Goal: Task Accomplishment & Management: Manage account settings

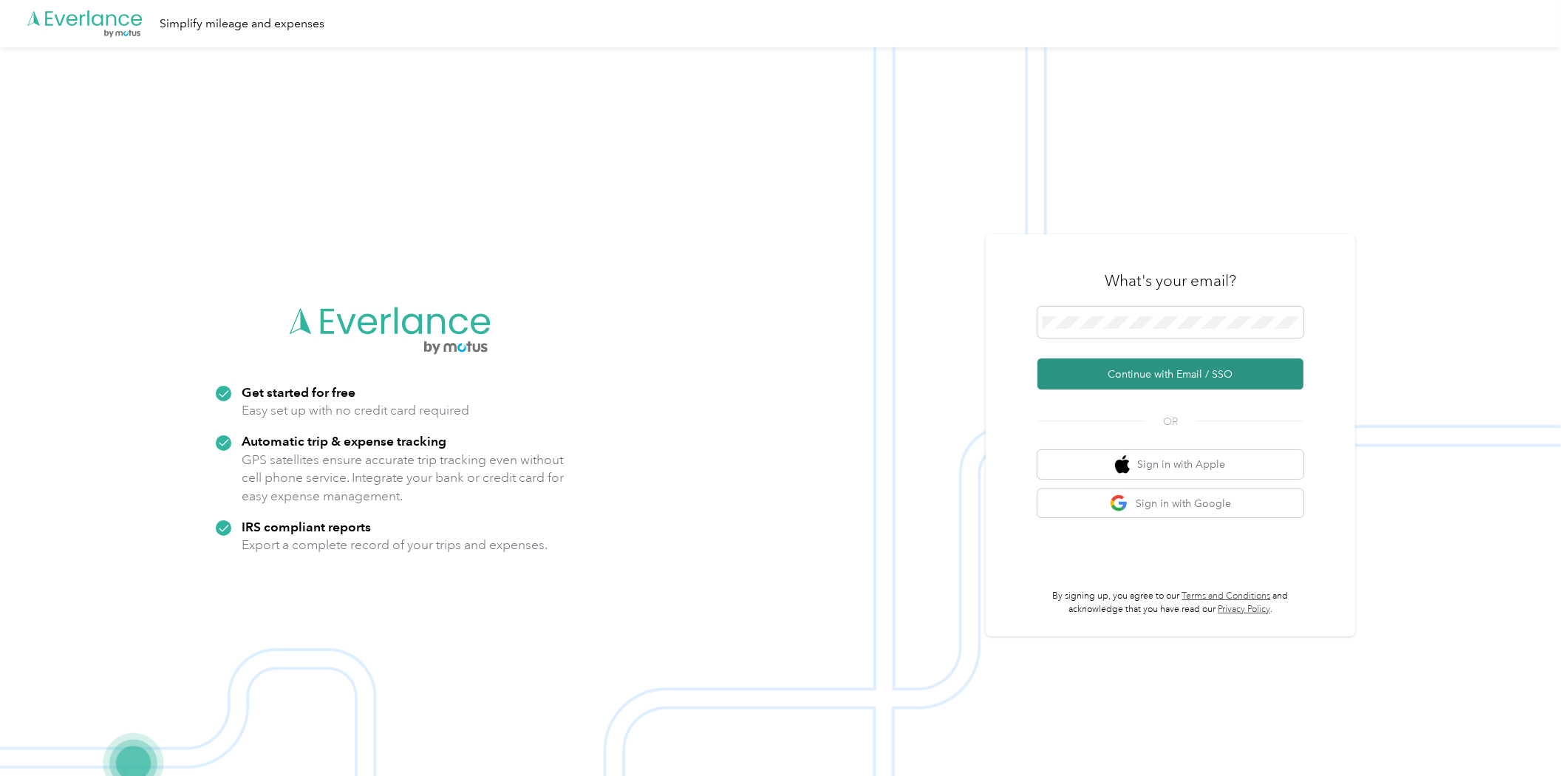
click at [1148, 366] on button "Continue with Email / SSO" at bounding box center [1170, 374] width 266 height 31
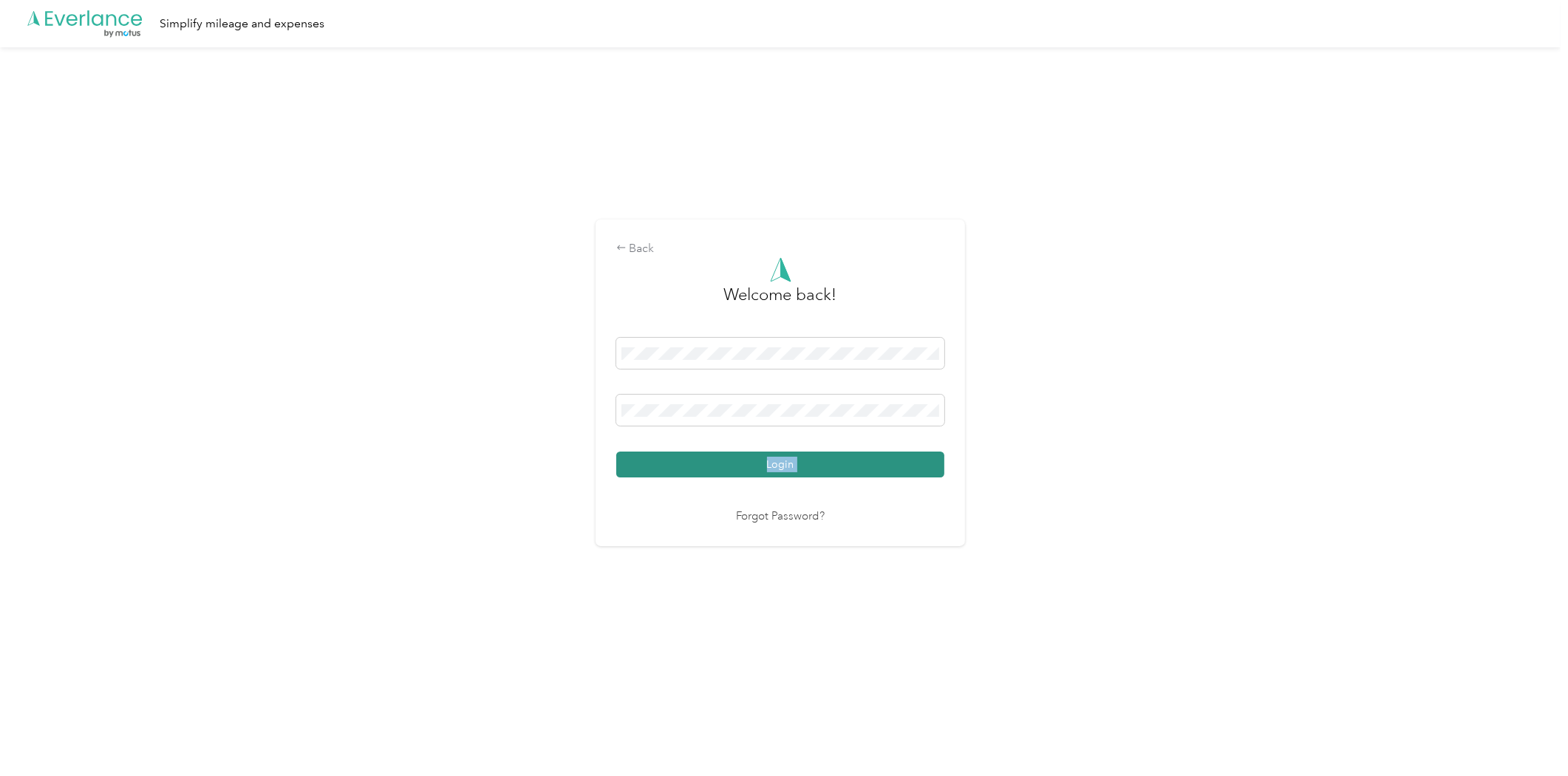
drag, startPoint x: 765, startPoint y: 481, endPoint x: 770, endPoint y: 464, distance: 17.7
click at [770, 464] on div "Welcome back! Login Forgot Password?" at bounding box center [780, 391] width 328 height 268
click at [728, 461] on button "Login" at bounding box center [780, 463] width 328 height 26
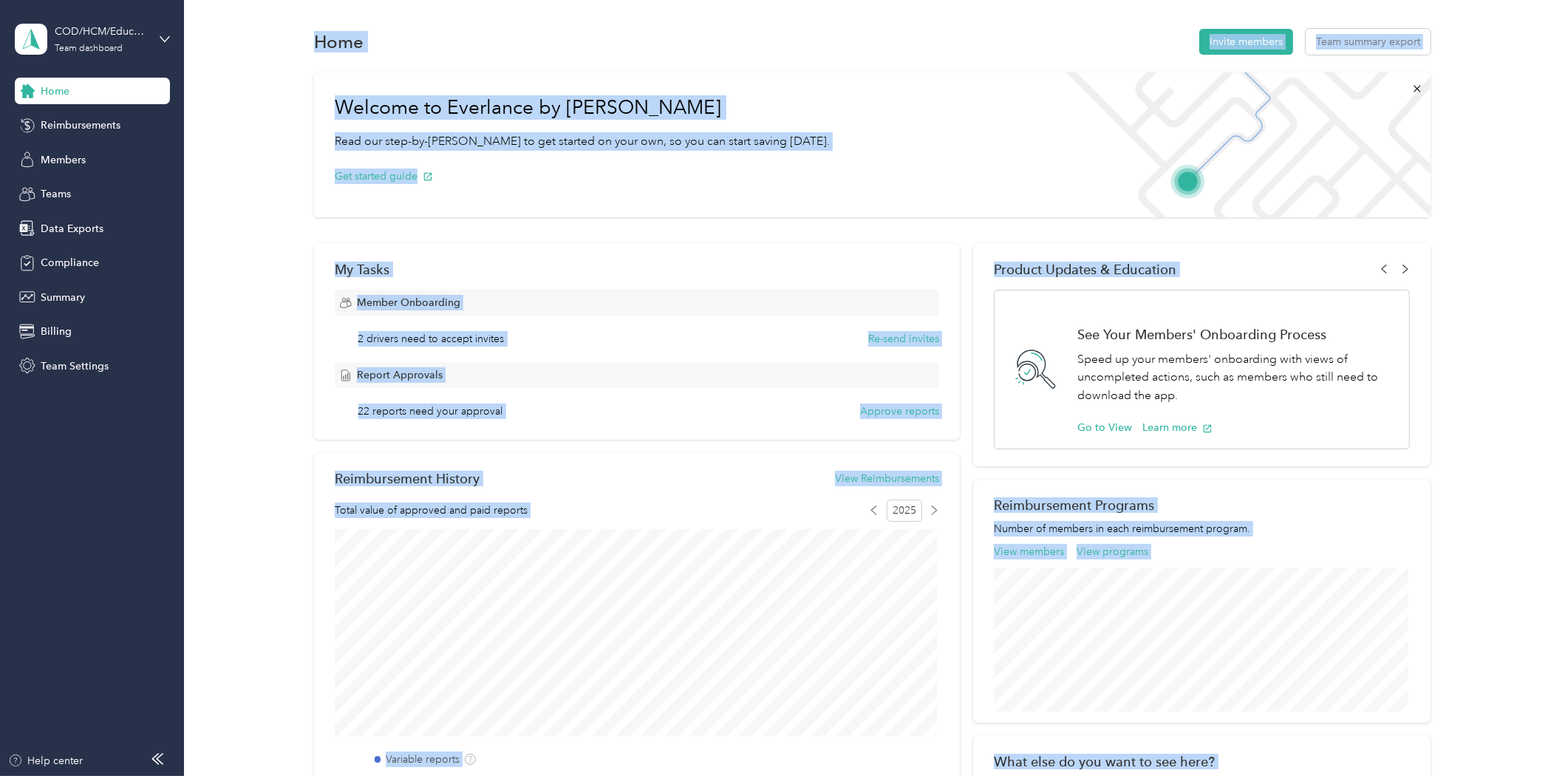
click at [821, 107] on div "Welcome to Everlance by Motus Read our step-by-[PERSON_NAME] to get started on …" at bounding box center [872, 145] width 1116 height 145
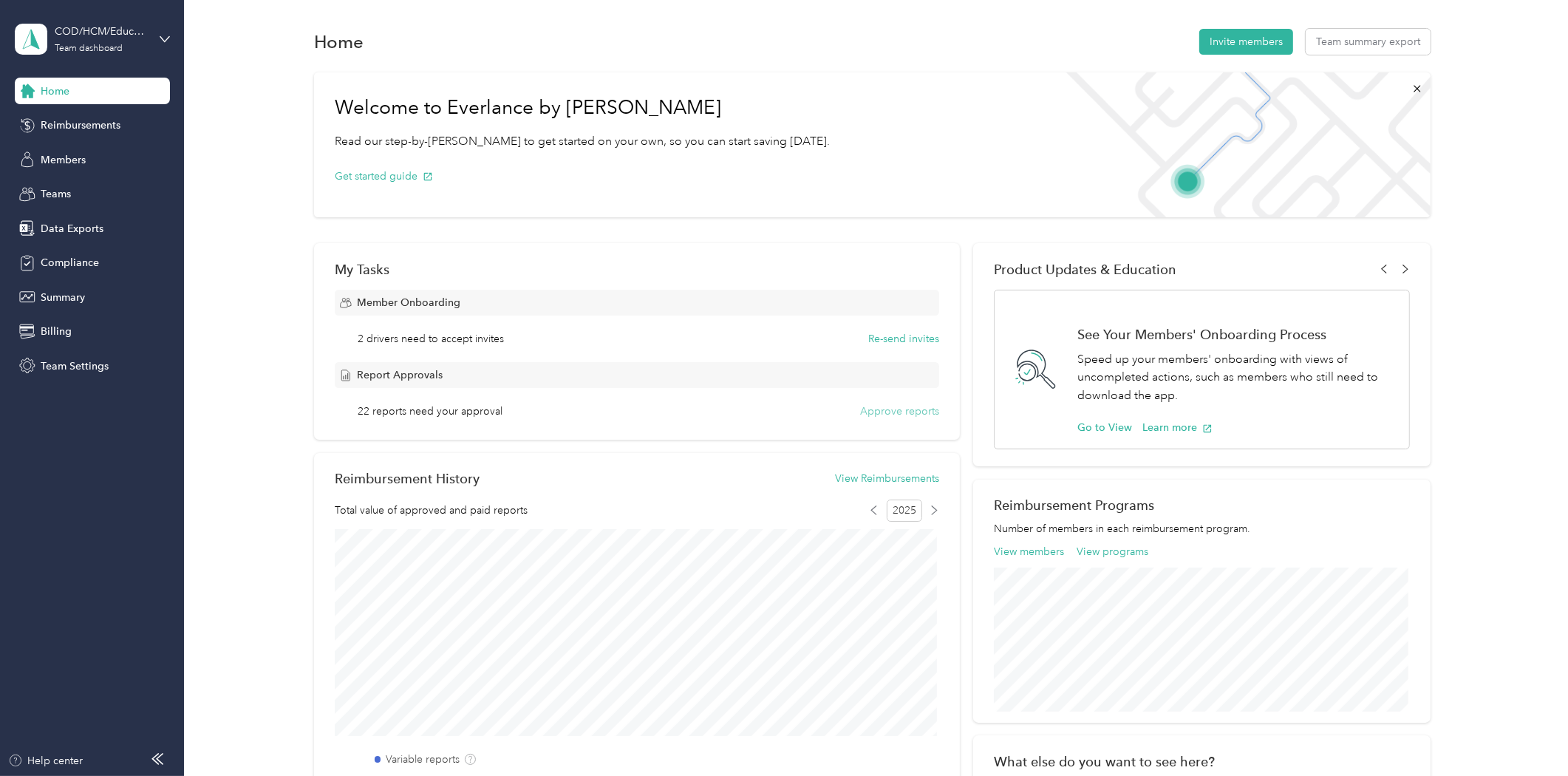
click at [882, 405] on button "Approve reports" at bounding box center [899, 411] width 79 height 15
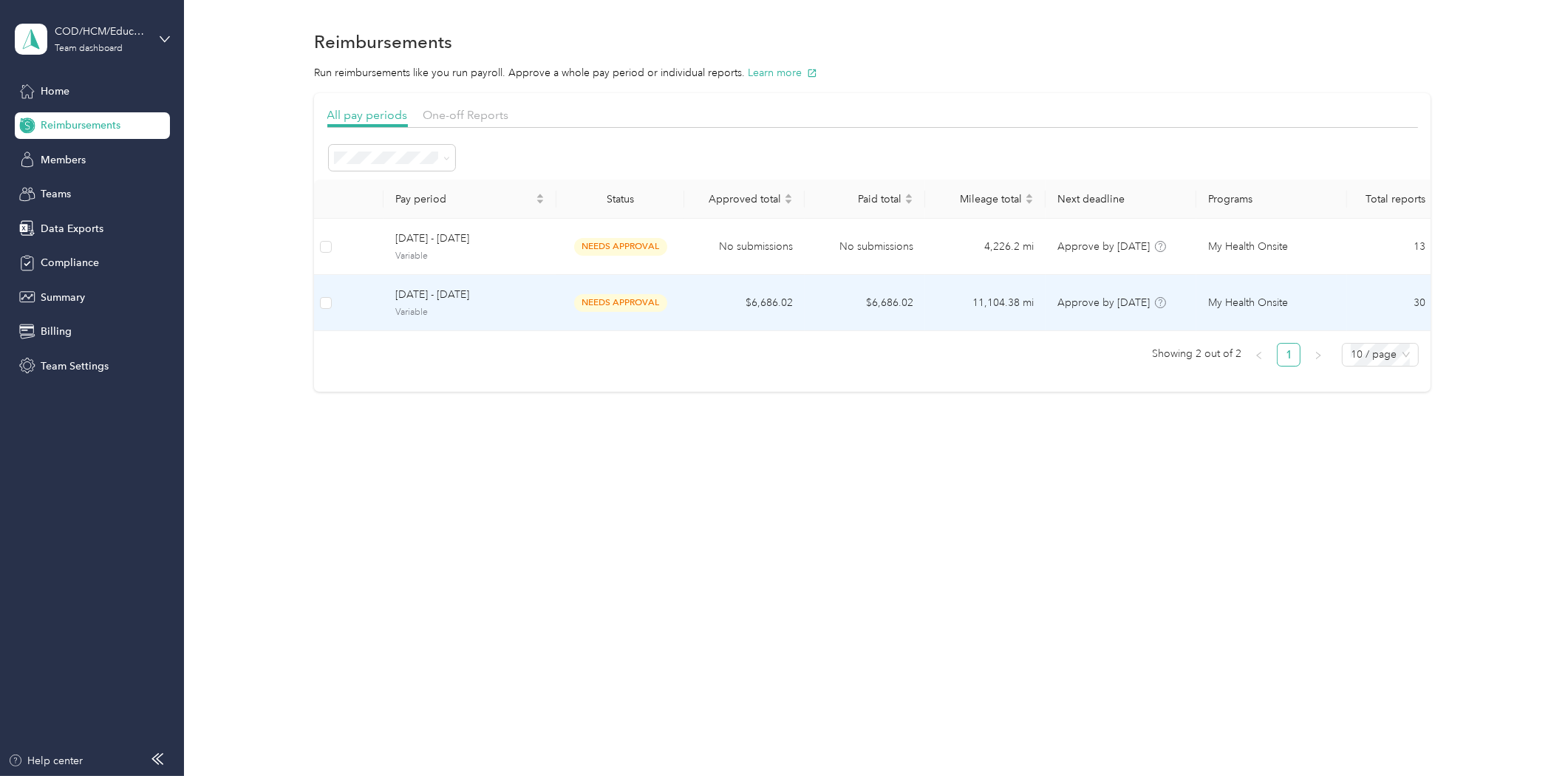
click at [461, 309] on span "Variable" at bounding box center [470, 313] width 149 height 13
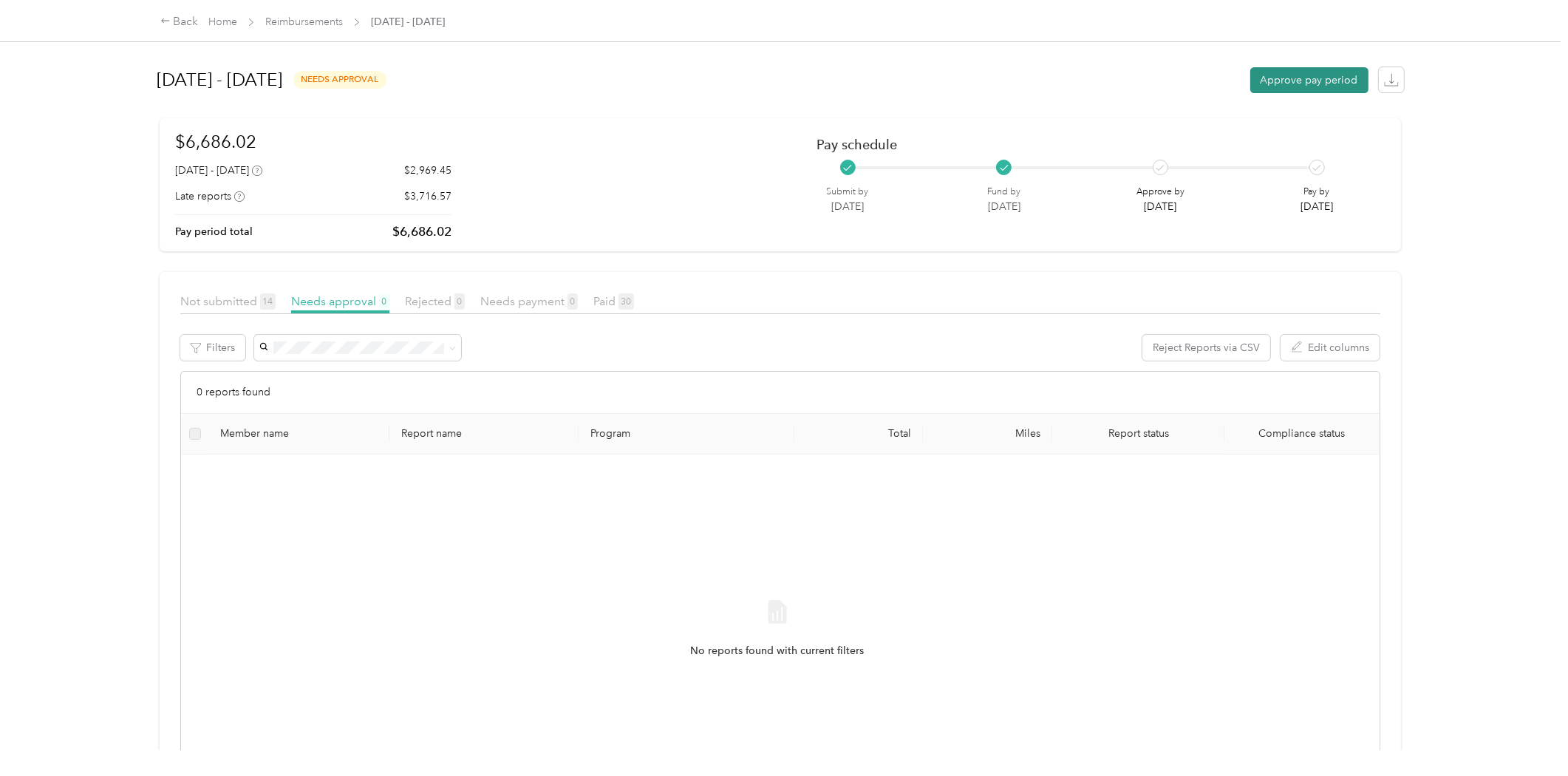
click at [1314, 71] on button "Approve pay period" at bounding box center [1309, 79] width 118 height 26
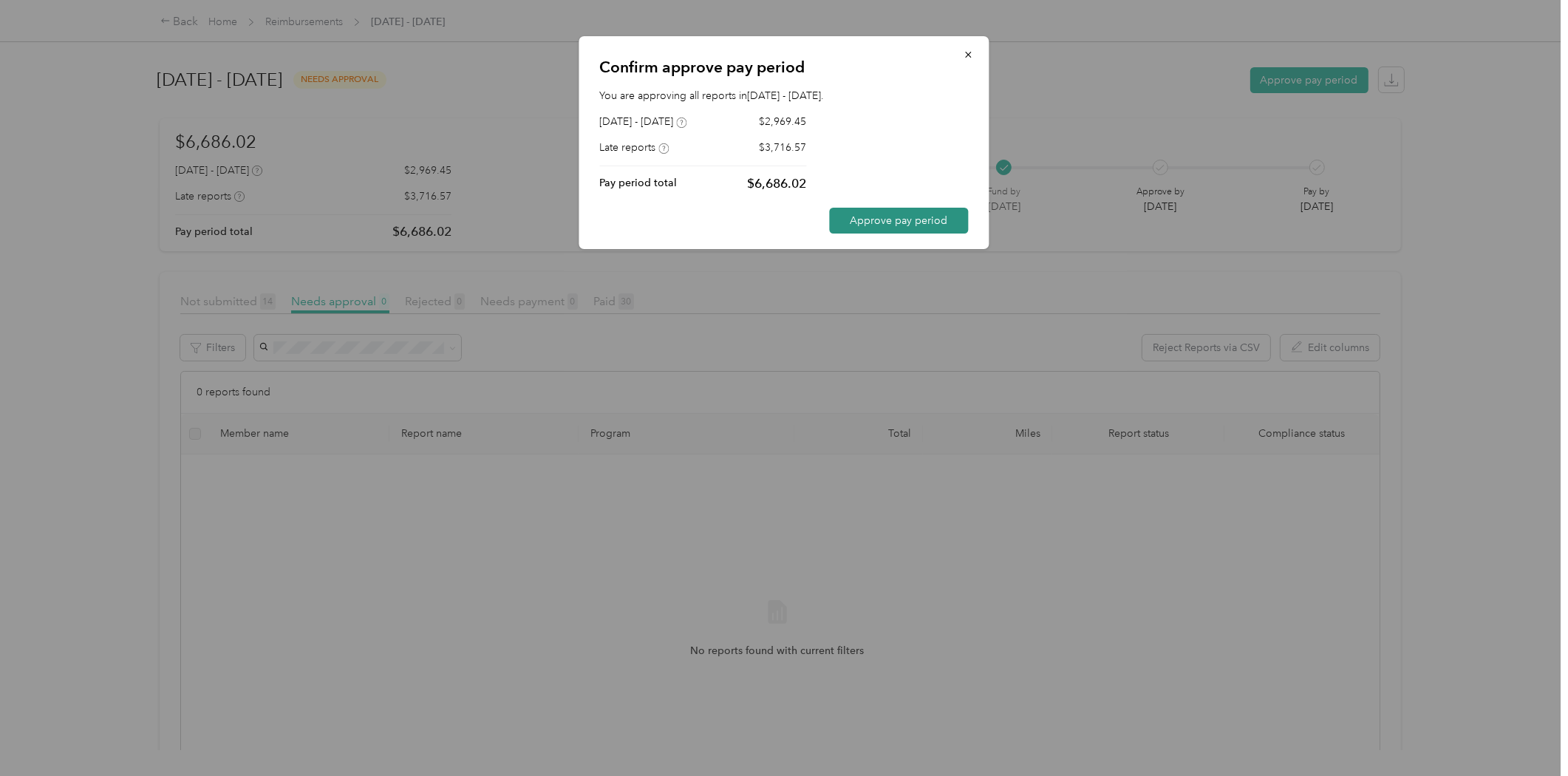
click at [926, 222] on button "Approve pay period" at bounding box center [898, 220] width 139 height 26
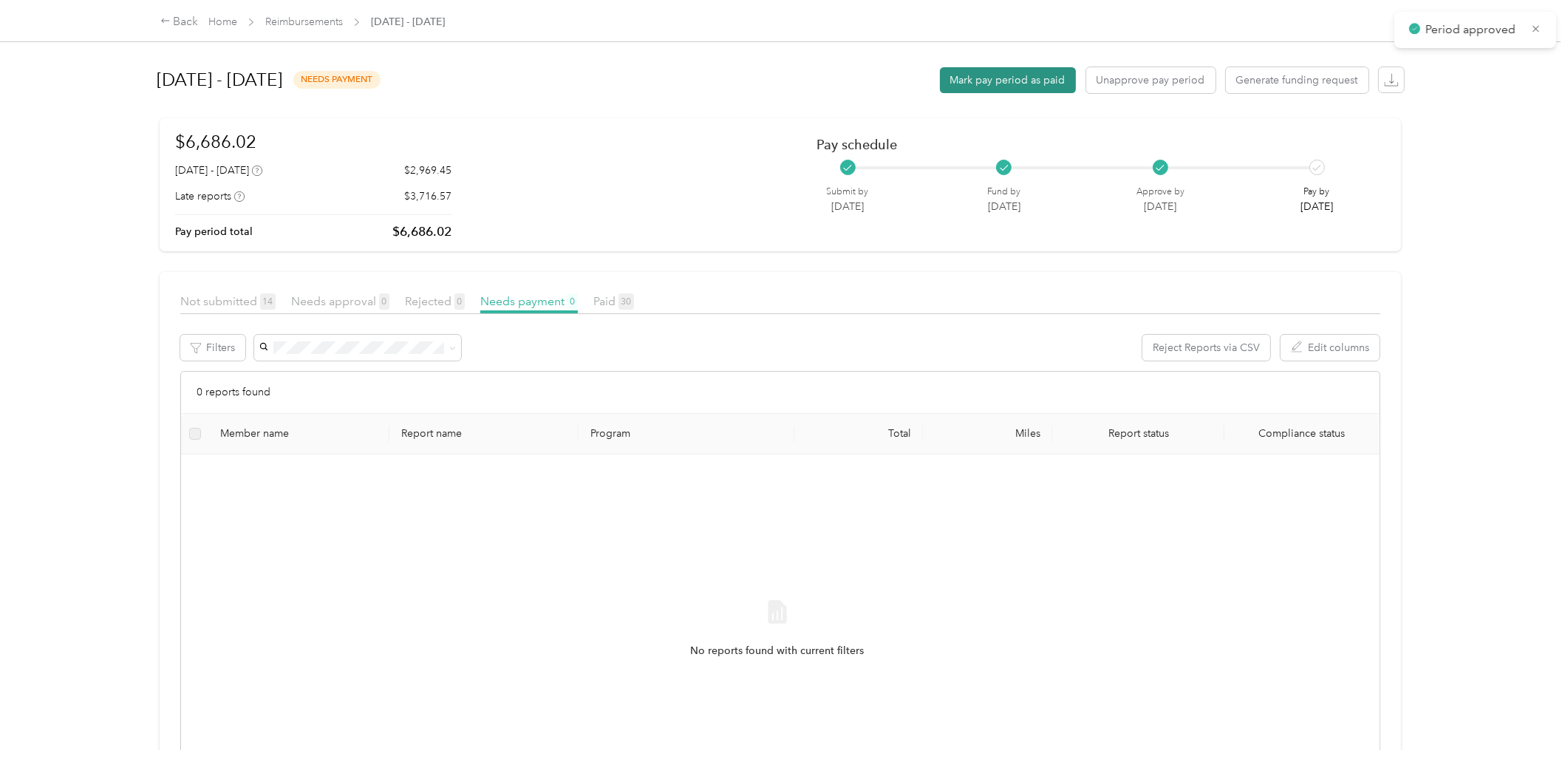
click at [1008, 77] on button "Mark pay period as paid" at bounding box center [1007, 79] width 136 height 26
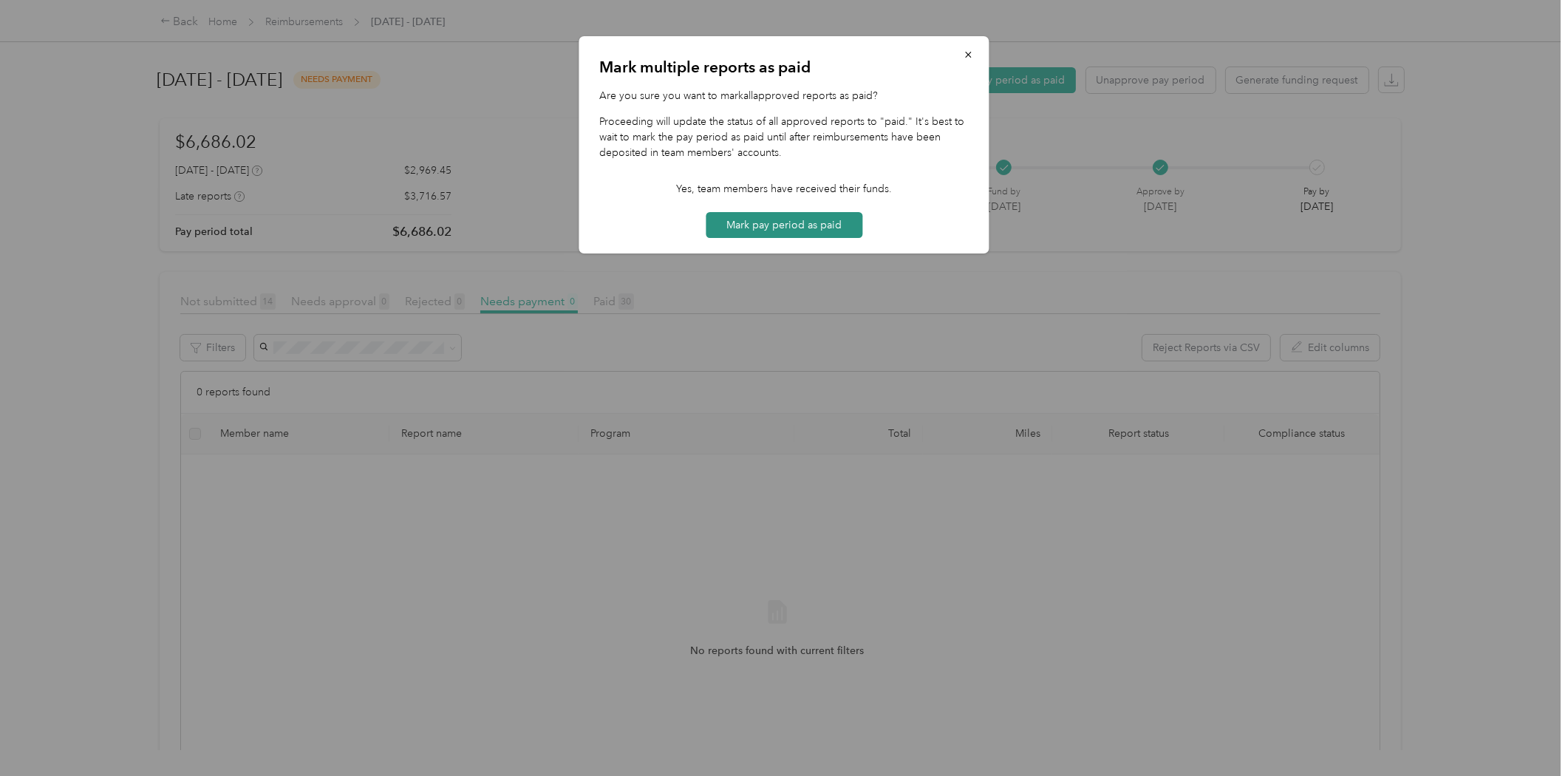
click at [811, 223] on button "Mark pay period as paid" at bounding box center [784, 225] width 157 height 26
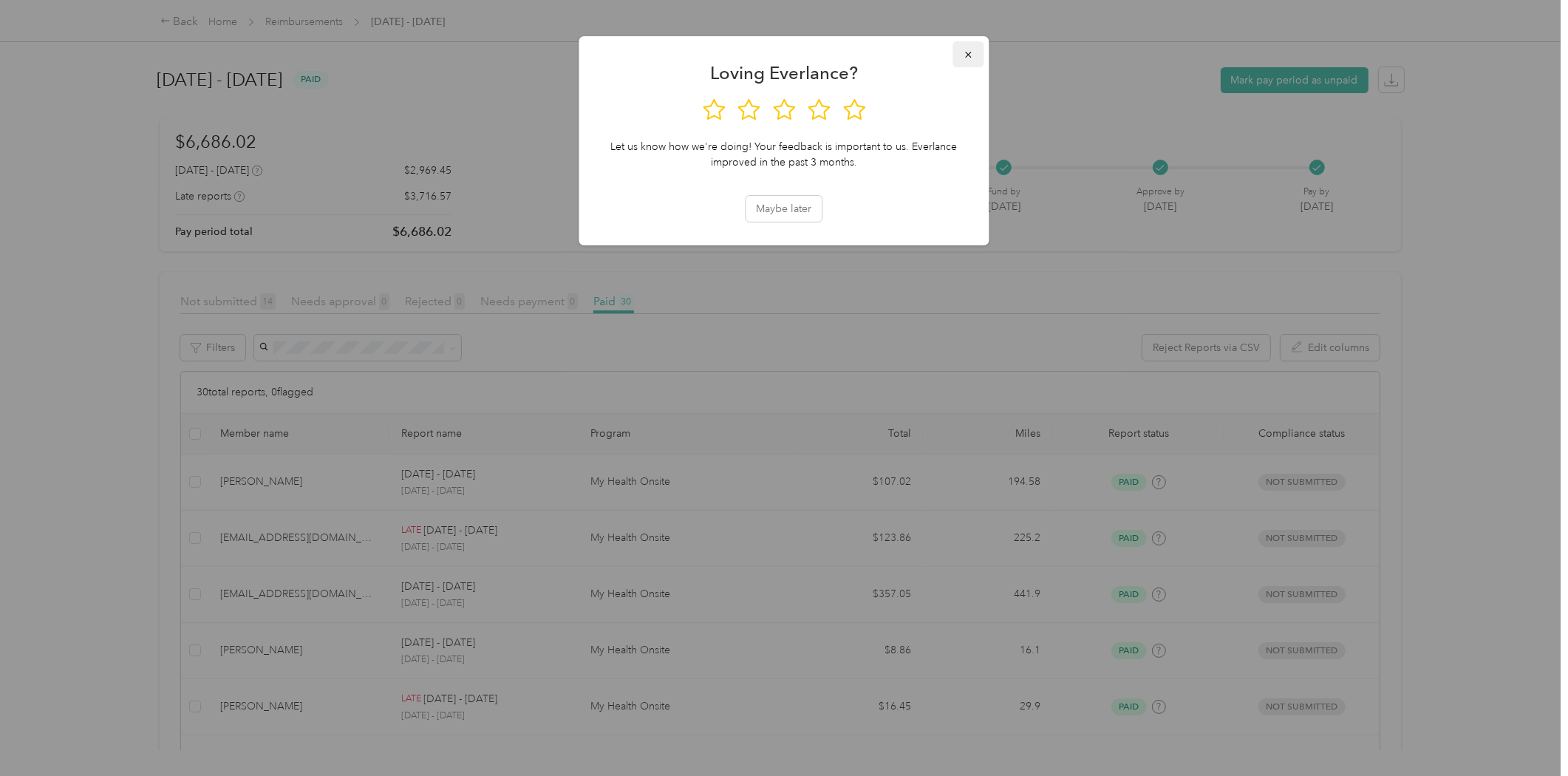
click at [973, 52] on button "button" at bounding box center [968, 54] width 31 height 26
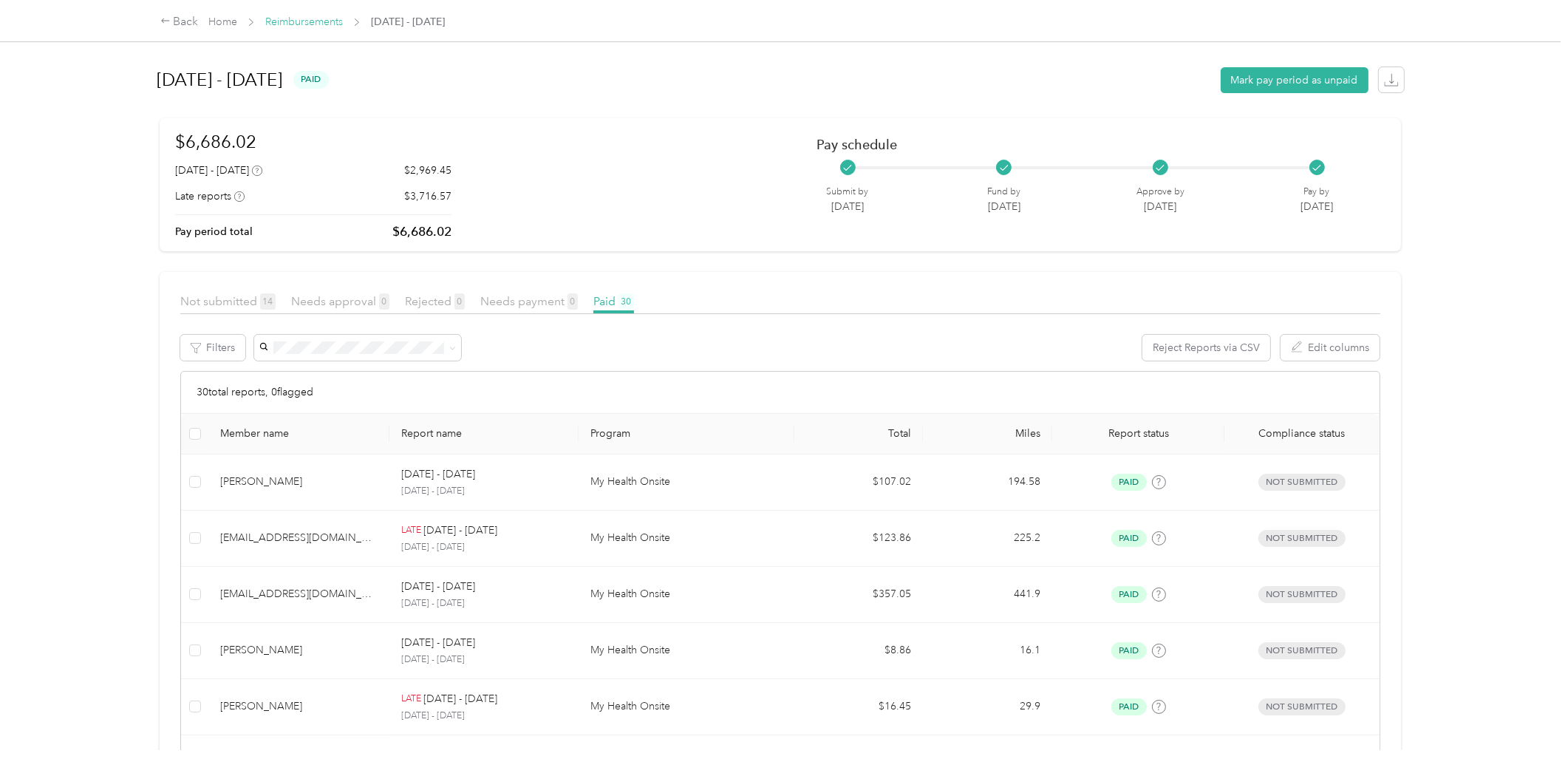
click at [312, 24] on link "Reimbursements" at bounding box center [304, 21] width 77 height 12
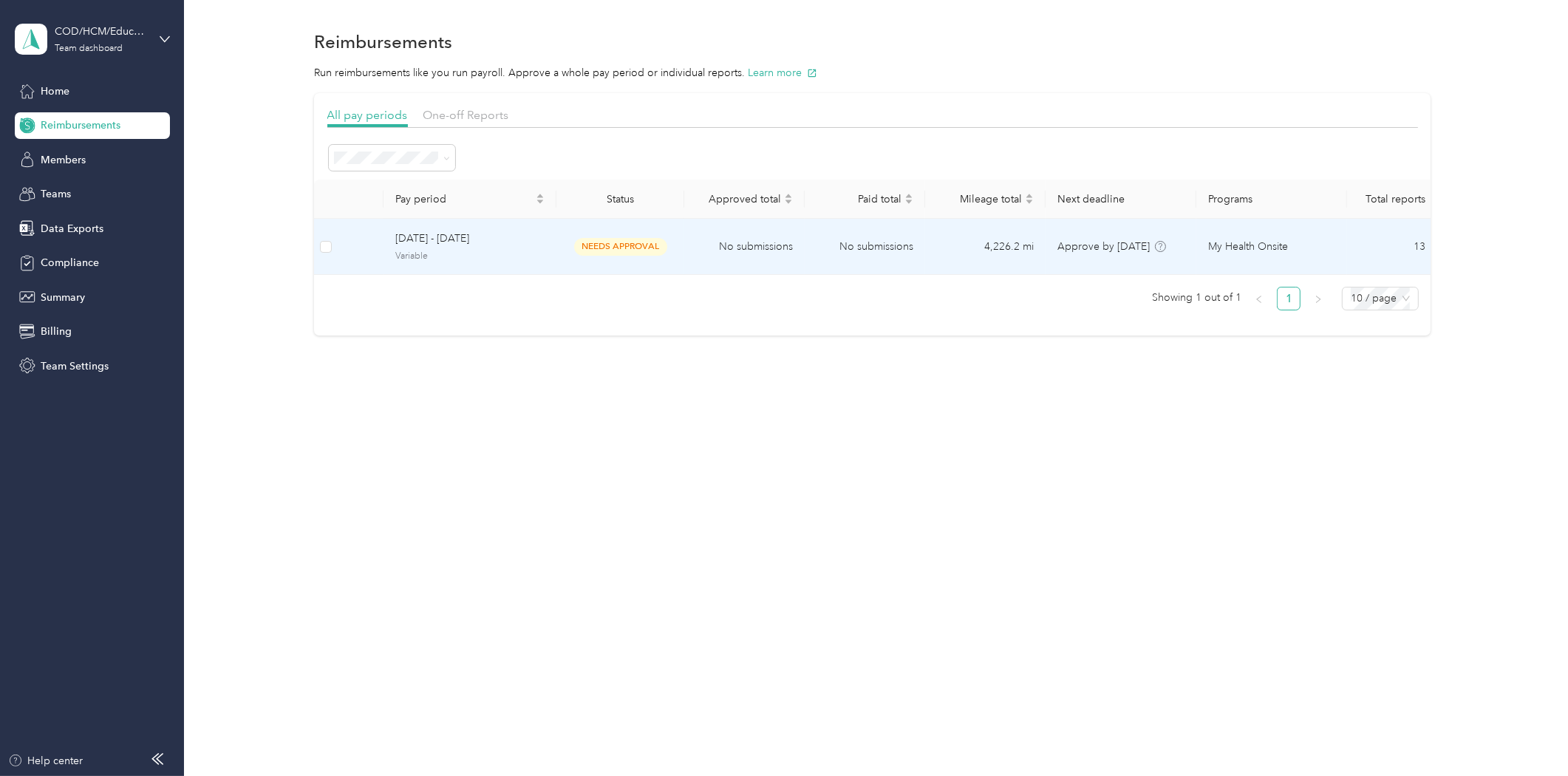
click at [419, 246] on span "[DATE] - [DATE]" at bounding box center [470, 238] width 149 height 16
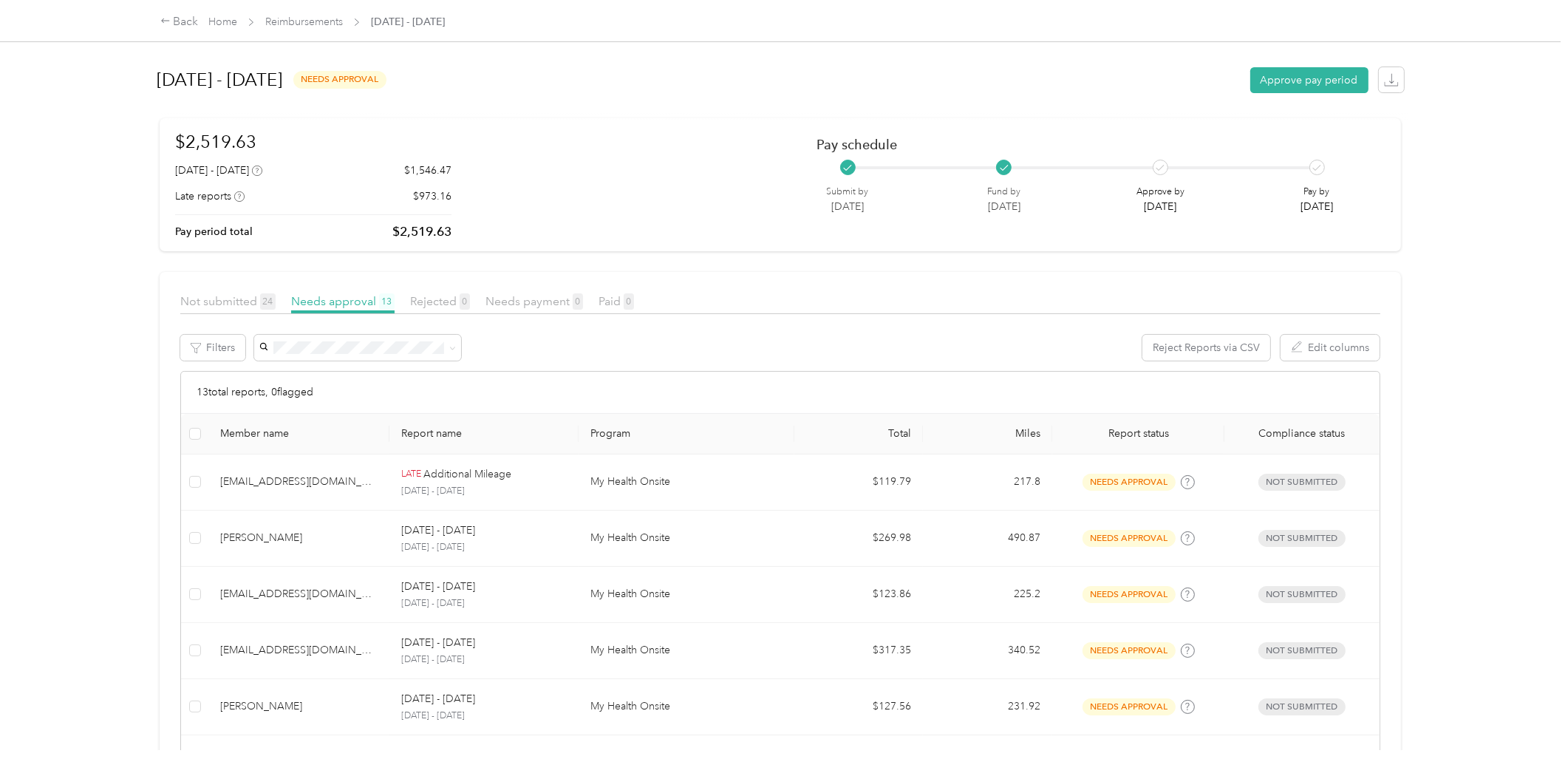
scroll to position [528, 0]
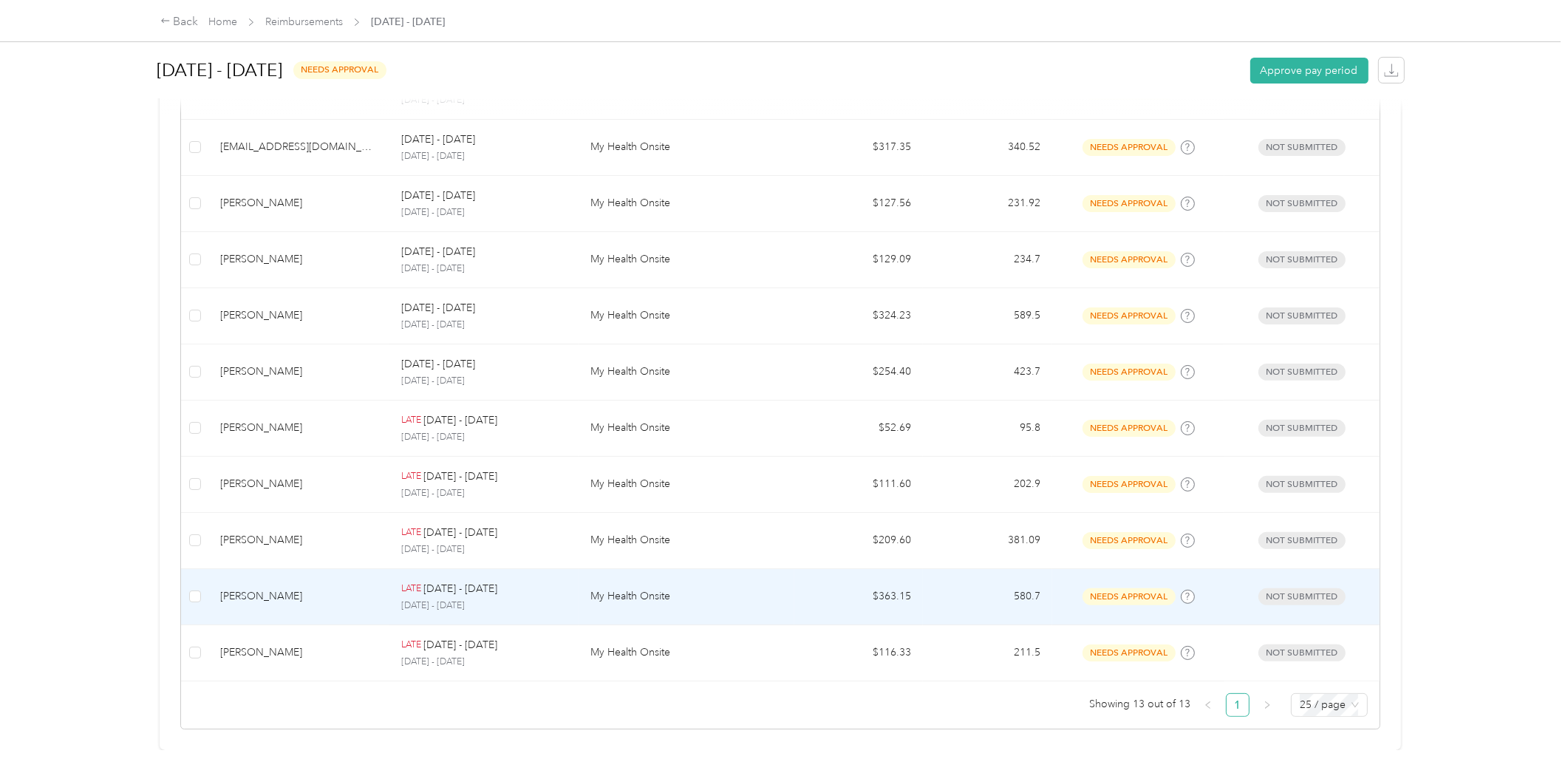
click at [717, 588] on p "My Health Onsite" at bounding box center [686, 595] width 191 height 16
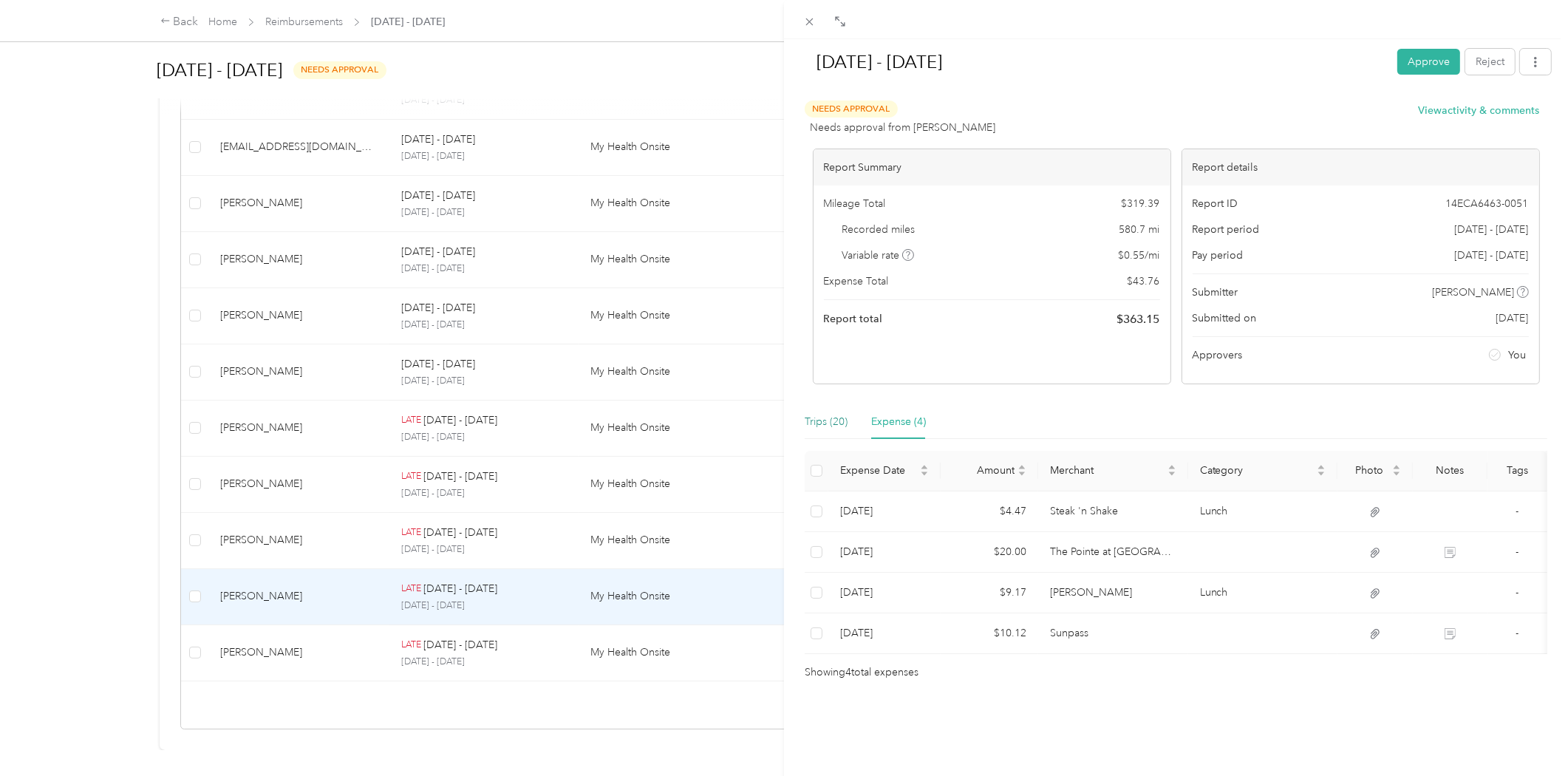
click at [828, 424] on div "Trips (20)" at bounding box center [826, 421] width 43 height 16
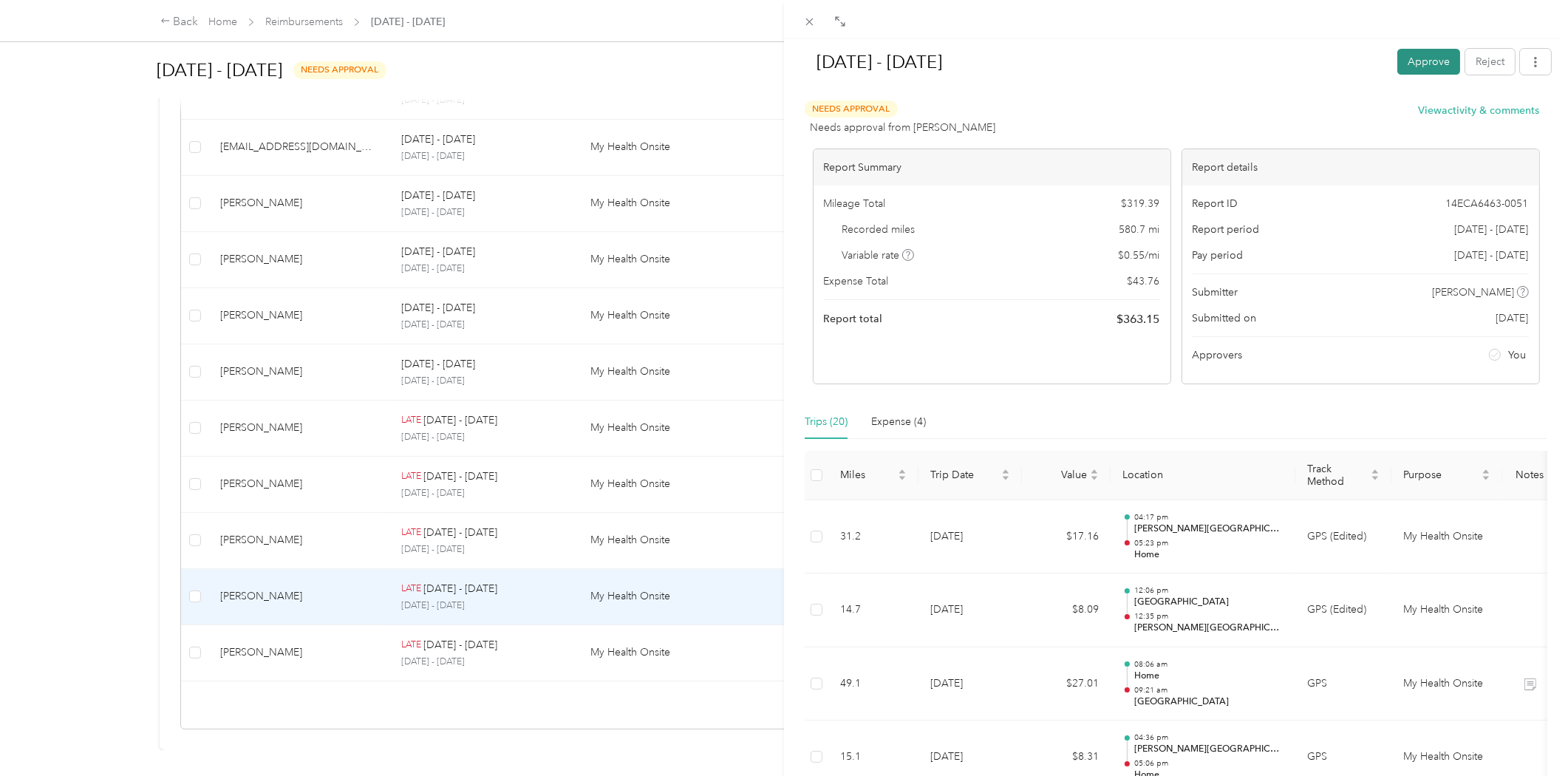
click at [1416, 55] on button "Approve" at bounding box center [1428, 61] width 63 height 26
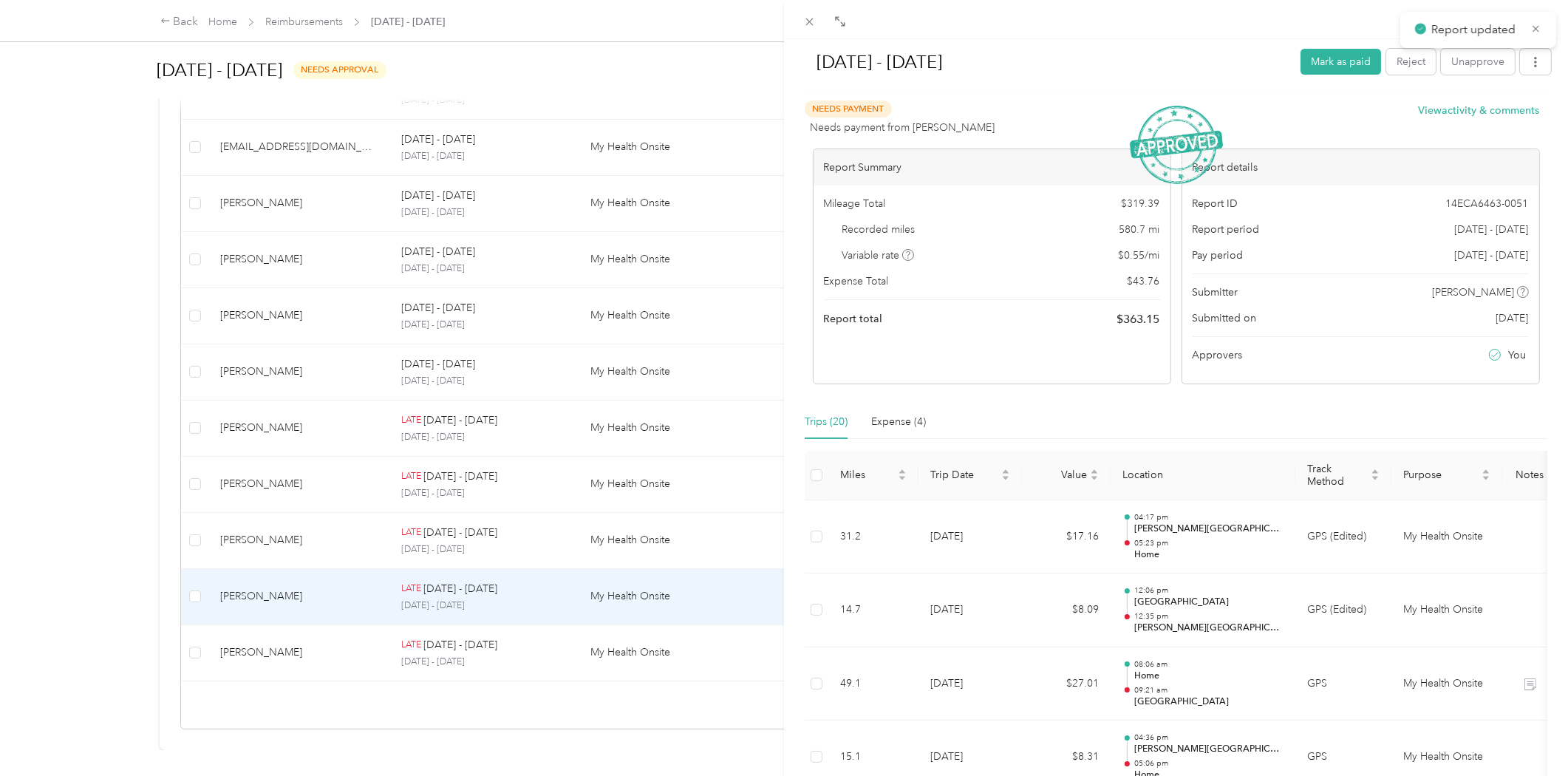
click at [344, 511] on div "[DATE] - [DATE] Mark as paid Reject Unapprove Needs Payment Needs payment from …" at bounding box center [784, 388] width 1568 height 776
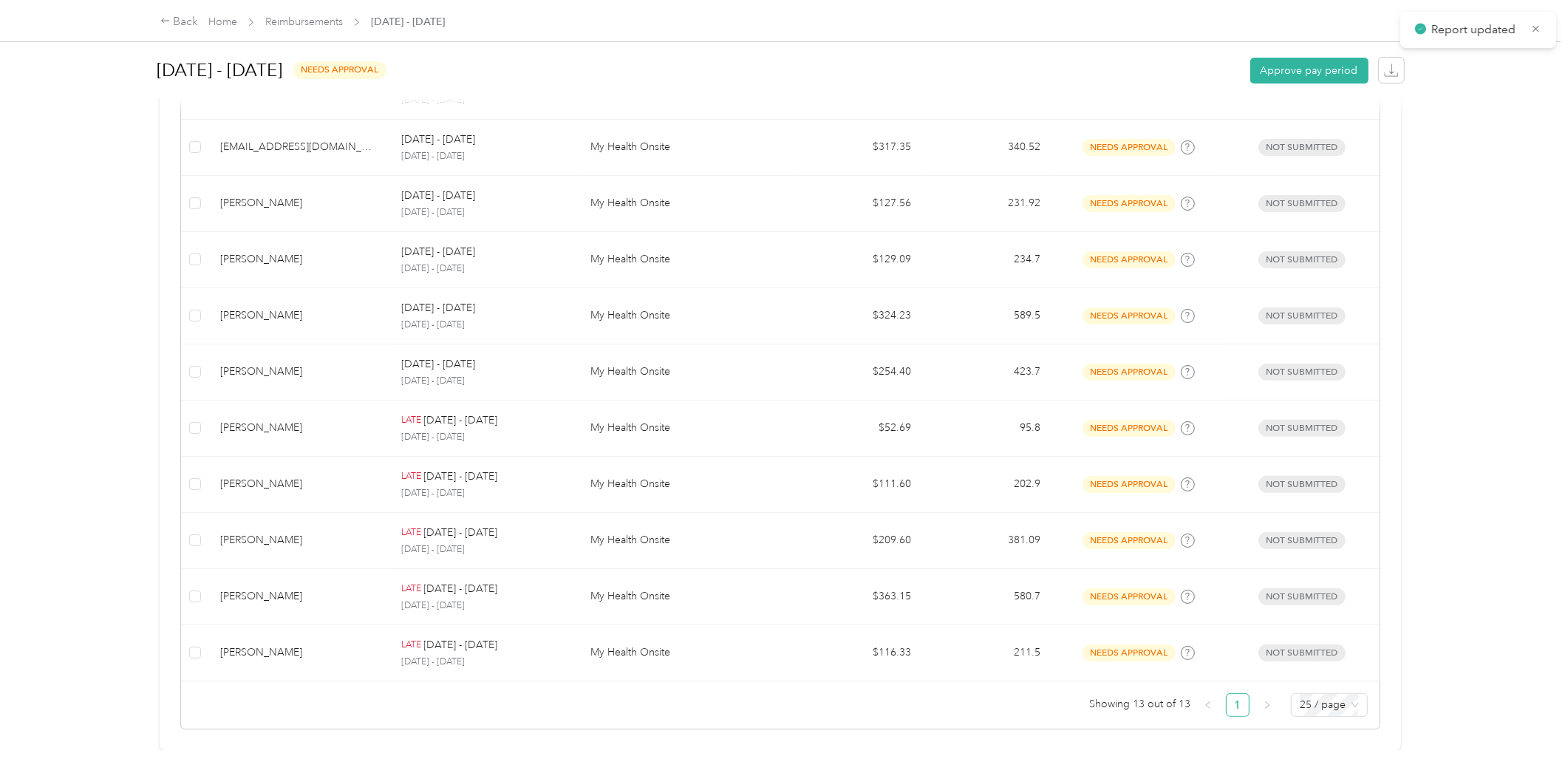
scroll to position [470, 0]
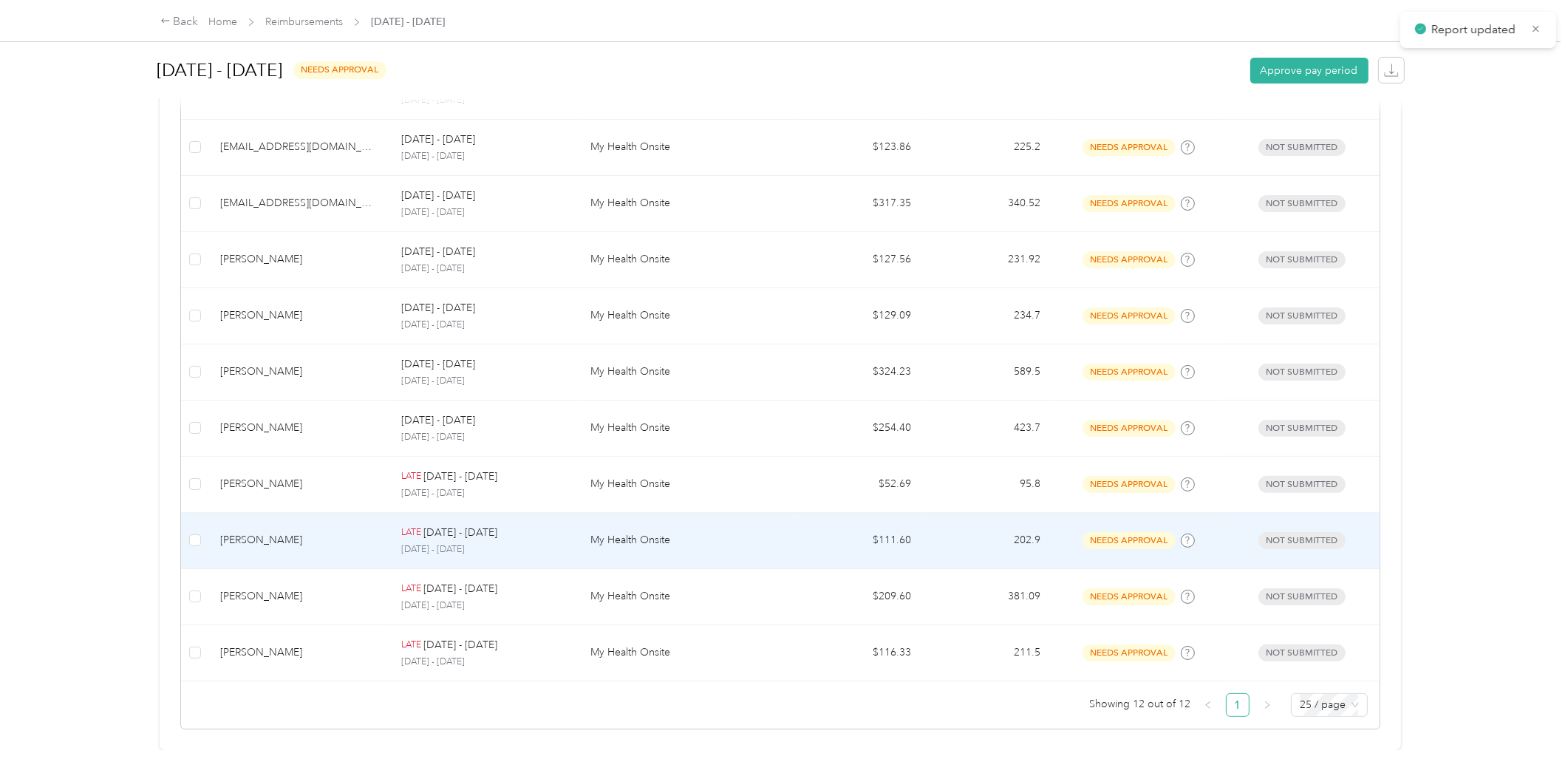
click at [325, 532] on div "[PERSON_NAME]" at bounding box center [298, 540] width 158 height 16
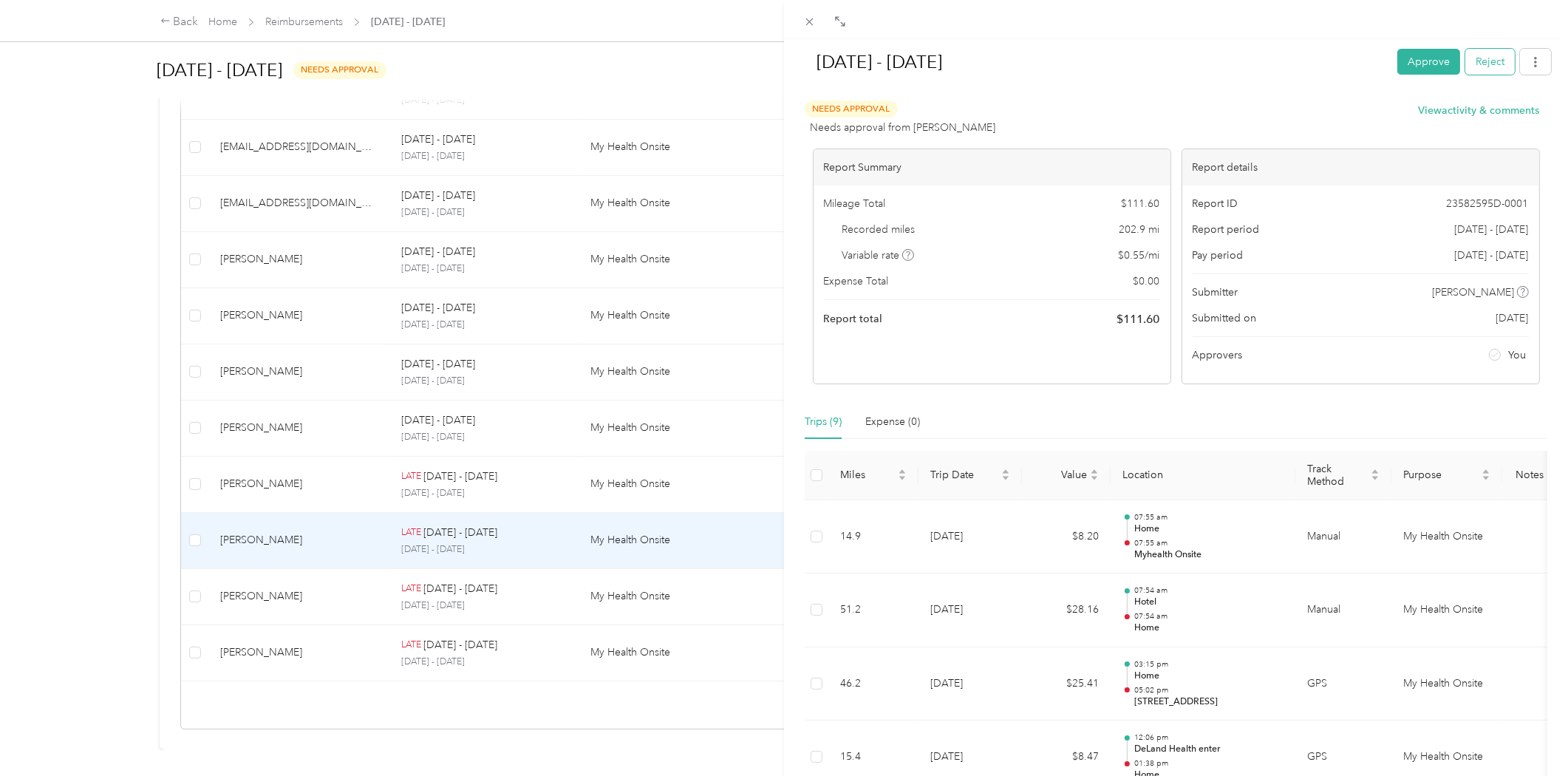
click at [1478, 63] on button "Reject" at bounding box center [1490, 61] width 50 height 26
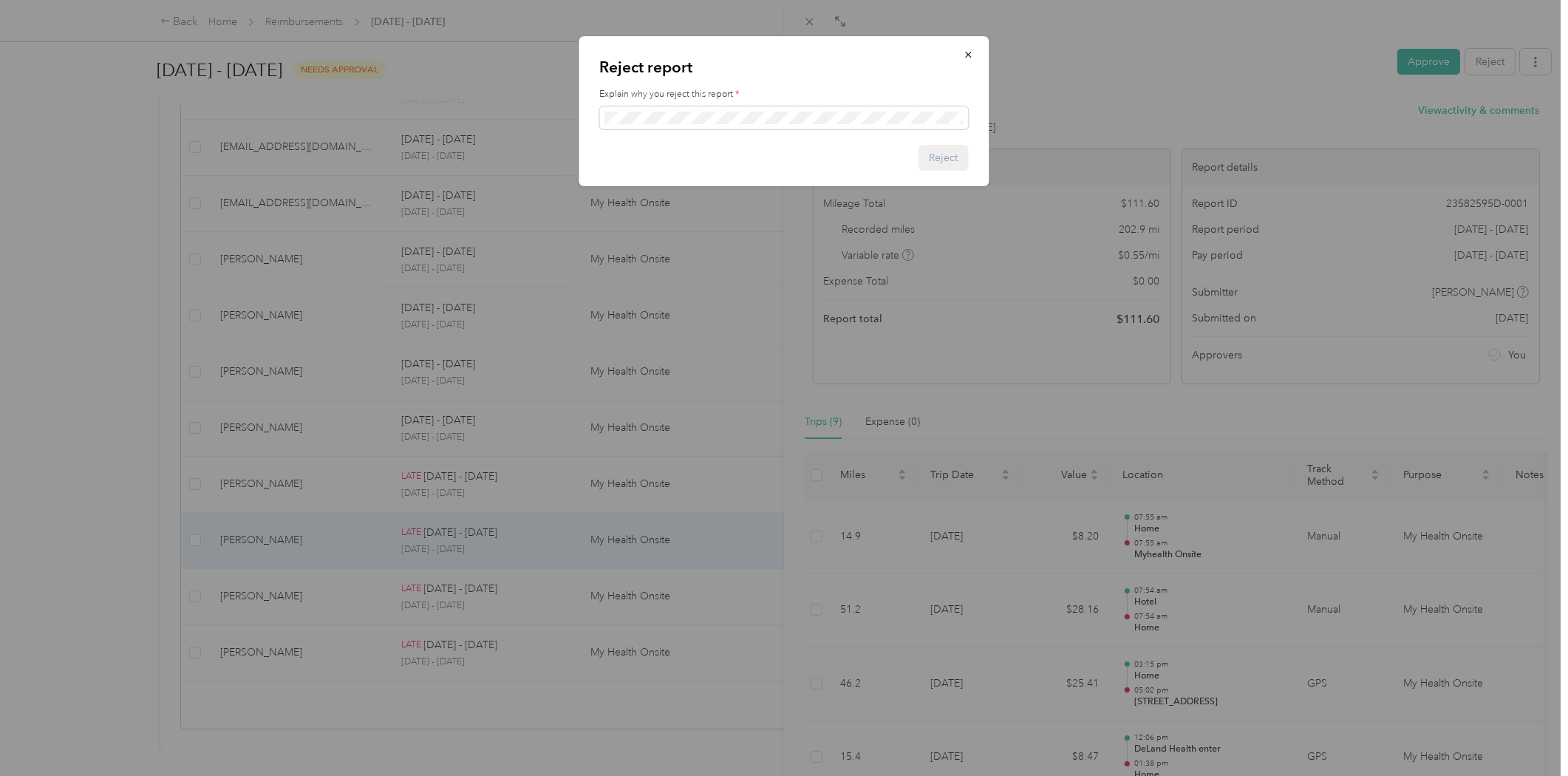
click at [872, 132] on div "Reject report Explain why you reject this report * Reject" at bounding box center [784, 111] width 410 height 150
click at [956, 151] on button "Reject" at bounding box center [944, 158] width 50 height 26
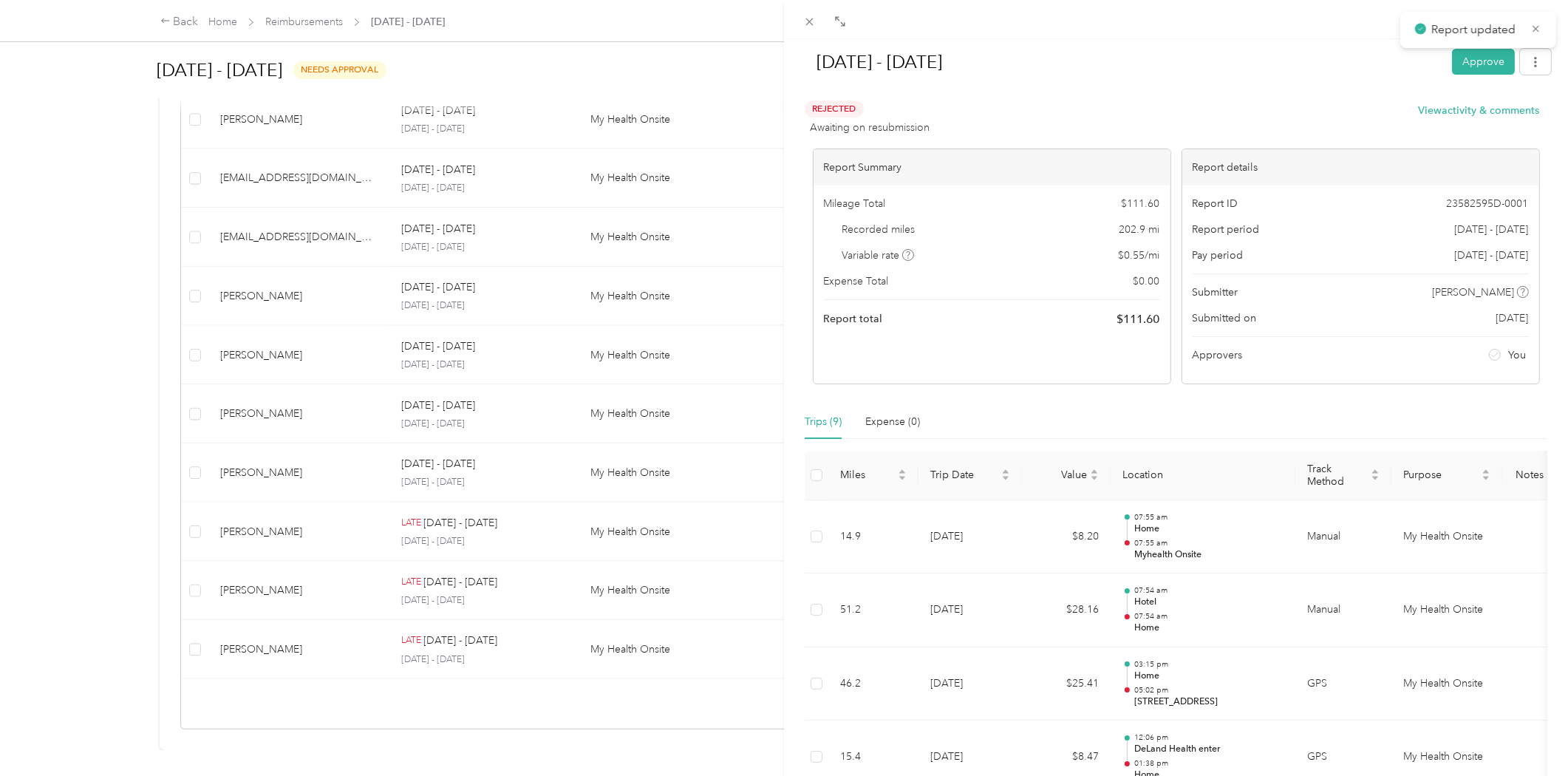
scroll to position [415, 0]
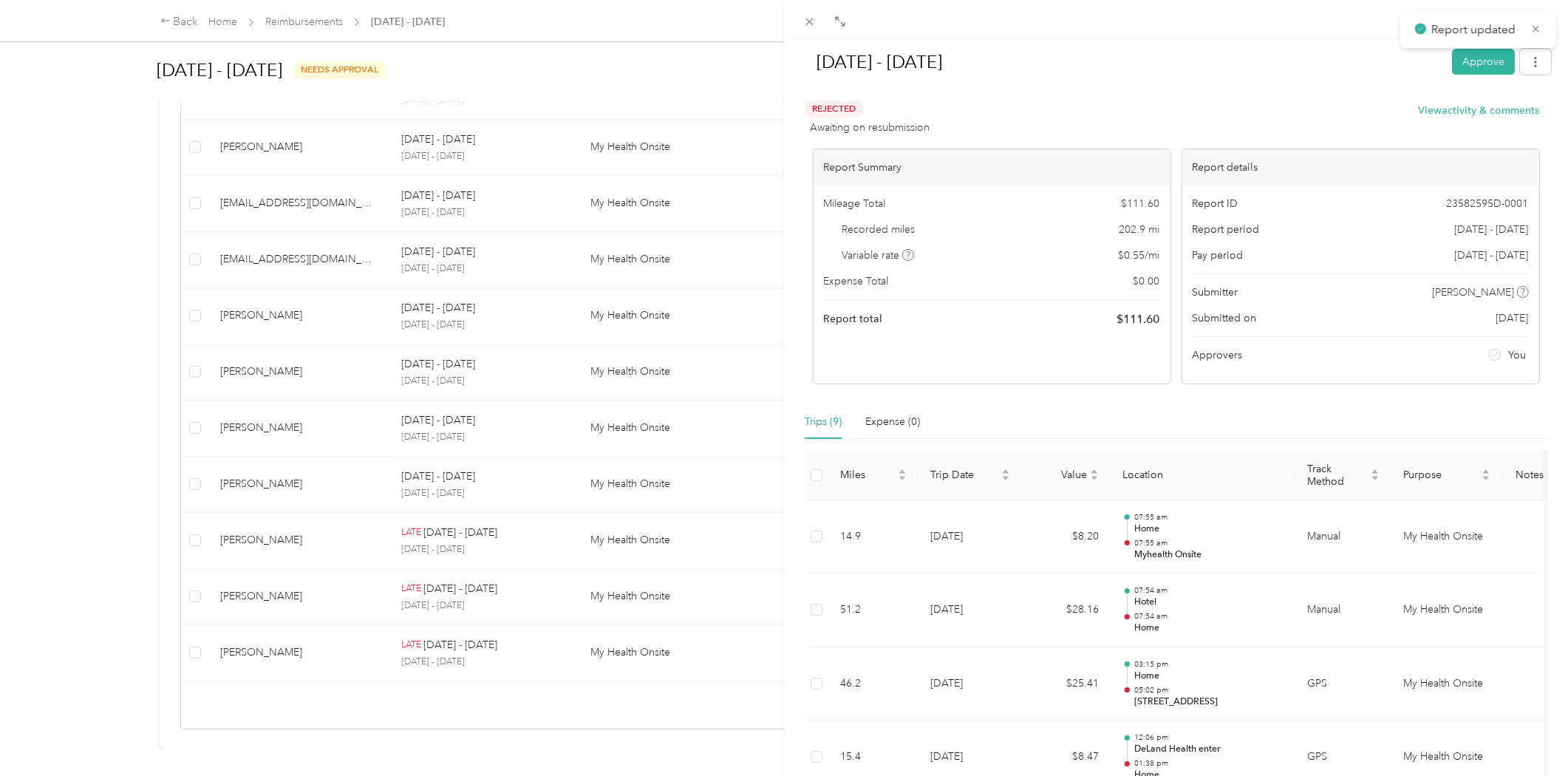
click at [306, 21] on div "[DATE] - [DATE] Approve Rejected Awaiting on resubmission View activity & comme…" at bounding box center [784, 388] width 1568 height 776
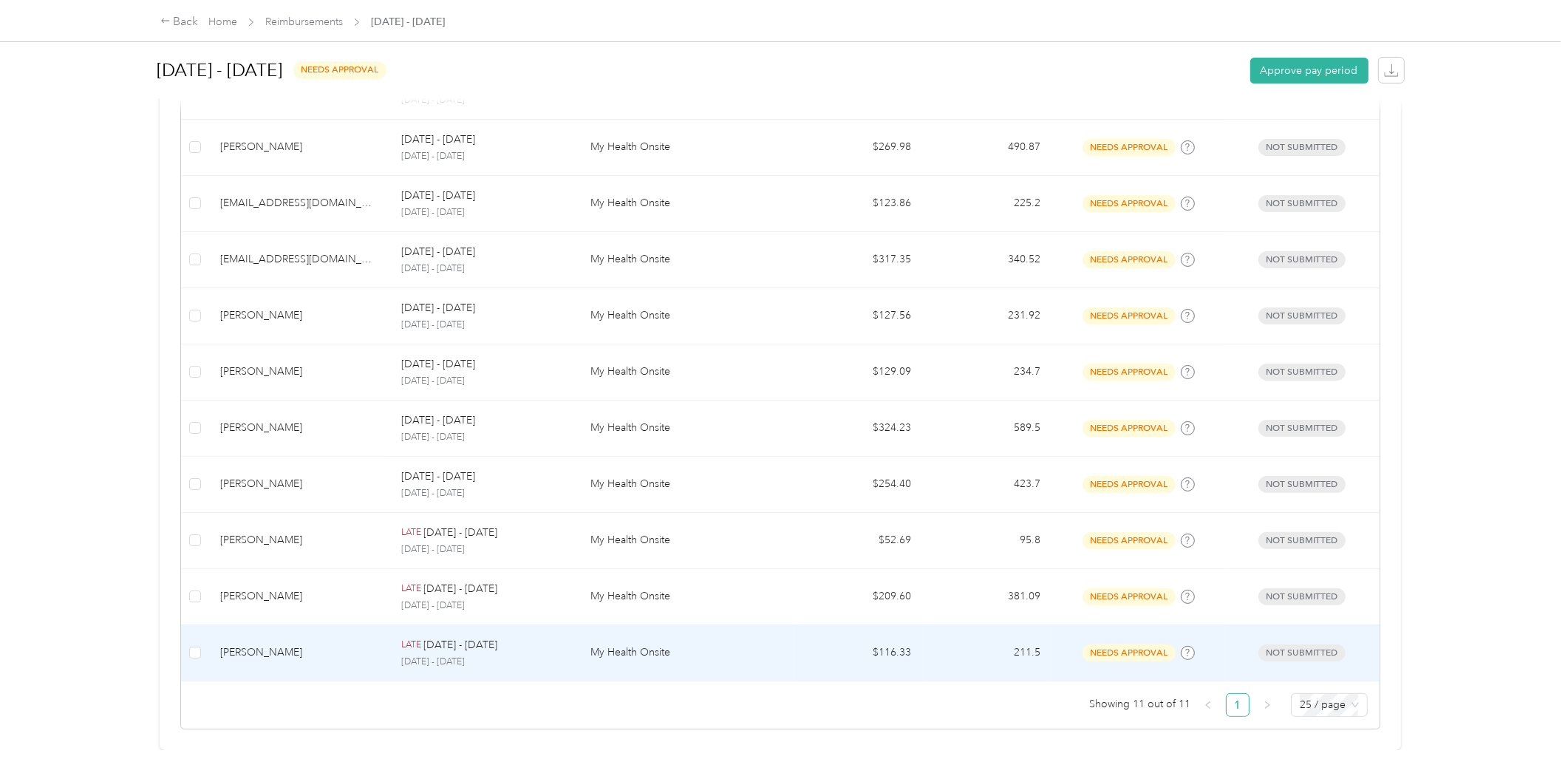
click at [330, 625] on td "[PERSON_NAME]" at bounding box center [298, 653] width 181 height 56
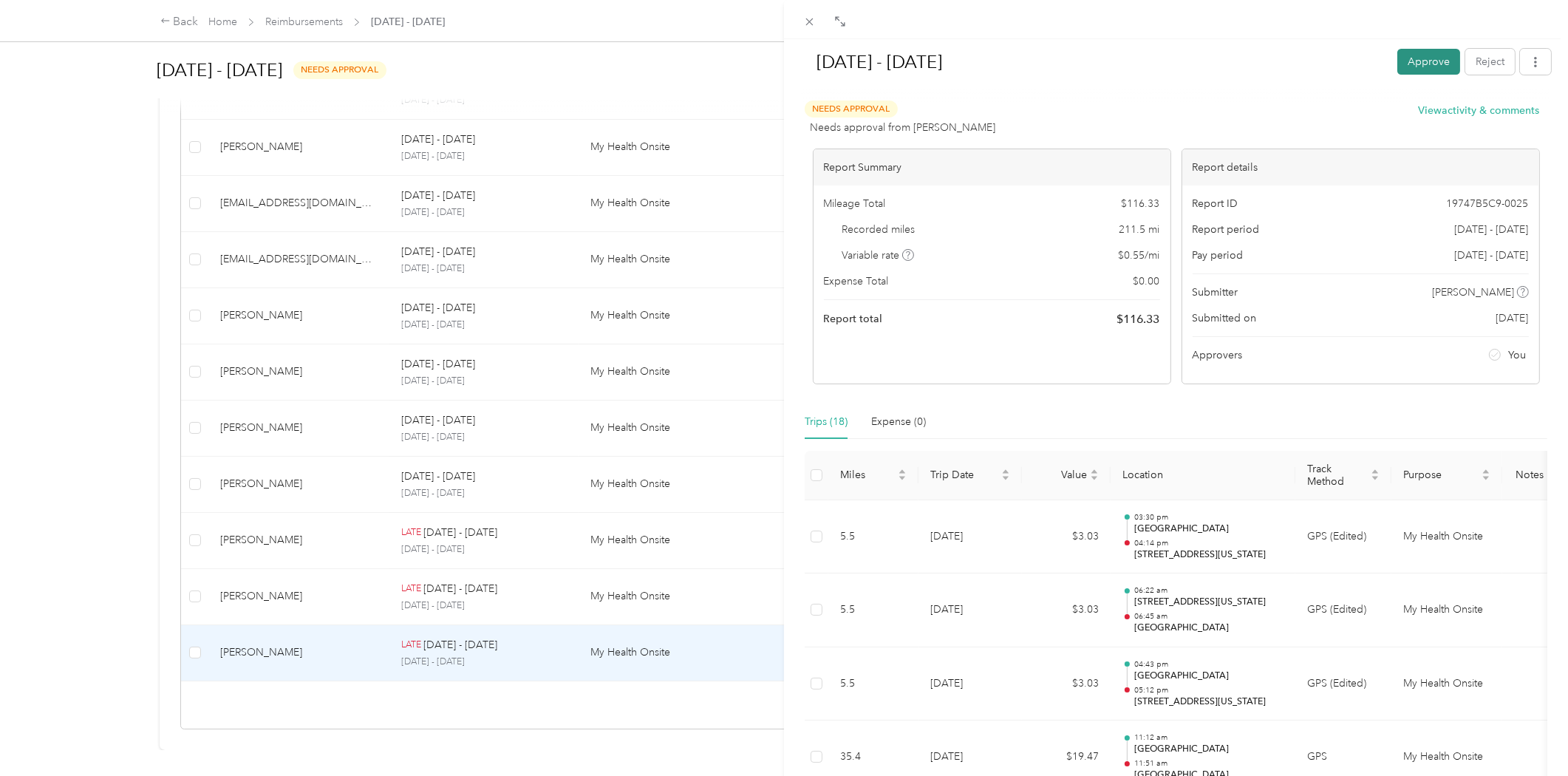
click at [1412, 54] on button "Approve" at bounding box center [1428, 61] width 63 height 26
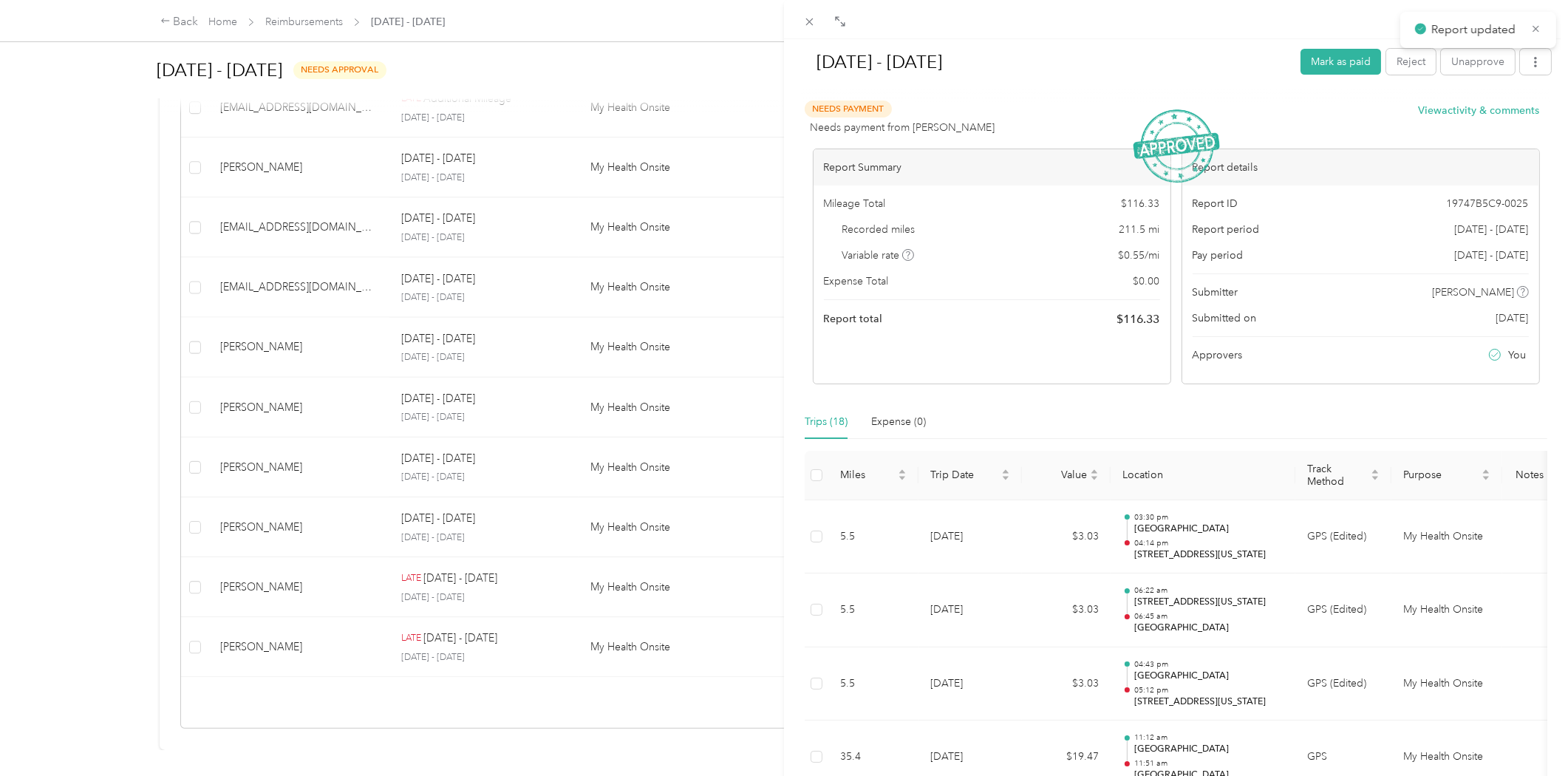
scroll to position [358, 0]
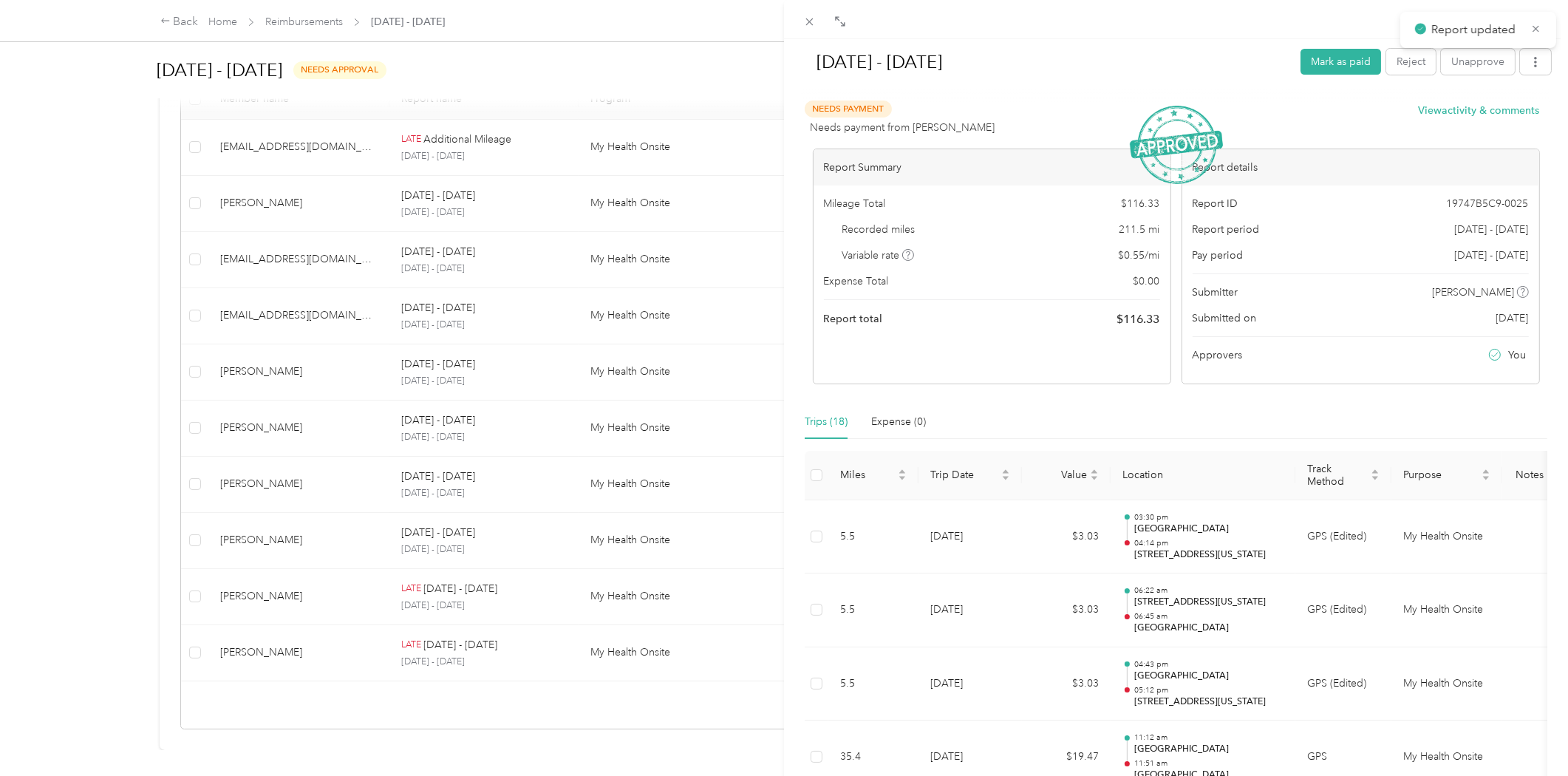
click at [321, 628] on div "[DATE] - [DATE] Mark as paid Reject Unapprove Needs Payment Needs payment from …" at bounding box center [784, 388] width 1568 height 776
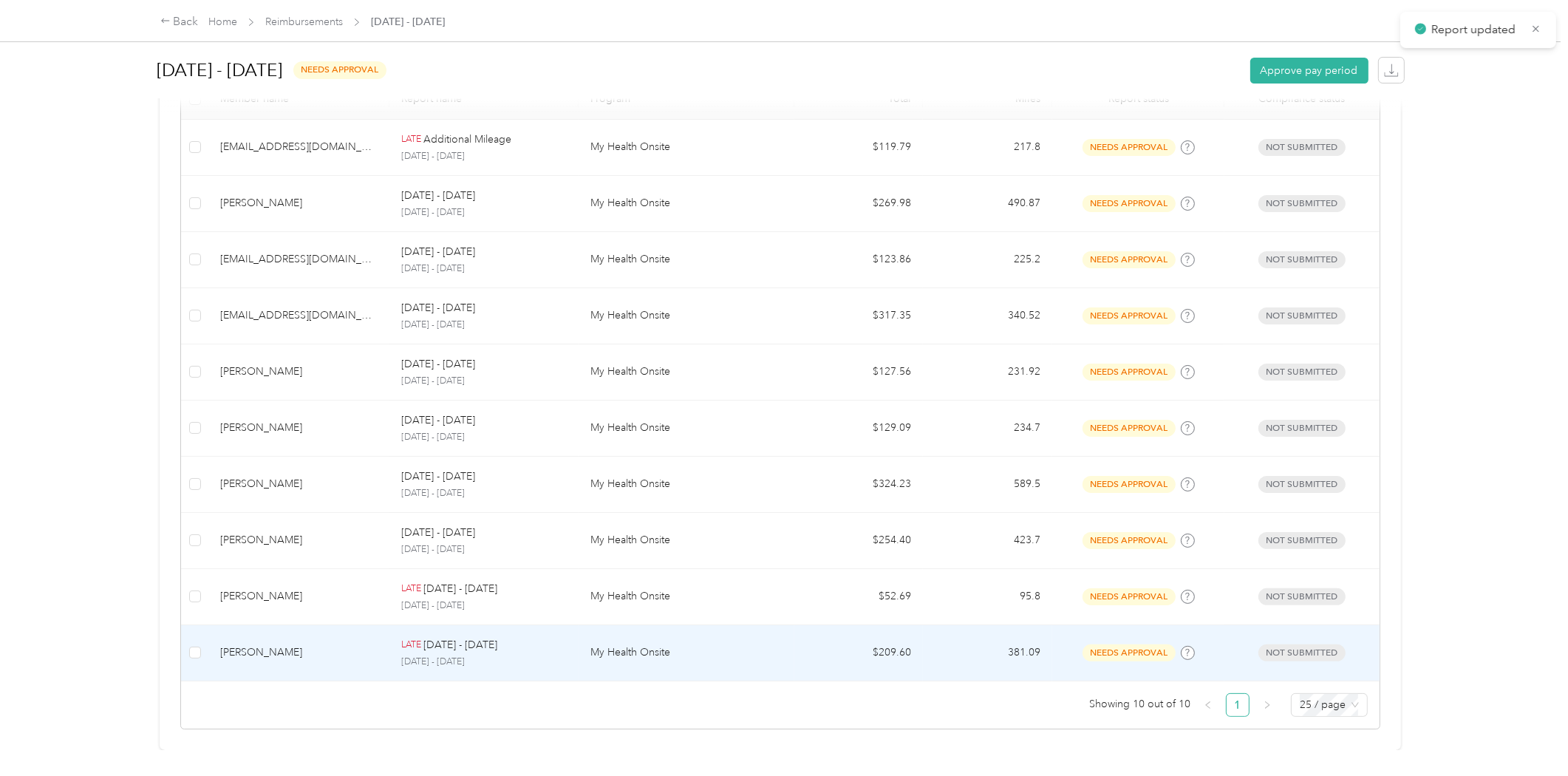
click at [321, 644] on div "[PERSON_NAME]" at bounding box center [298, 652] width 158 height 16
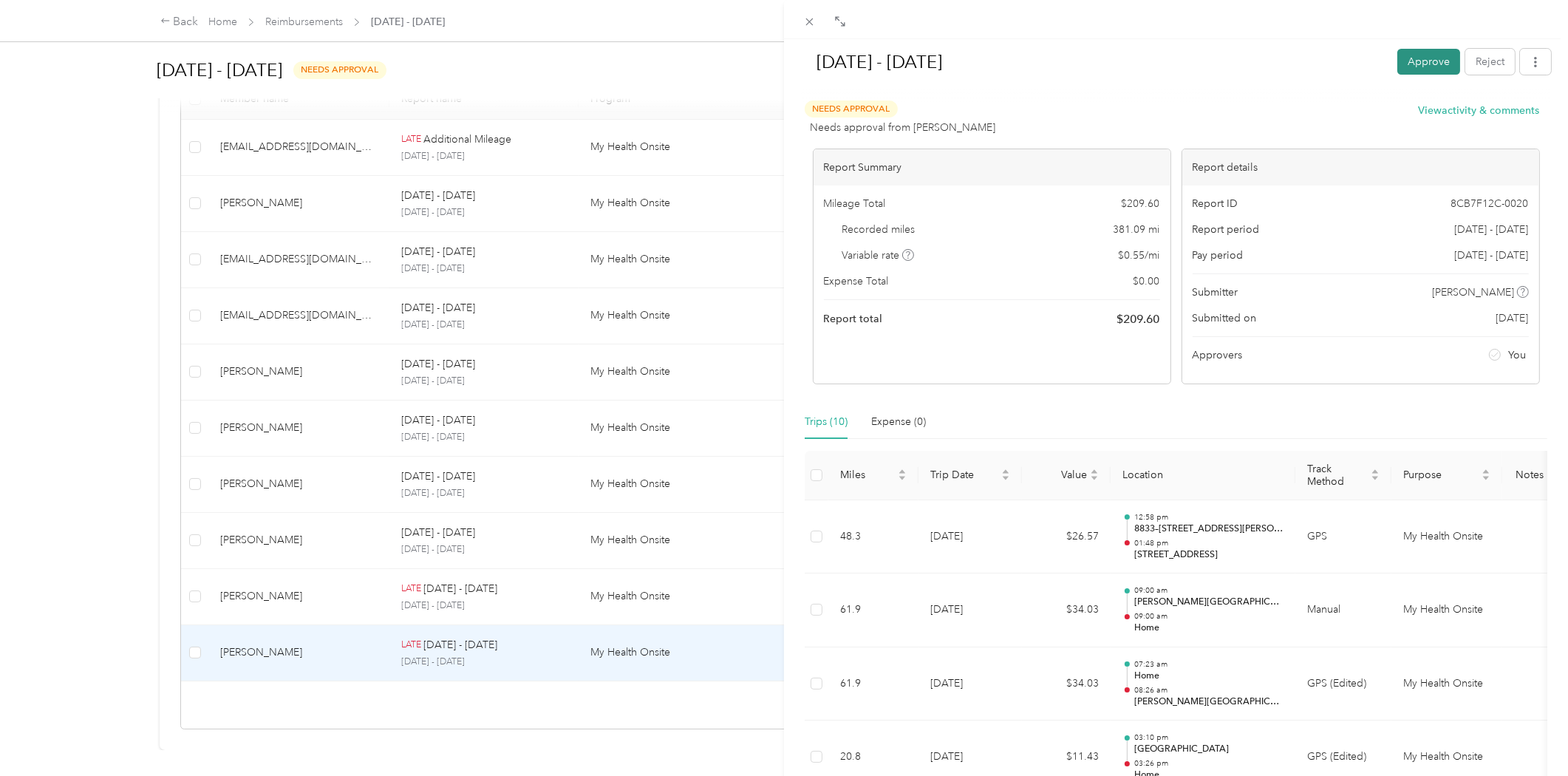
click at [1416, 62] on button "Approve" at bounding box center [1428, 61] width 63 height 26
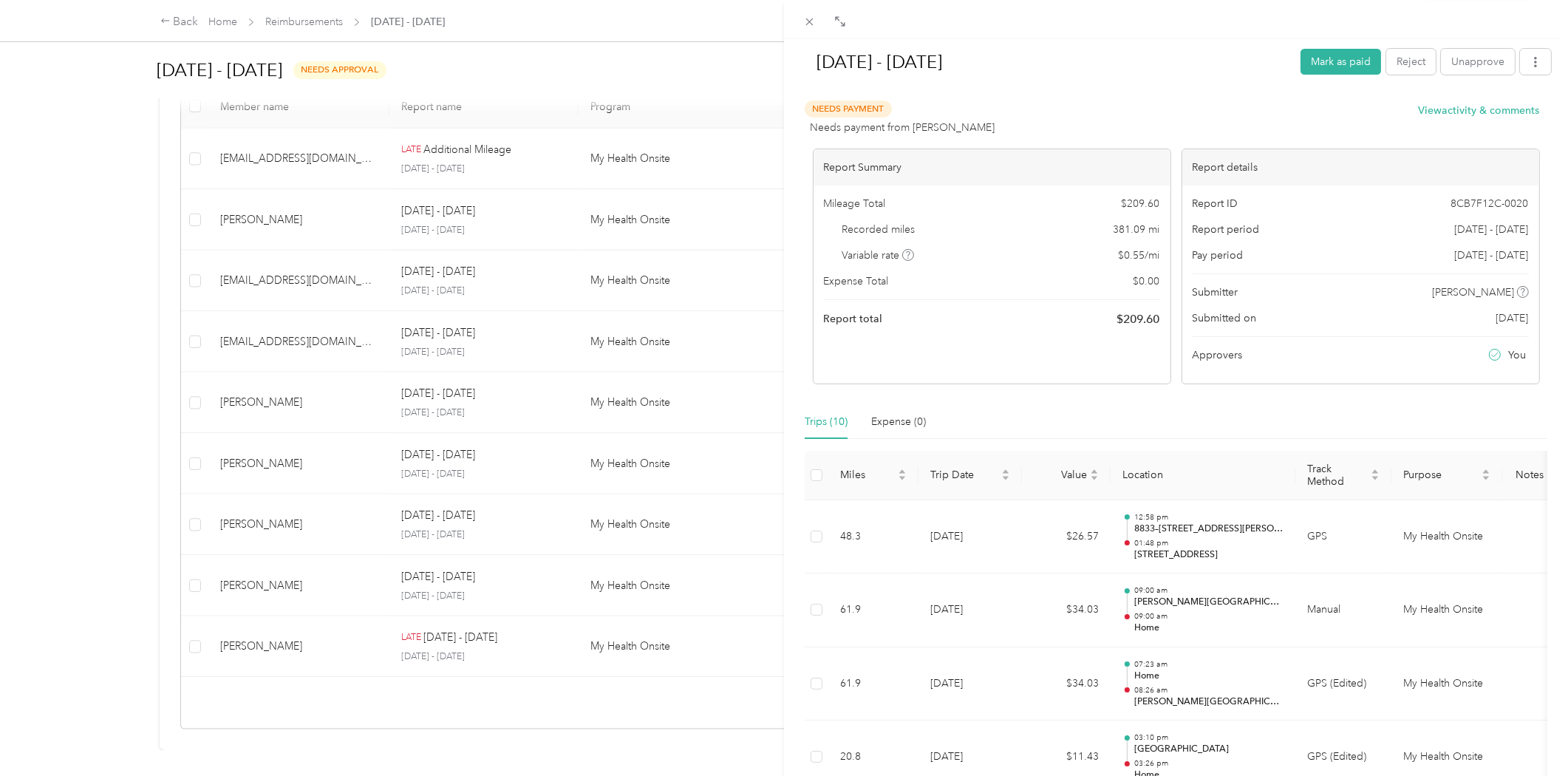
scroll to position [303, 0]
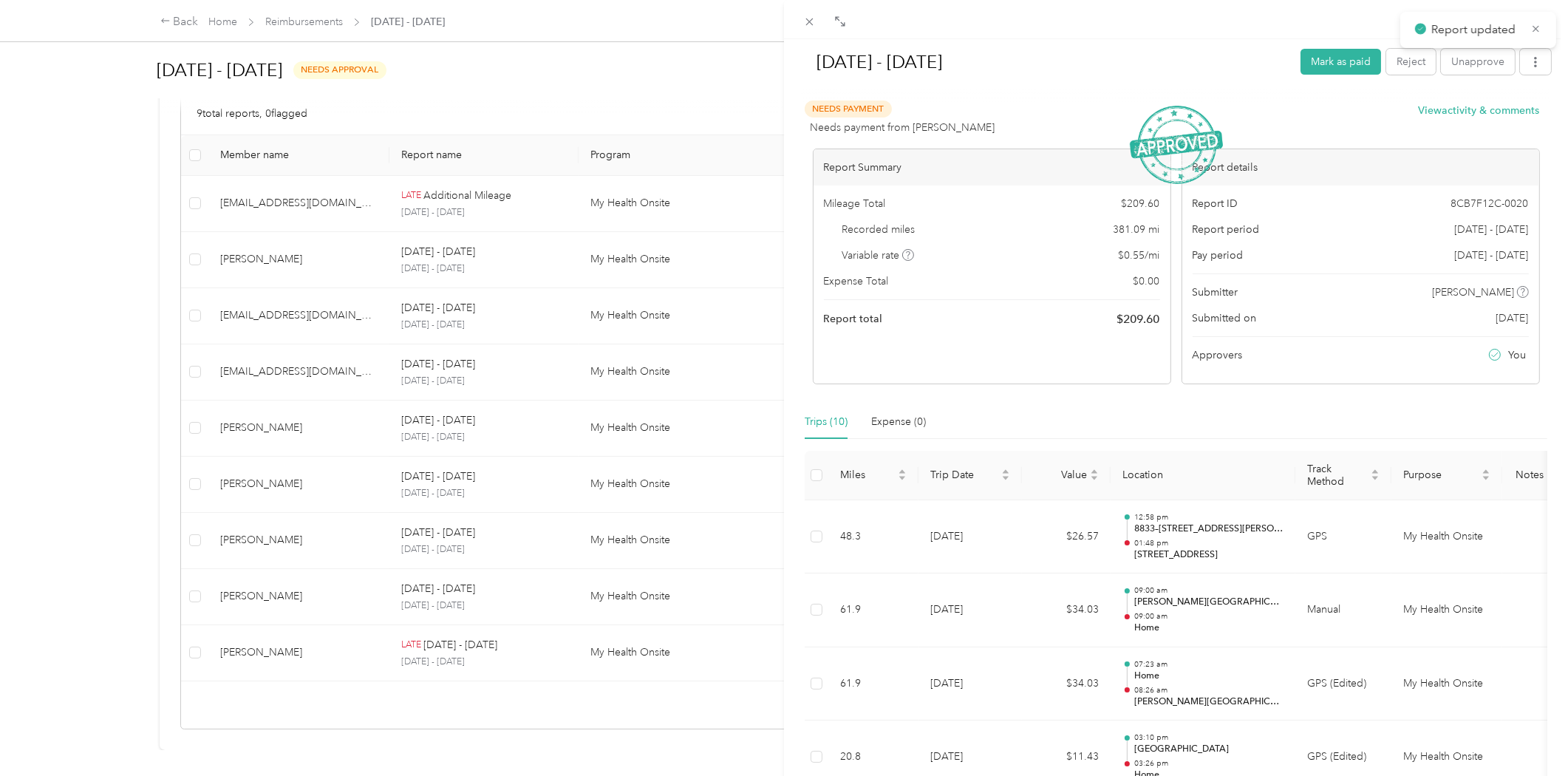
click at [311, 616] on div "[DATE] - [DATE] Mark as paid Reject Unapprove Needs Payment Needs payment from …" at bounding box center [784, 388] width 1568 height 776
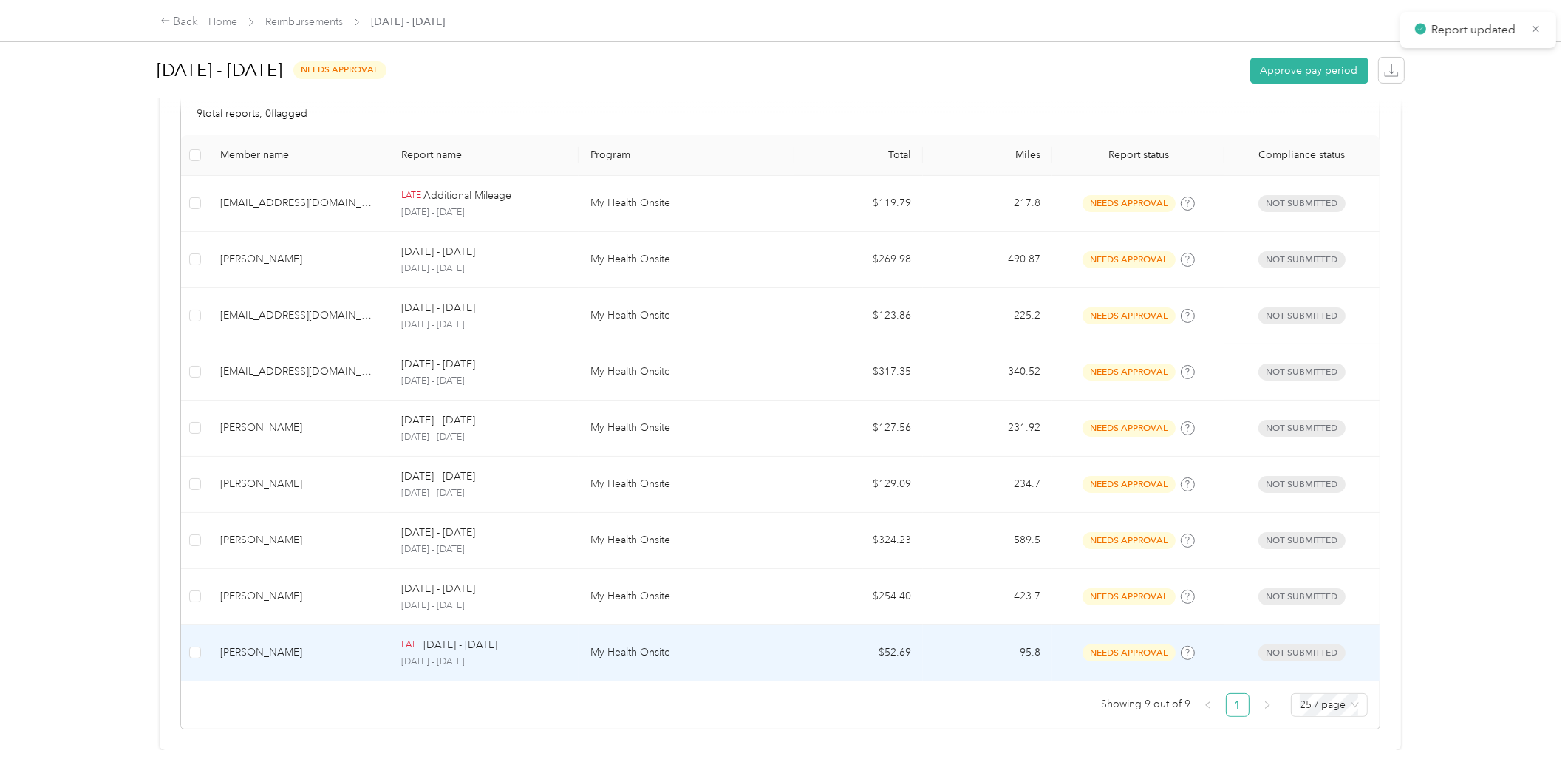
click at [338, 644] on div "[PERSON_NAME]" at bounding box center [298, 652] width 158 height 16
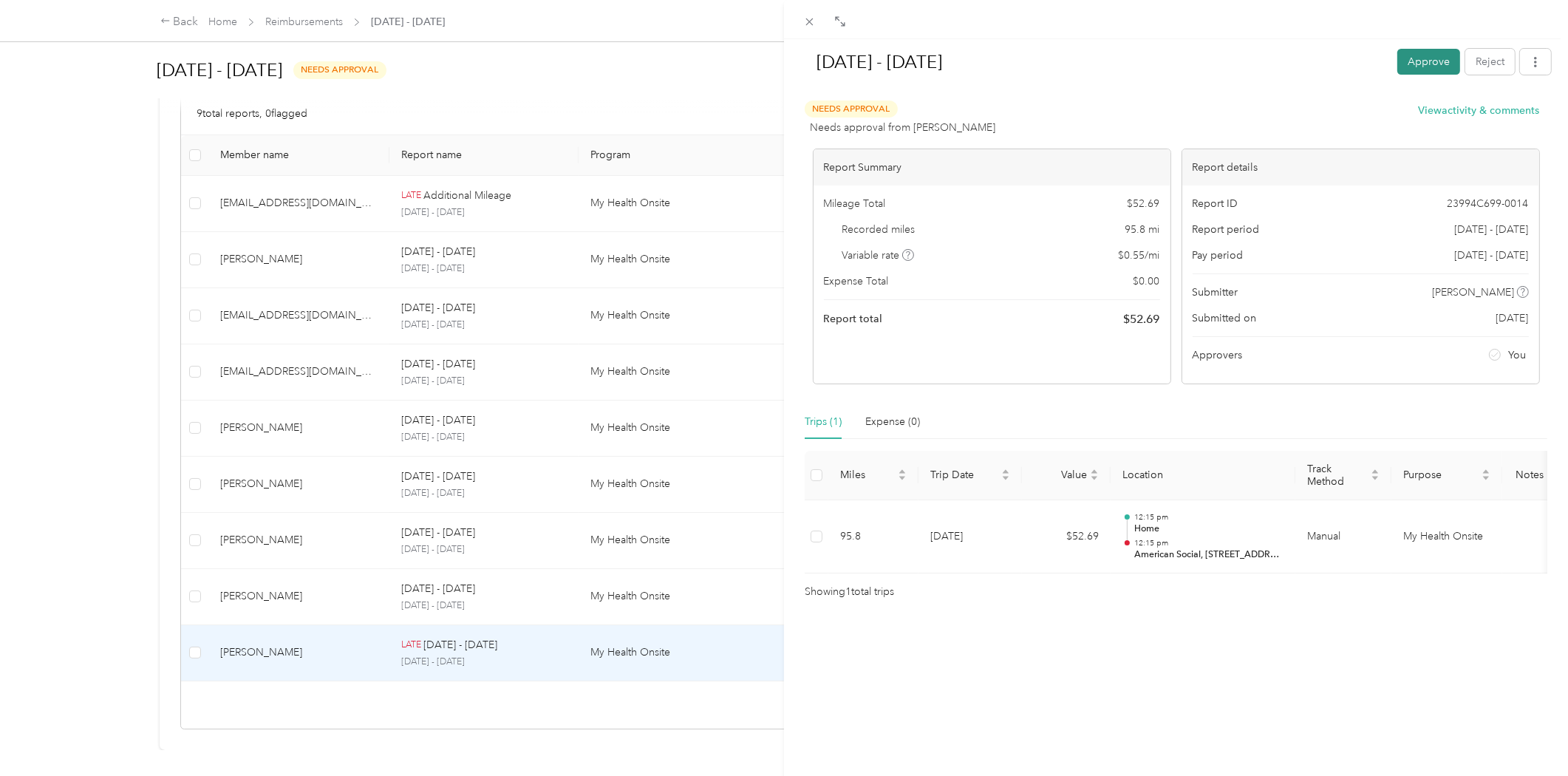
click at [1416, 62] on button "Approve" at bounding box center [1428, 61] width 63 height 26
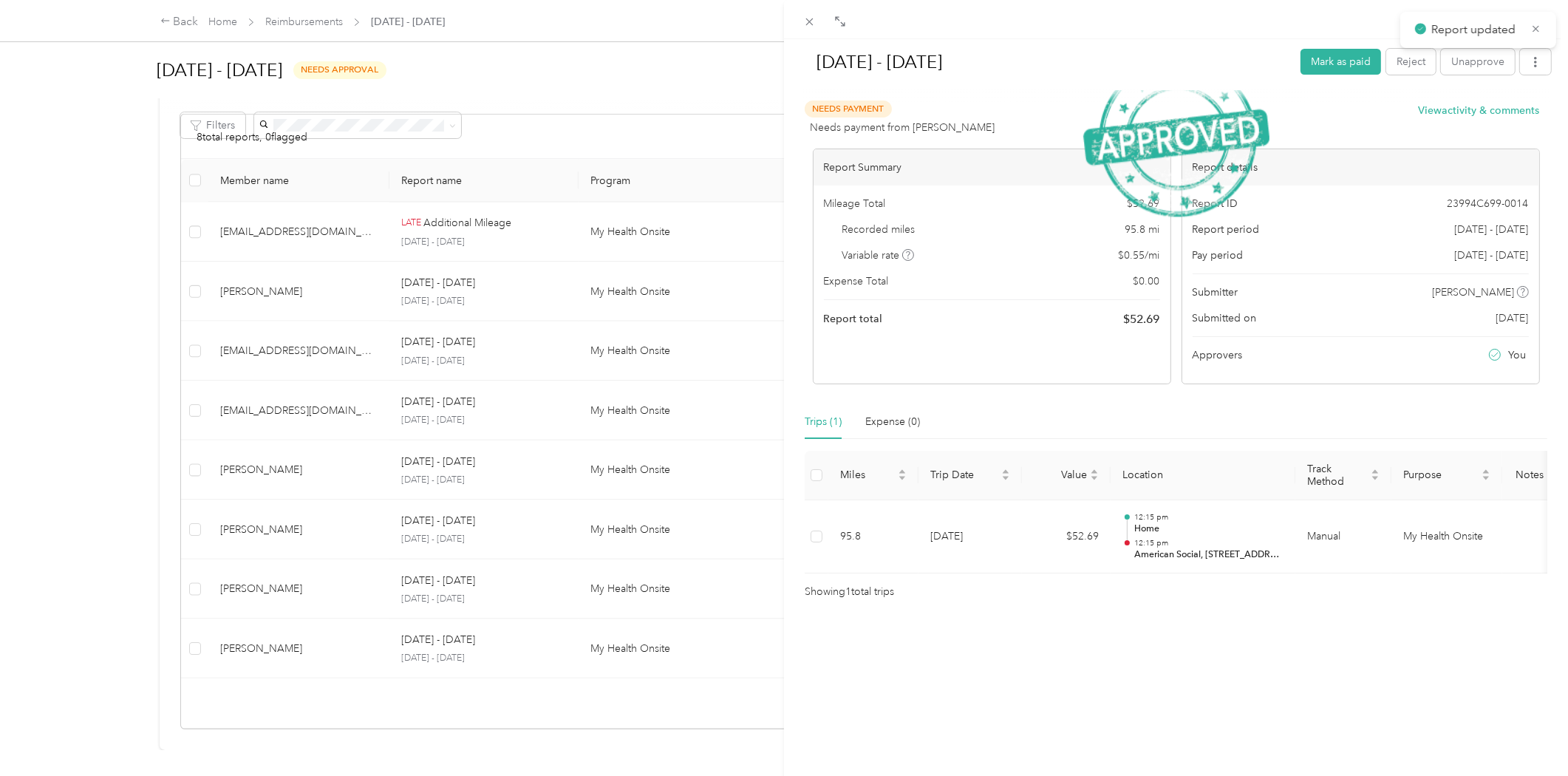
scroll to position [247, 0]
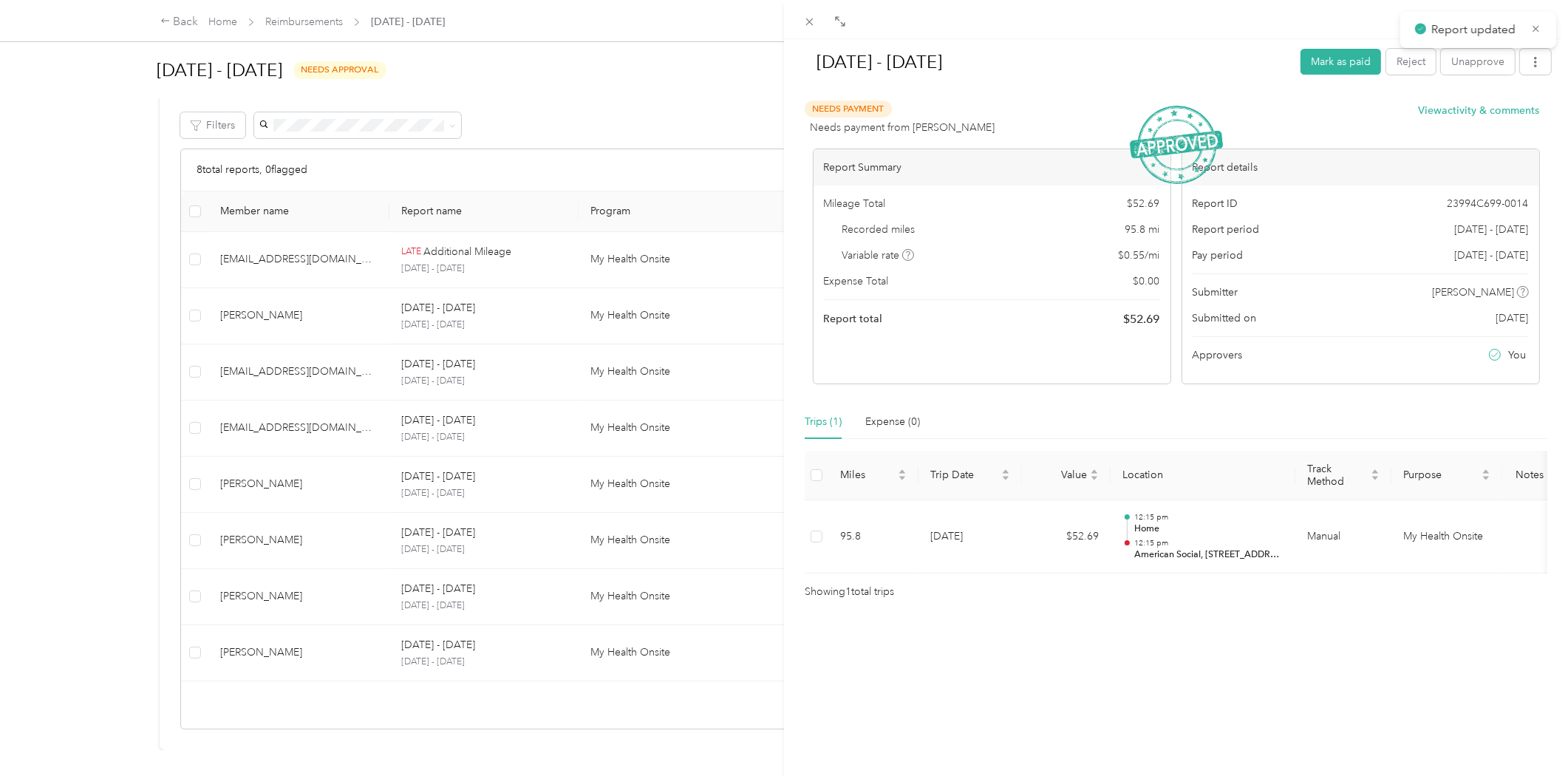
click at [316, 628] on div "[DATE] - [DATE] [PERSON_NAME] as paid Reject Unapprove Needs Payment Needs paym…" at bounding box center [784, 388] width 1568 height 776
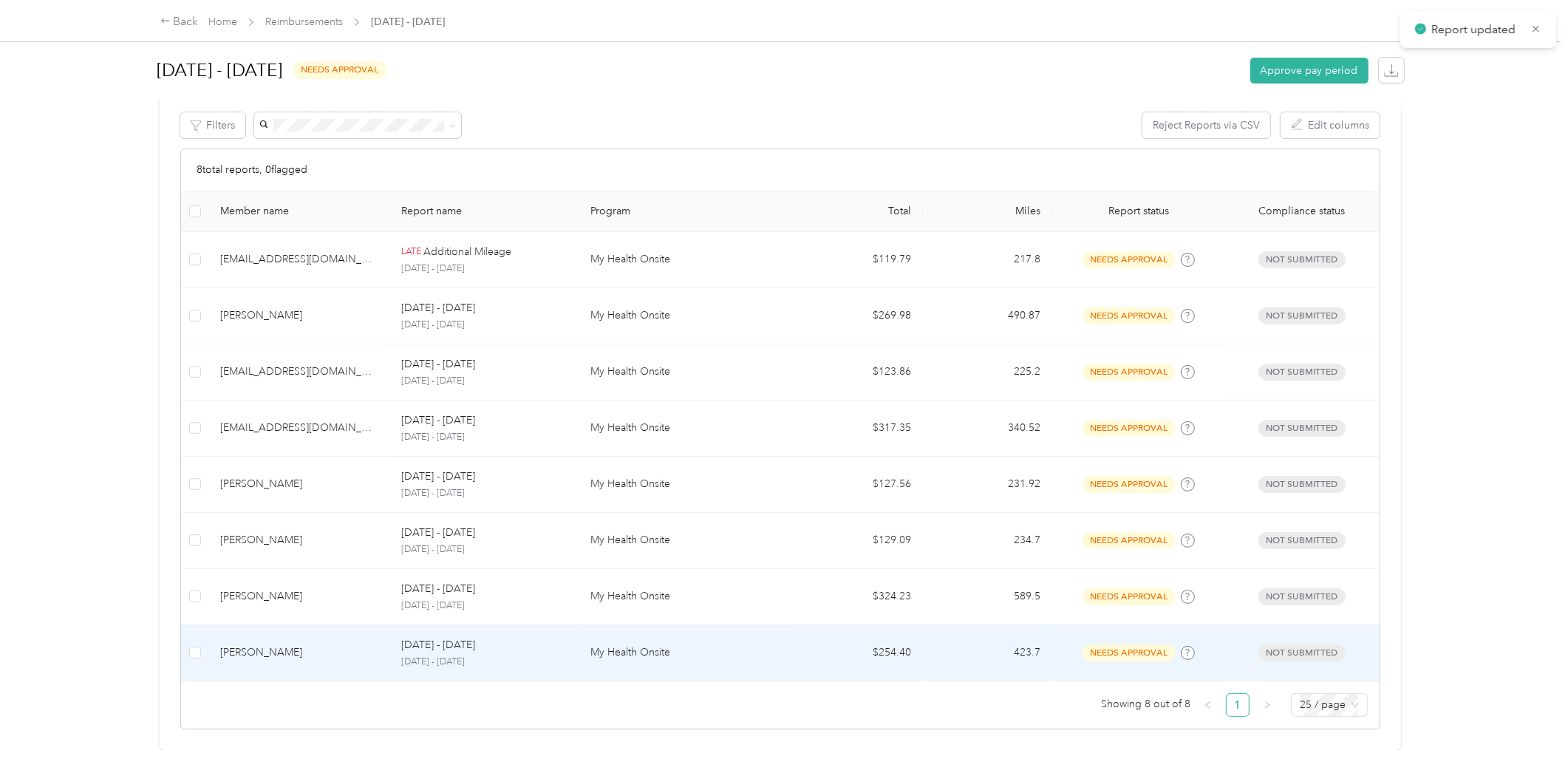
click at [316, 644] on div "[PERSON_NAME]" at bounding box center [298, 652] width 158 height 16
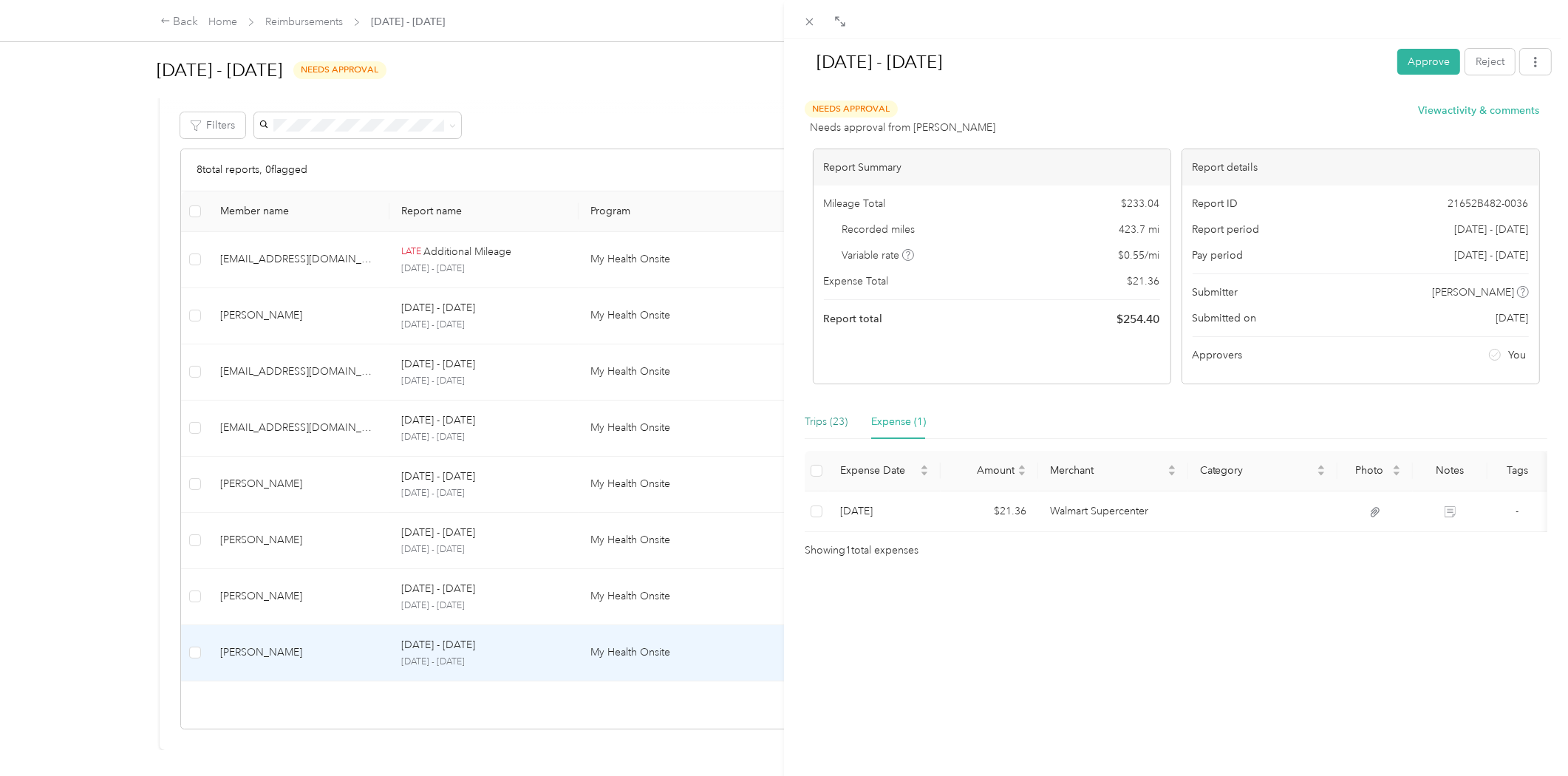
click at [813, 419] on div "Trips (23)" at bounding box center [826, 421] width 43 height 16
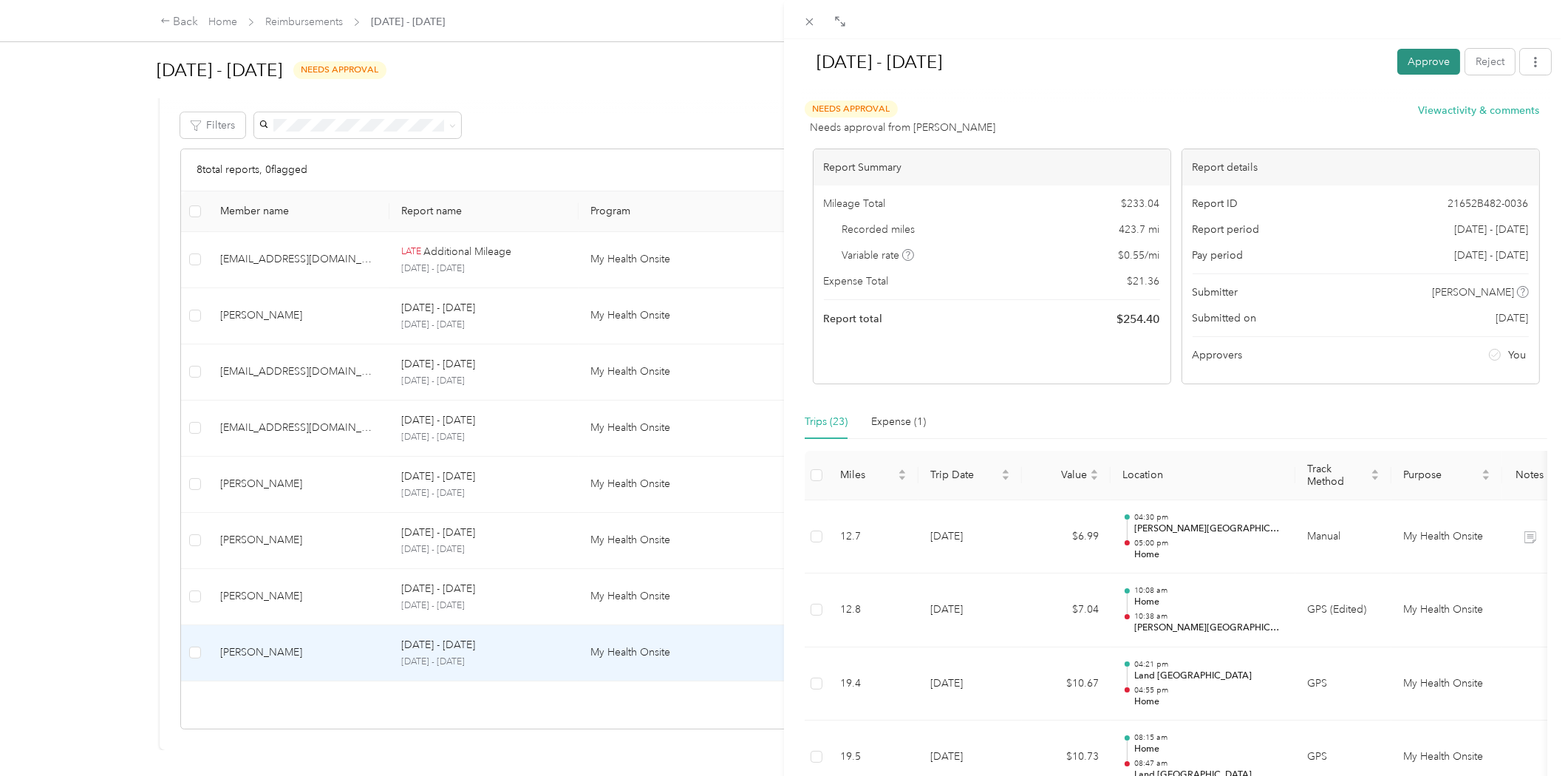
click at [1417, 63] on button "Approve" at bounding box center [1428, 61] width 63 height 26
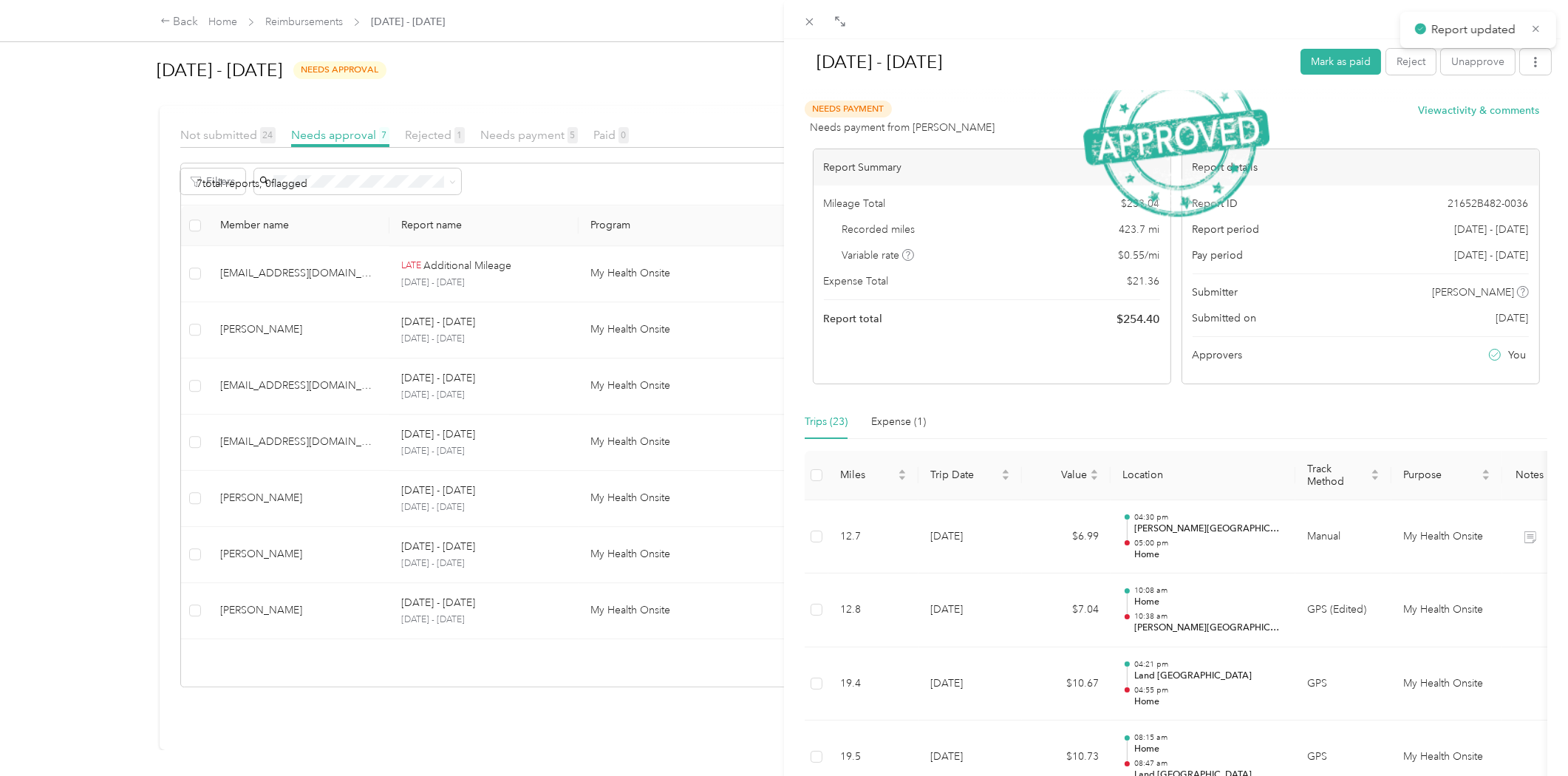
scroll to position [190, 0]
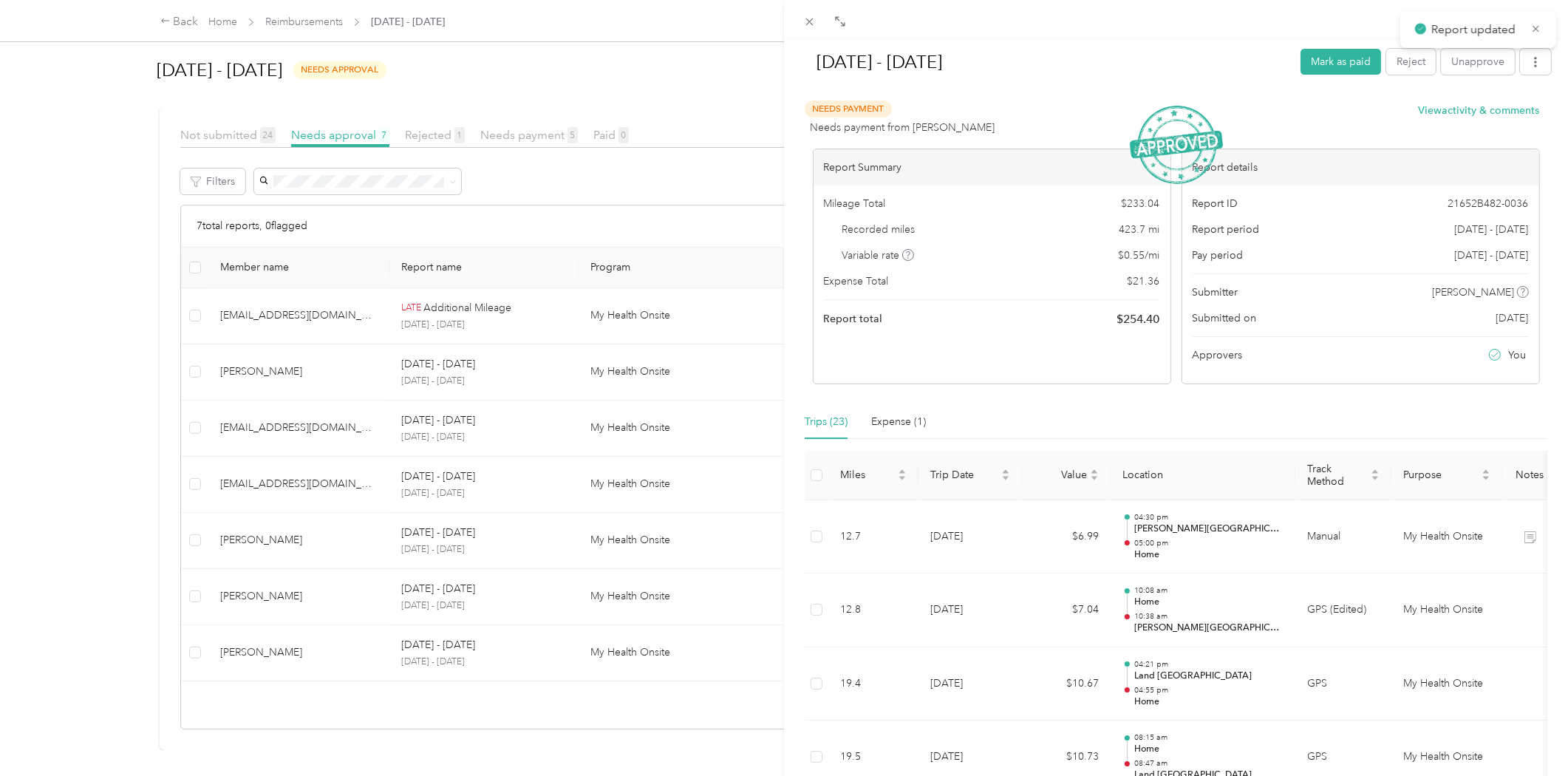
click at [322, 572] on div "[DATE] - [DATE] [PERSON_NAME] as paid Reject Unapprove Needs Payment Needs paym…" at bounding box center [784, 388] width 1568 height 776
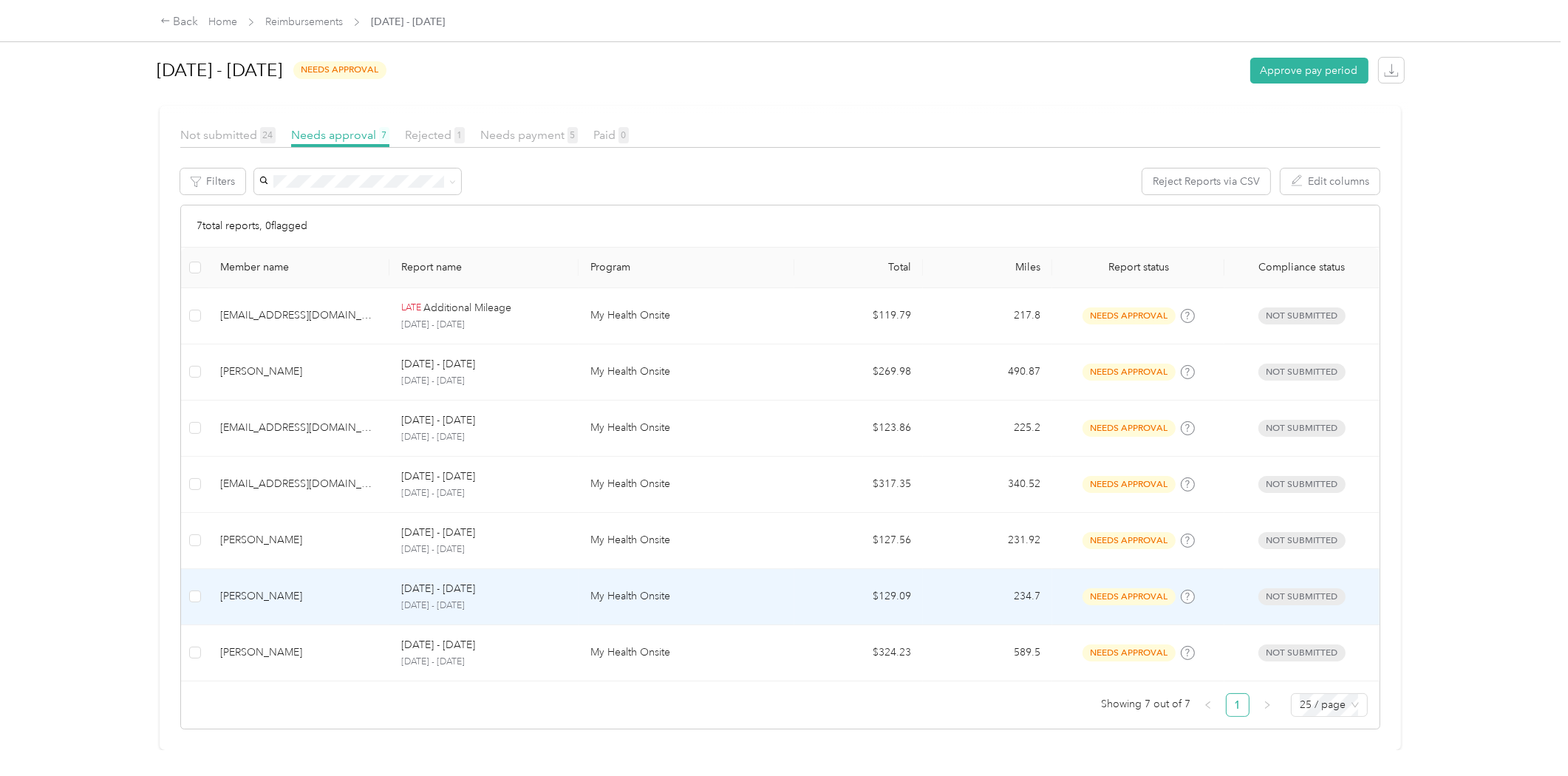
click at [322, 588] on div "[PERSON_NAME]" at bounding box center [298, 595] width 158 height 16
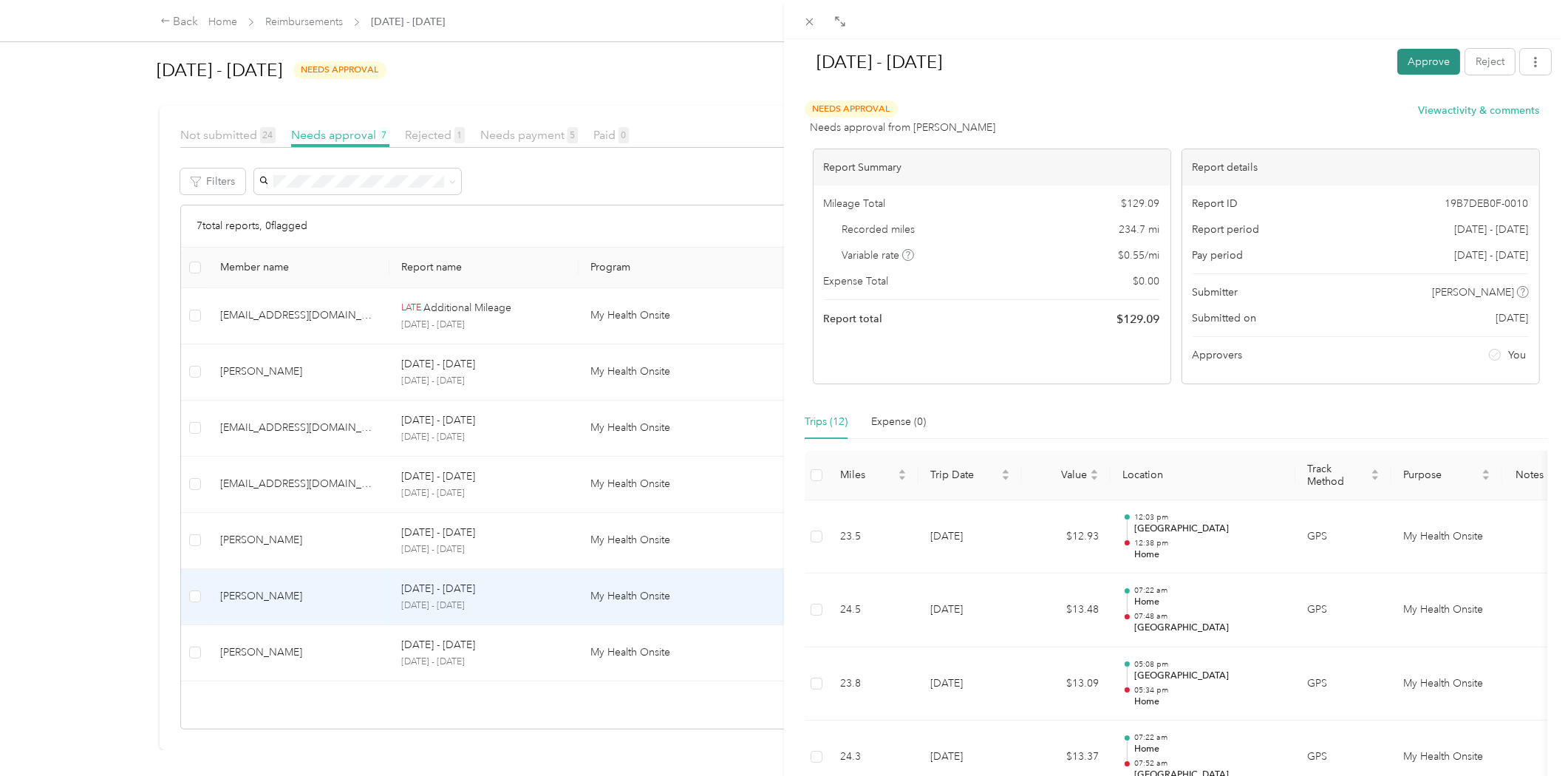
click at [1409, 68] on button "Approve" at bounding box center [1428, 61] width 63 height 26
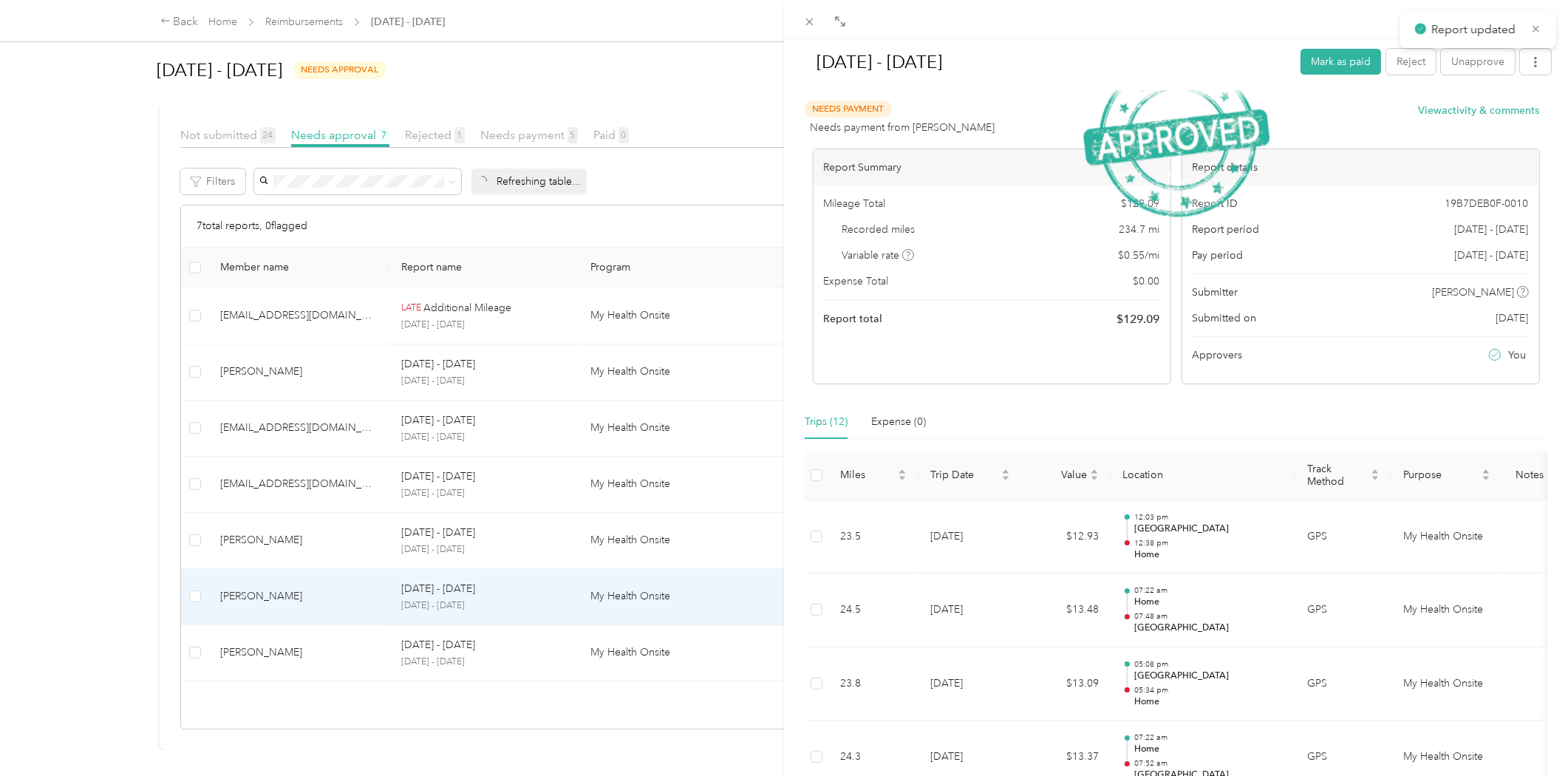
scroll to position [135, 0]
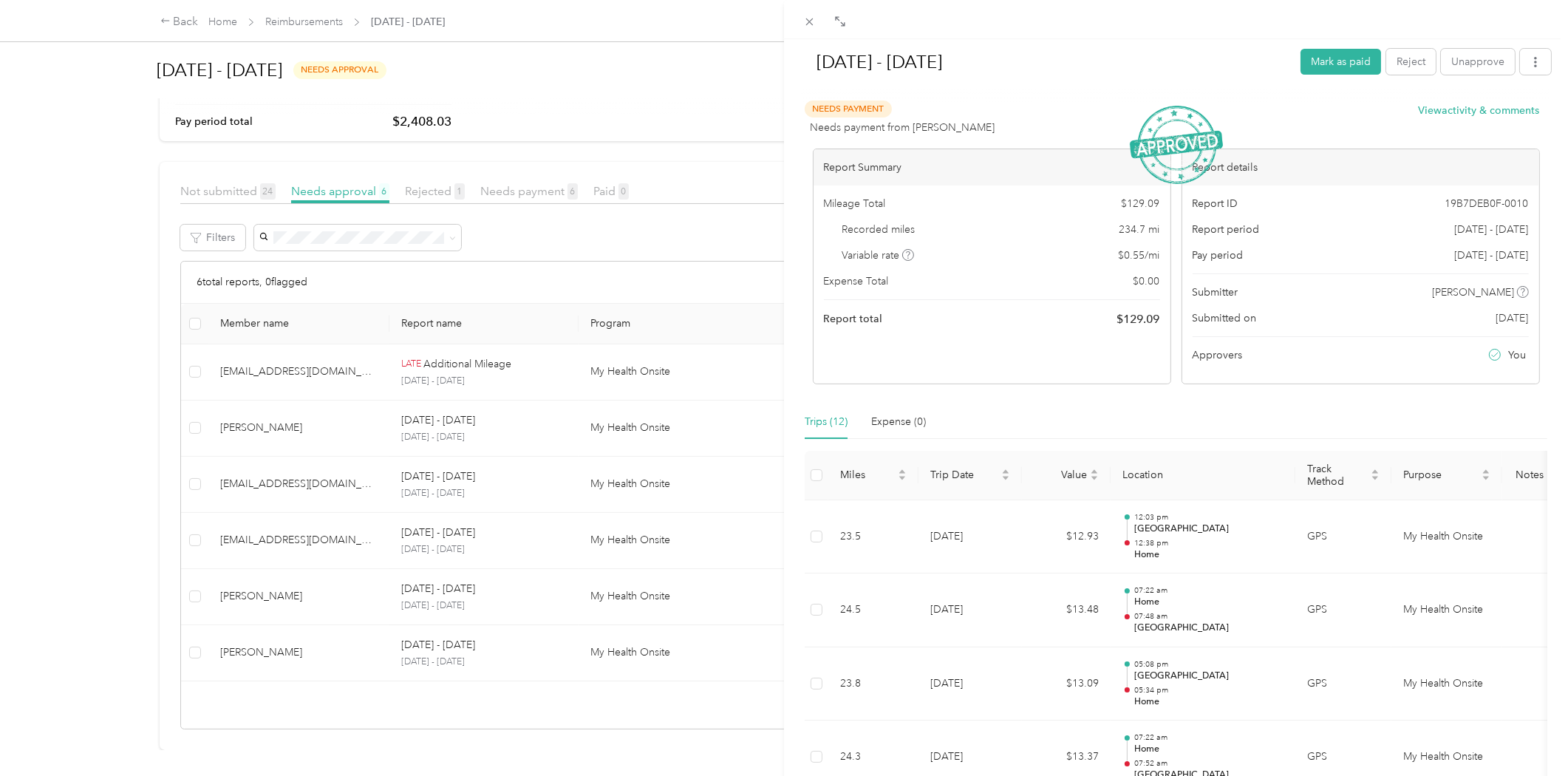
click at [319, 565] on div "[DATE] - [DATE] Mark as paid Reject Unapprove Needs Payment Needs payment from …" at bounding box center [784, 388] width 1568 height 776
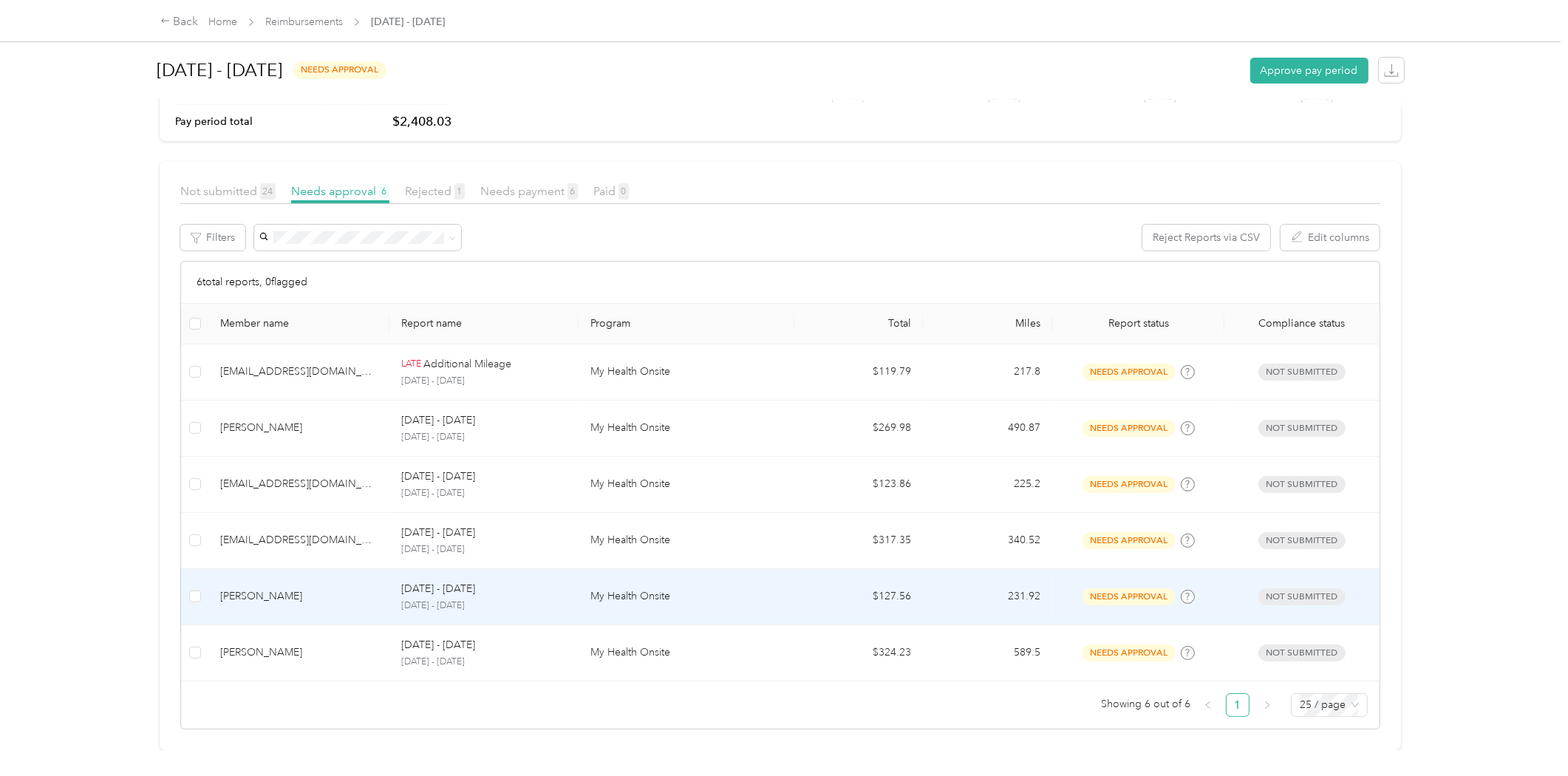
click at [570, 576] on td "[DATE] - [DATE] [DATE] - [DATE]" at bounding box center [483, 596] width 189 height 56
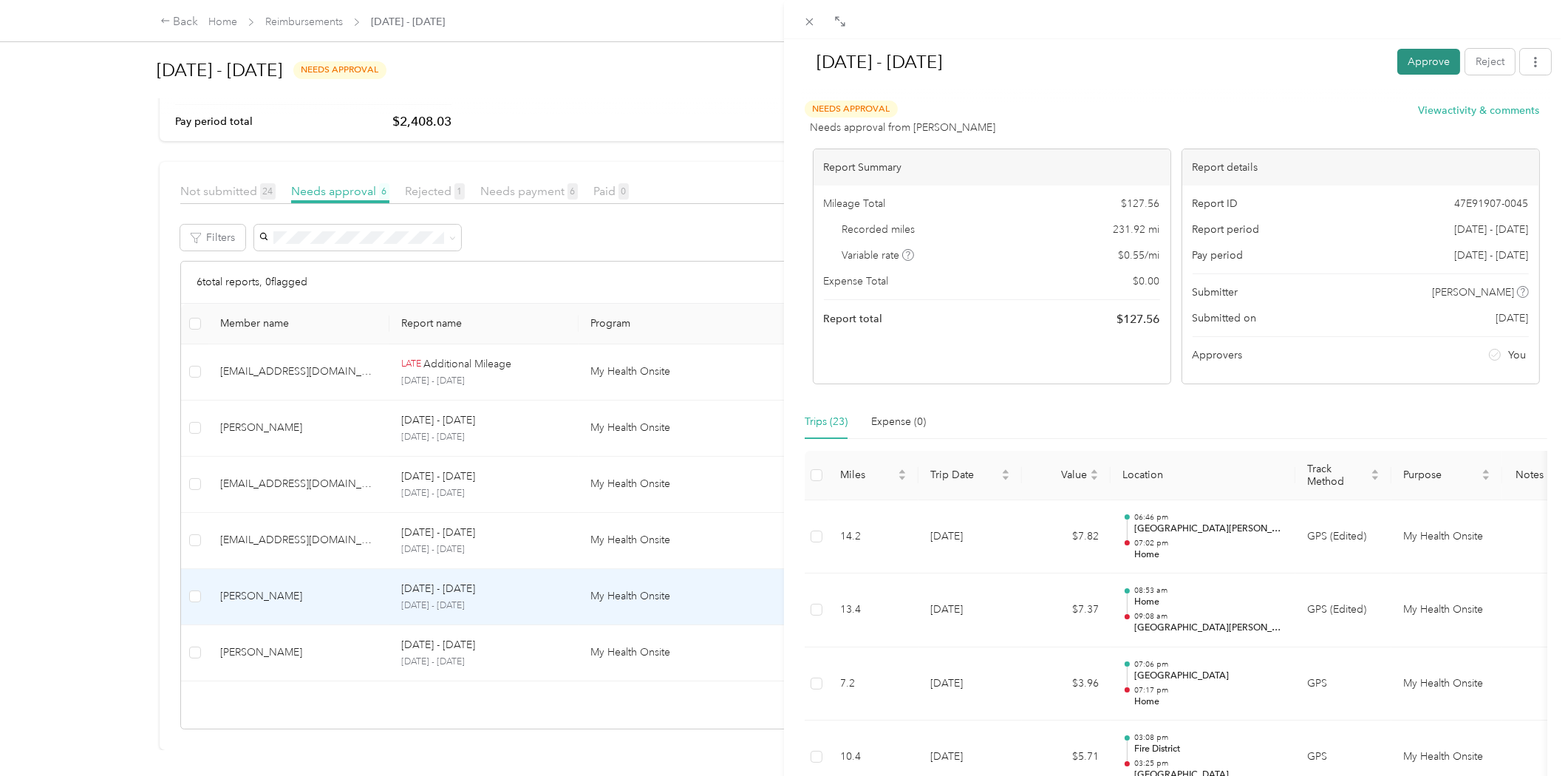
click at [1420, 60] on button "Approve" at bounding box center [1428, 61] width 63 height 26
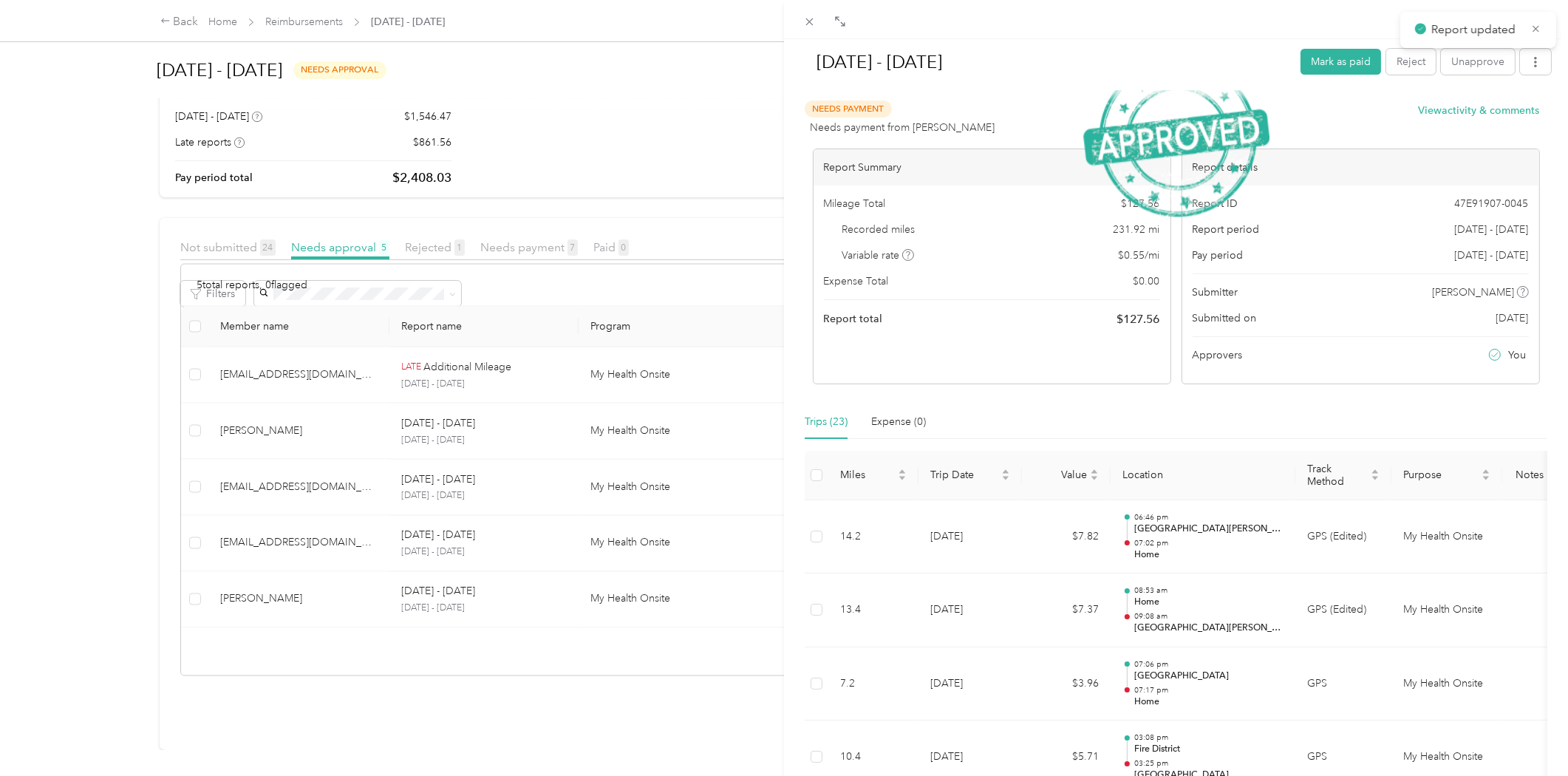
scroll to position [77, 0]
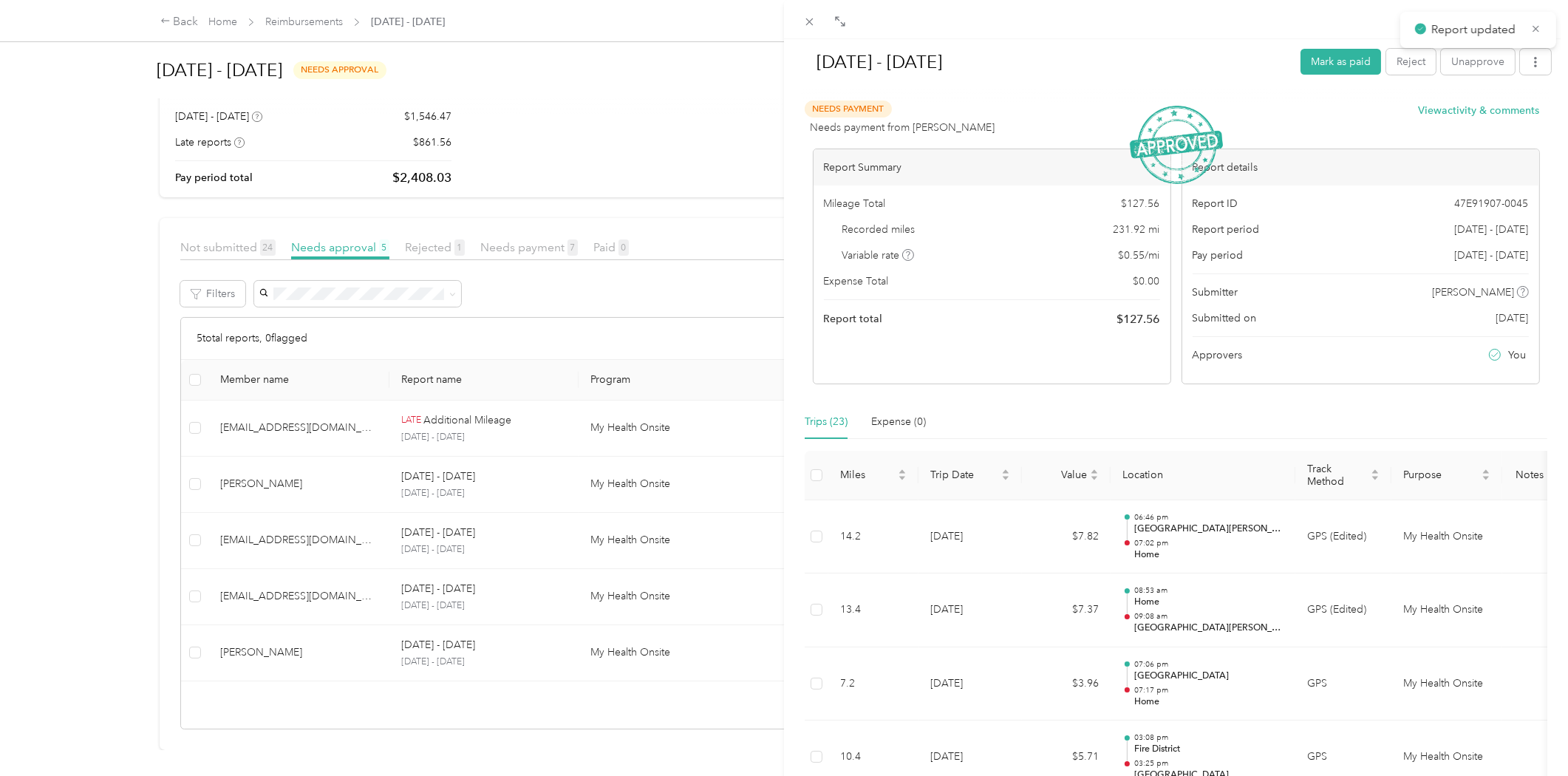
click at [362, 565] on div "[DATE] - [DATE] Mark as paid Reject Unapprove Needs Payment Needs payment from …" at bounding box center [784, 388] width 1568 height 776
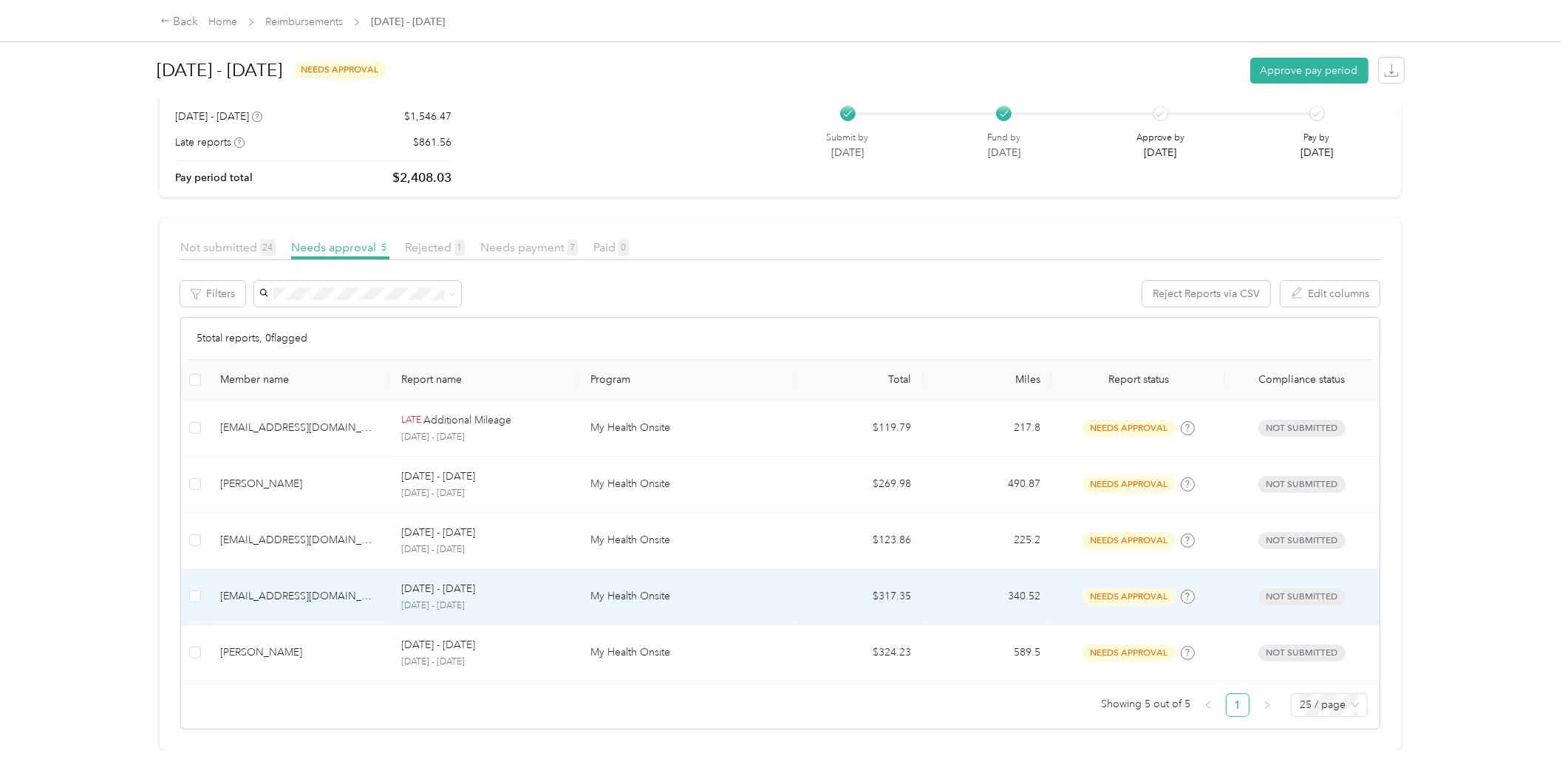
click at [748, 588] on p "My Health Onsite" at bounding box center [686, 595] width 191 height 16
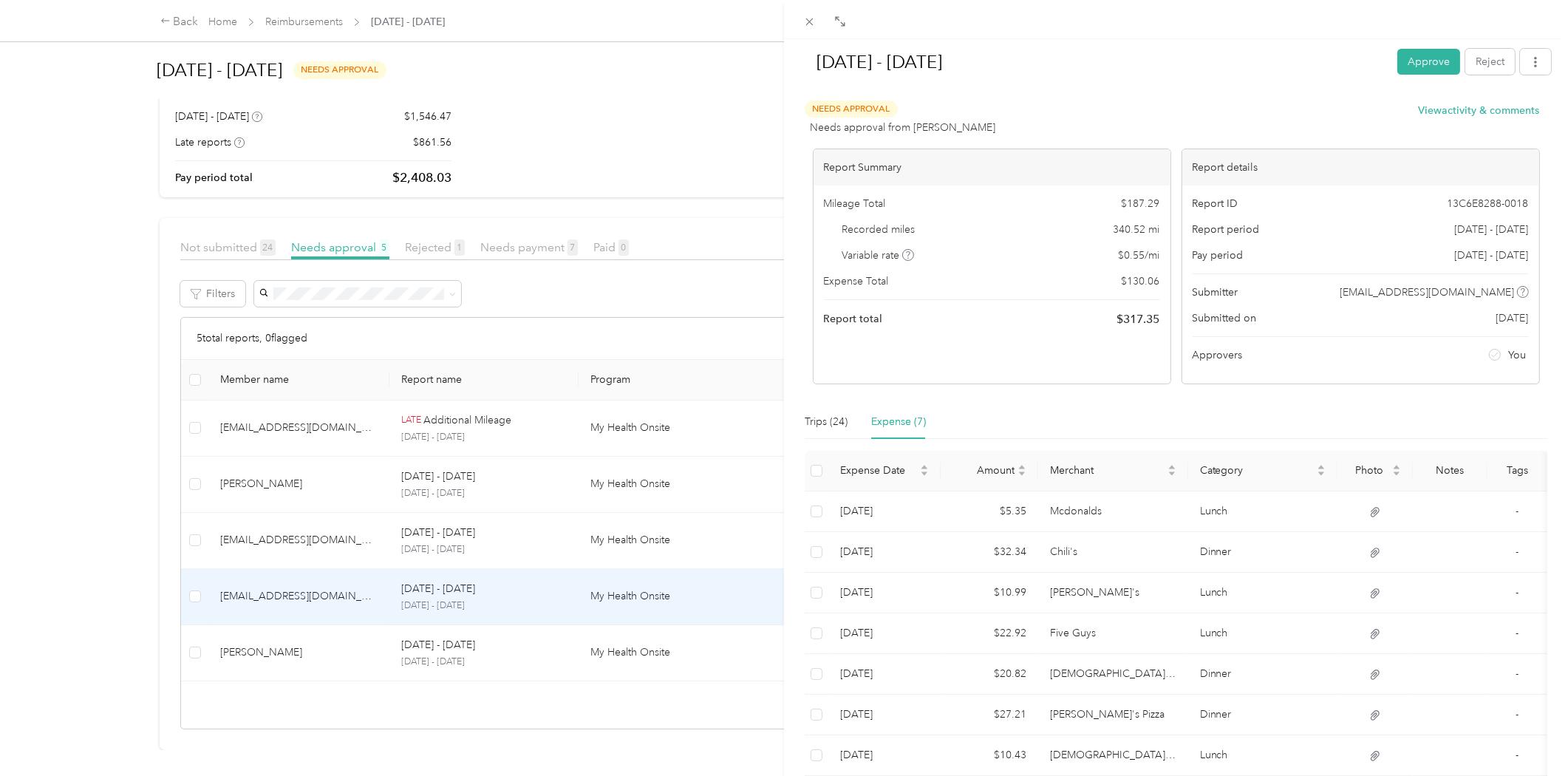
scroll to position [116, 0]
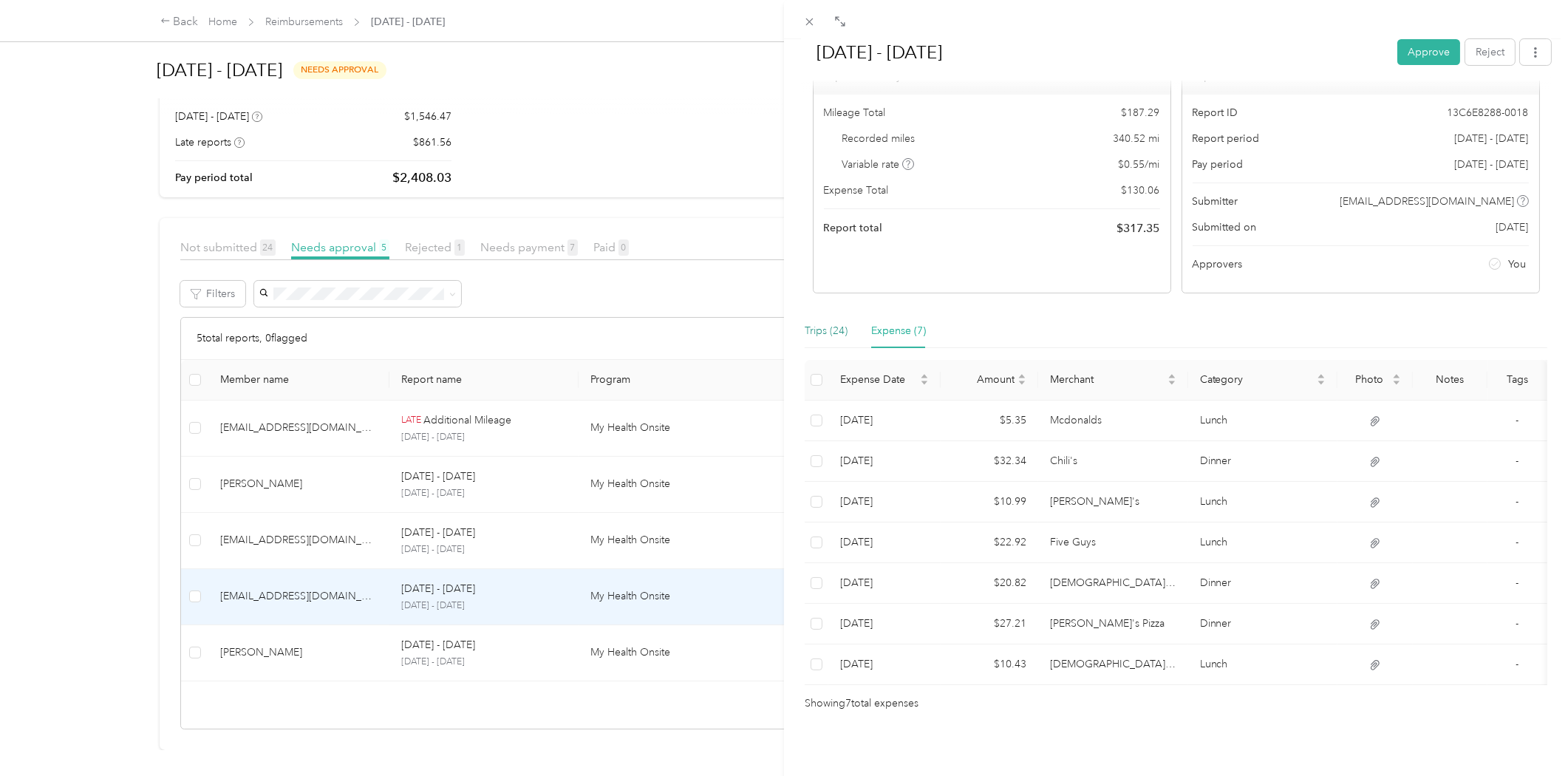
click at [809, 323] on div "Trips (24)" at bounding box center [826, 331] width 43 height 16
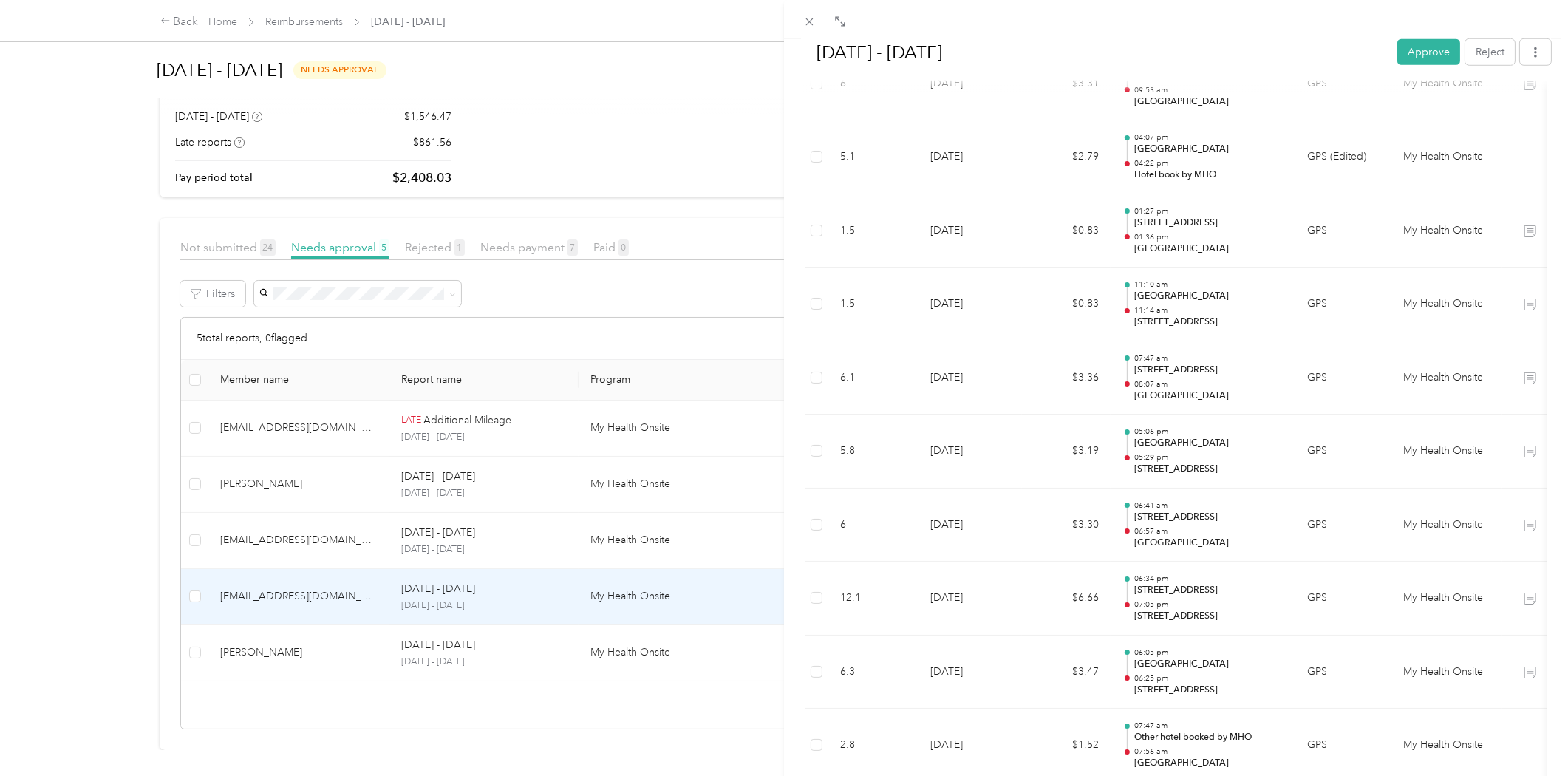
scroll to position [1479, 0]
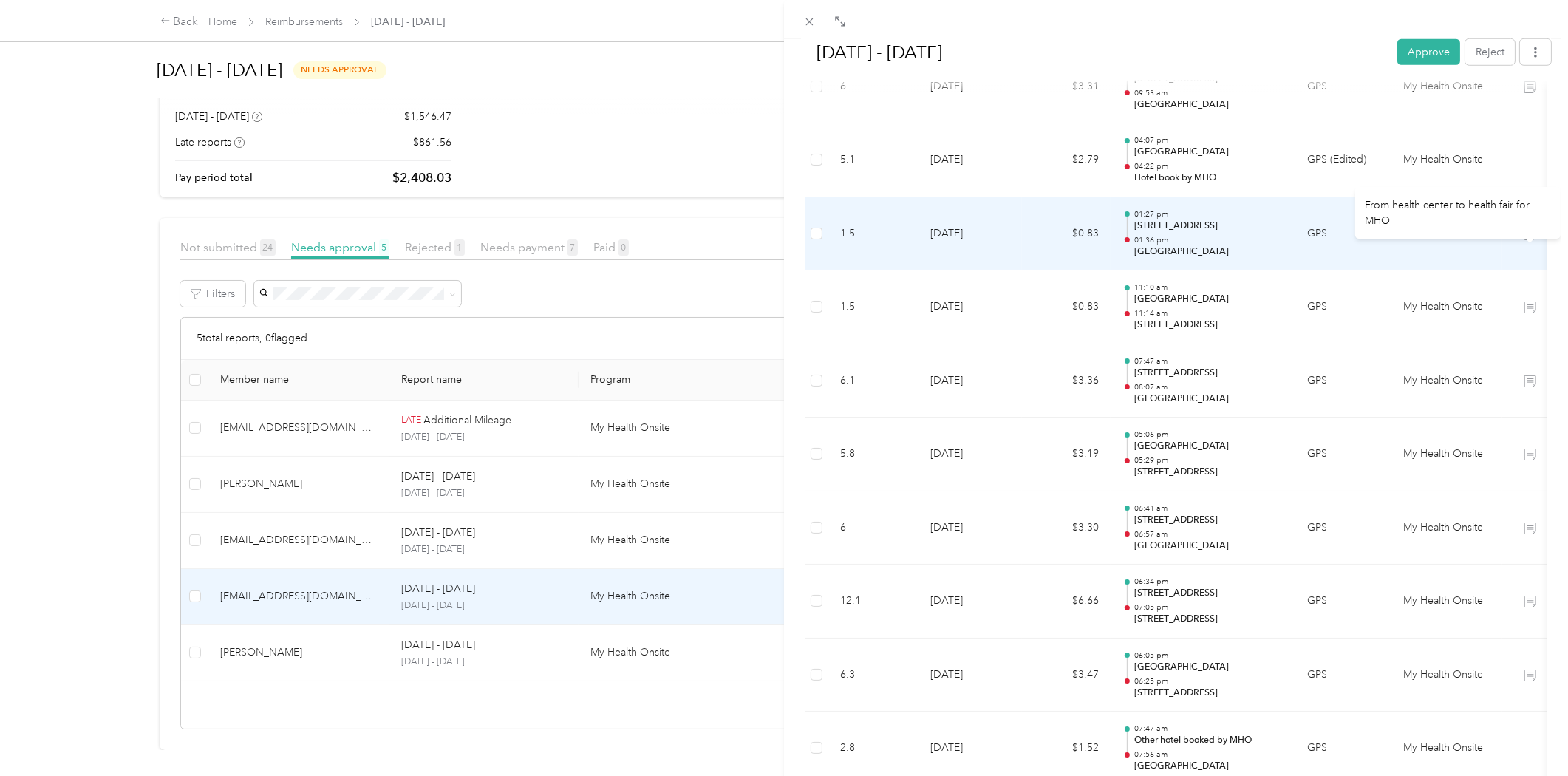
click at [1528, 233] on icon at bounding box center [1530, 235] width 9 height 9
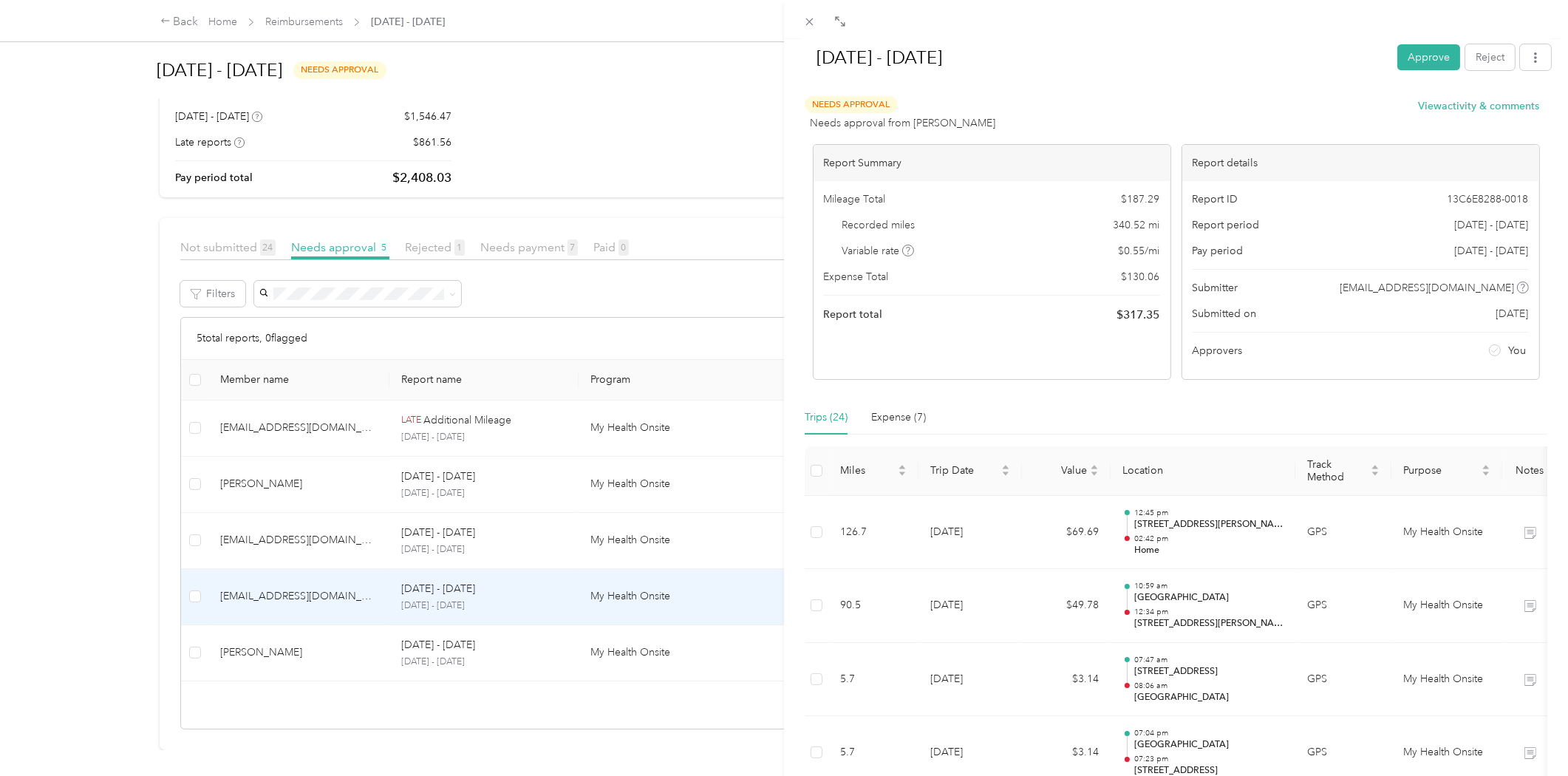
scroll to position [0, 0]
click at [1415, 60] on button "Approve" at bounding box center [1428, 61] width 63 height 26
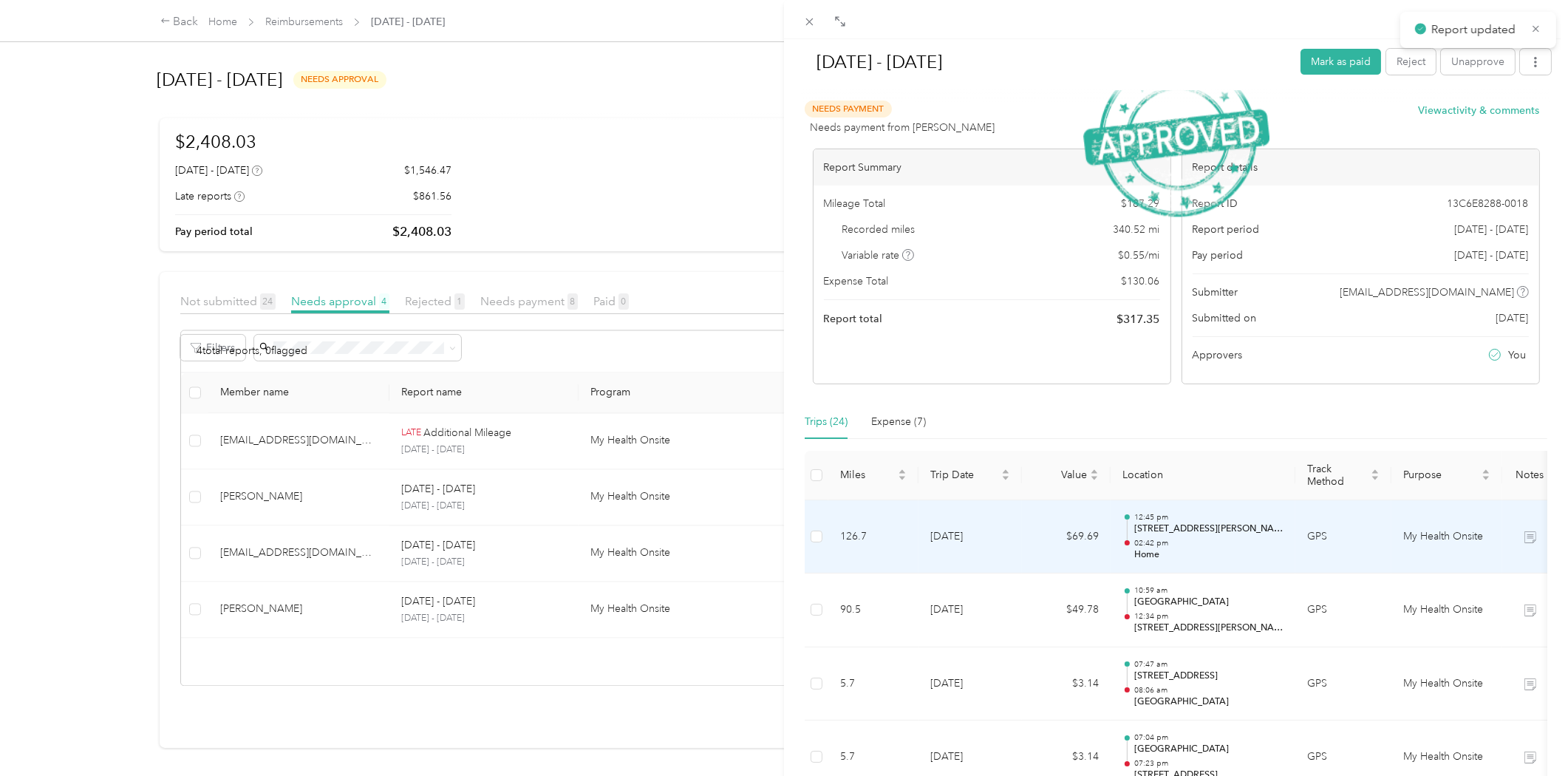
scroll to position [22, 0]
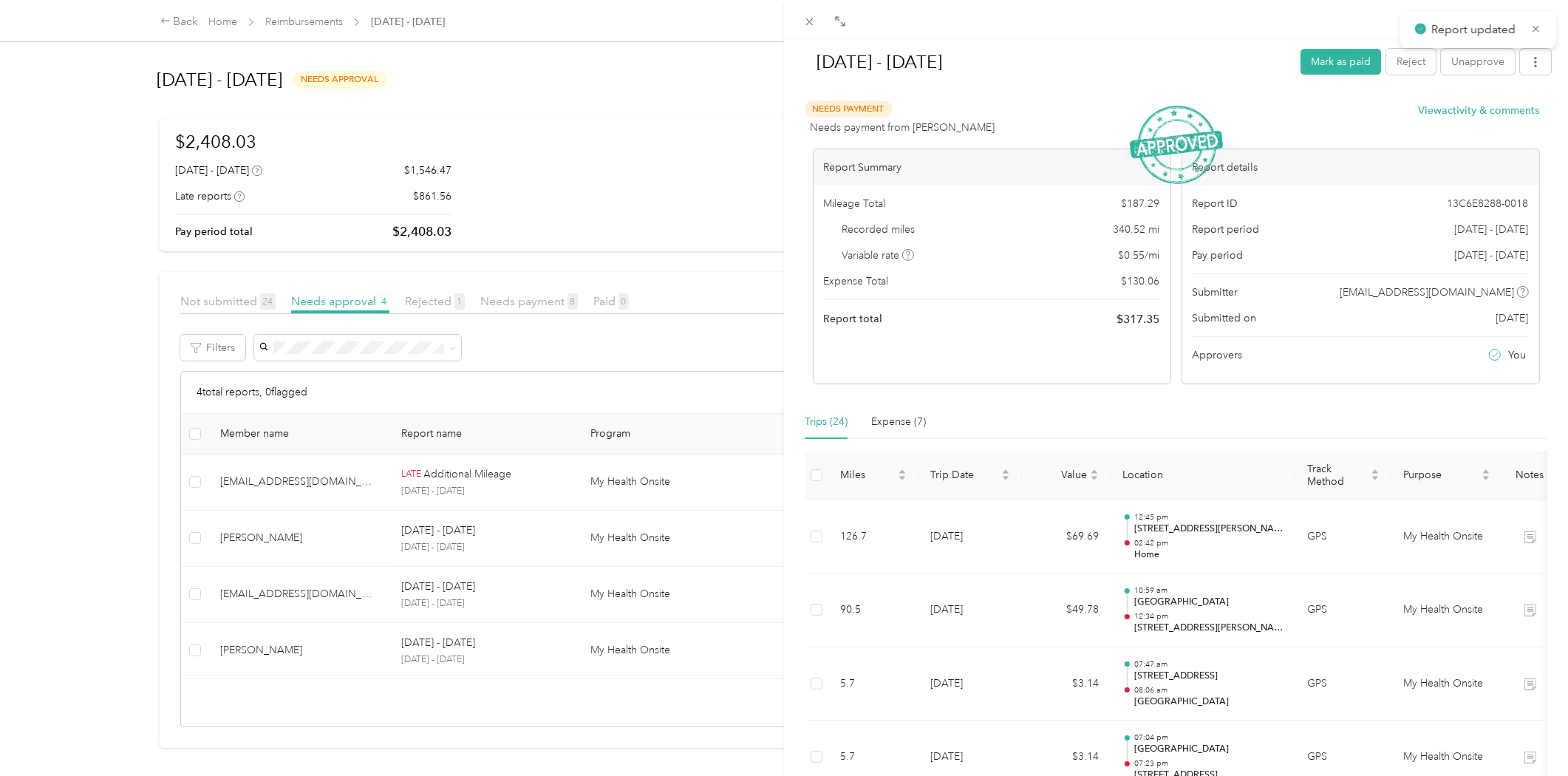
click at [319, 565] on div "[DATE] - [DATE] Mark as paid Reject Unapprove Needs Payment Needs payment from …" at bounding box center [784, 388] width 1568 height 776
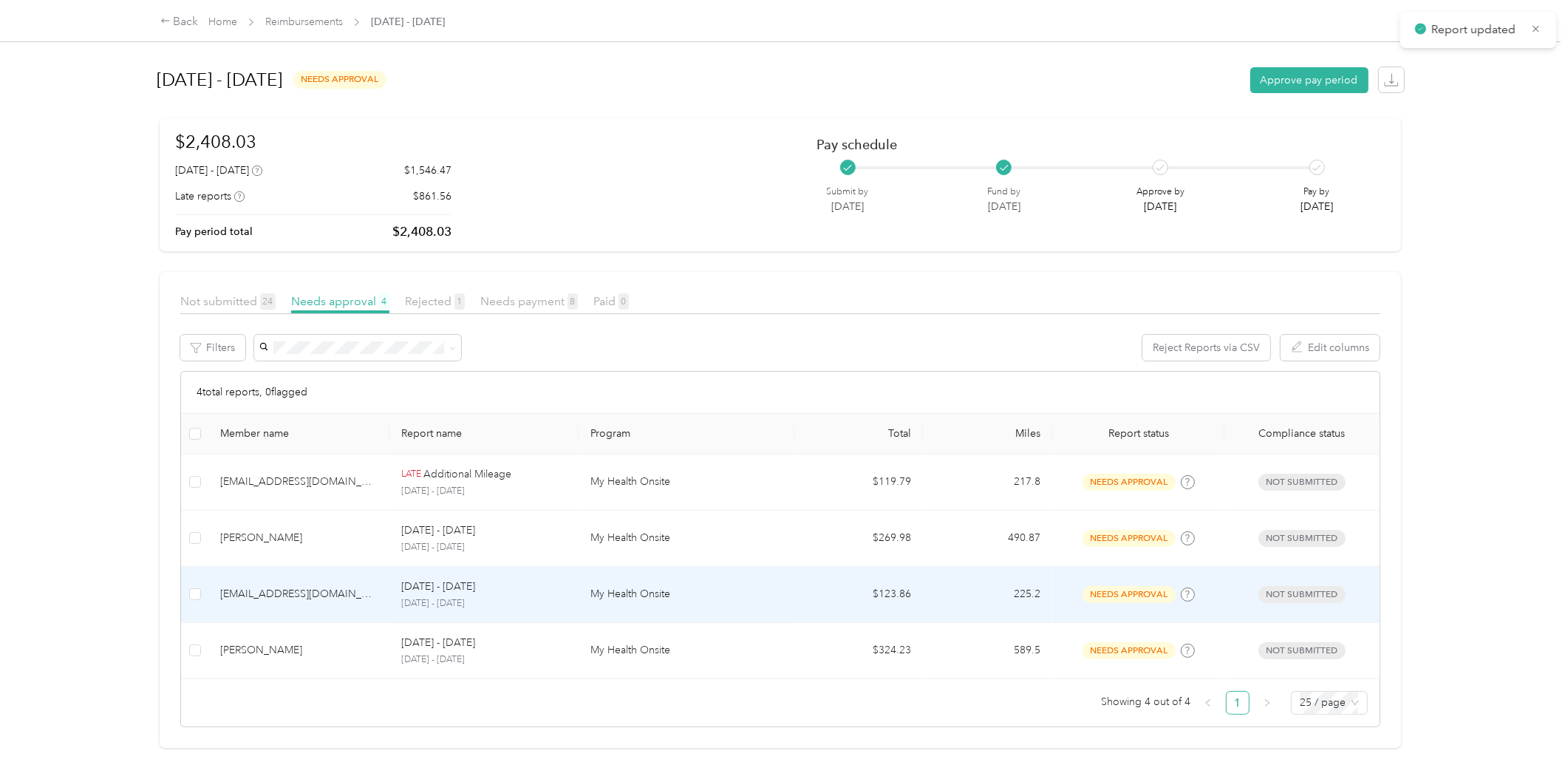
click at [319, 586] on div "[EMAIL_ADDRESS][DOMAIN_NAME]" at bounding box center [298, 593] width 158 height 16
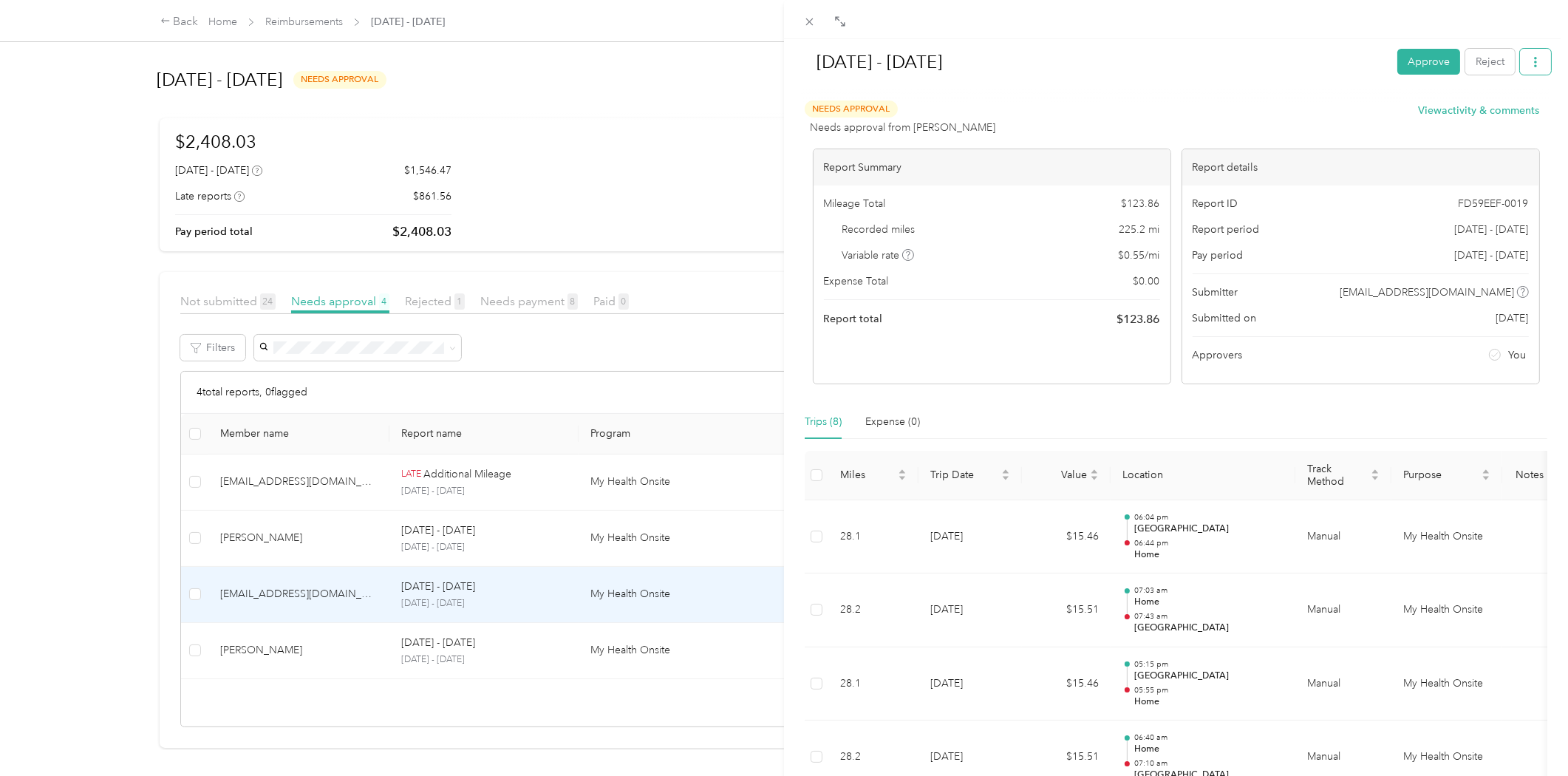
click at [1530, 63] on icon "button" at bounding box center [1535, 62] width 11 height 11
click at [1317, 103] on div "Needs Approval Needs approval from [PERSON_NAME] View activity & comments" at bounding box center [1171, 118] width 735 height 35
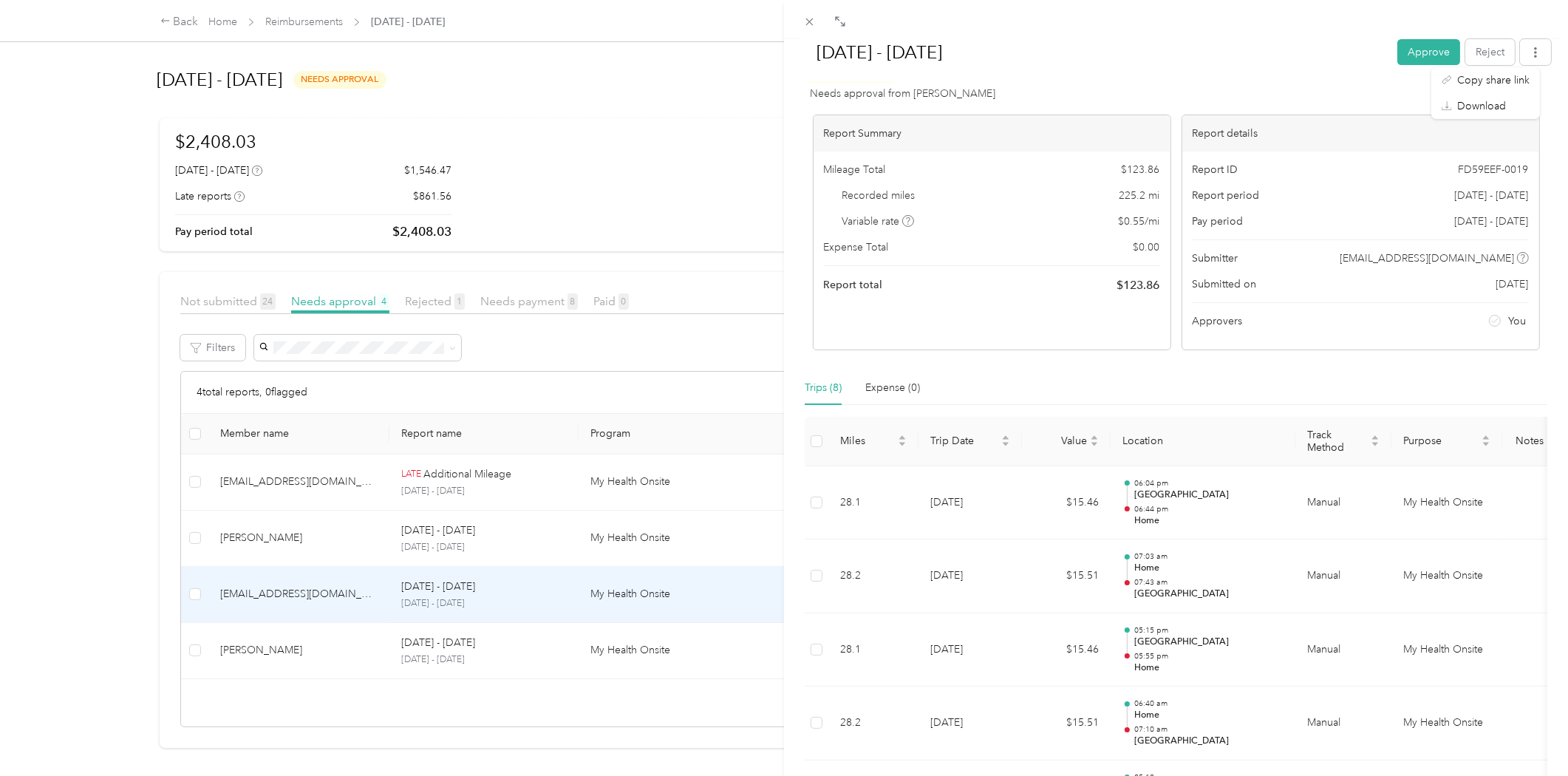
scroll to position [28, 0]
click at [1057, 73] on div "[DATE] - [DATE] Approve Reject" at bounding box center [1175, 55] width 750 height 44
click at [1257, 91] on div at bounding box center [1175, 84] width 750 height 15
click at [1530, 54] on icon "button" at bounding box center [1535, 52] width 11 height 11
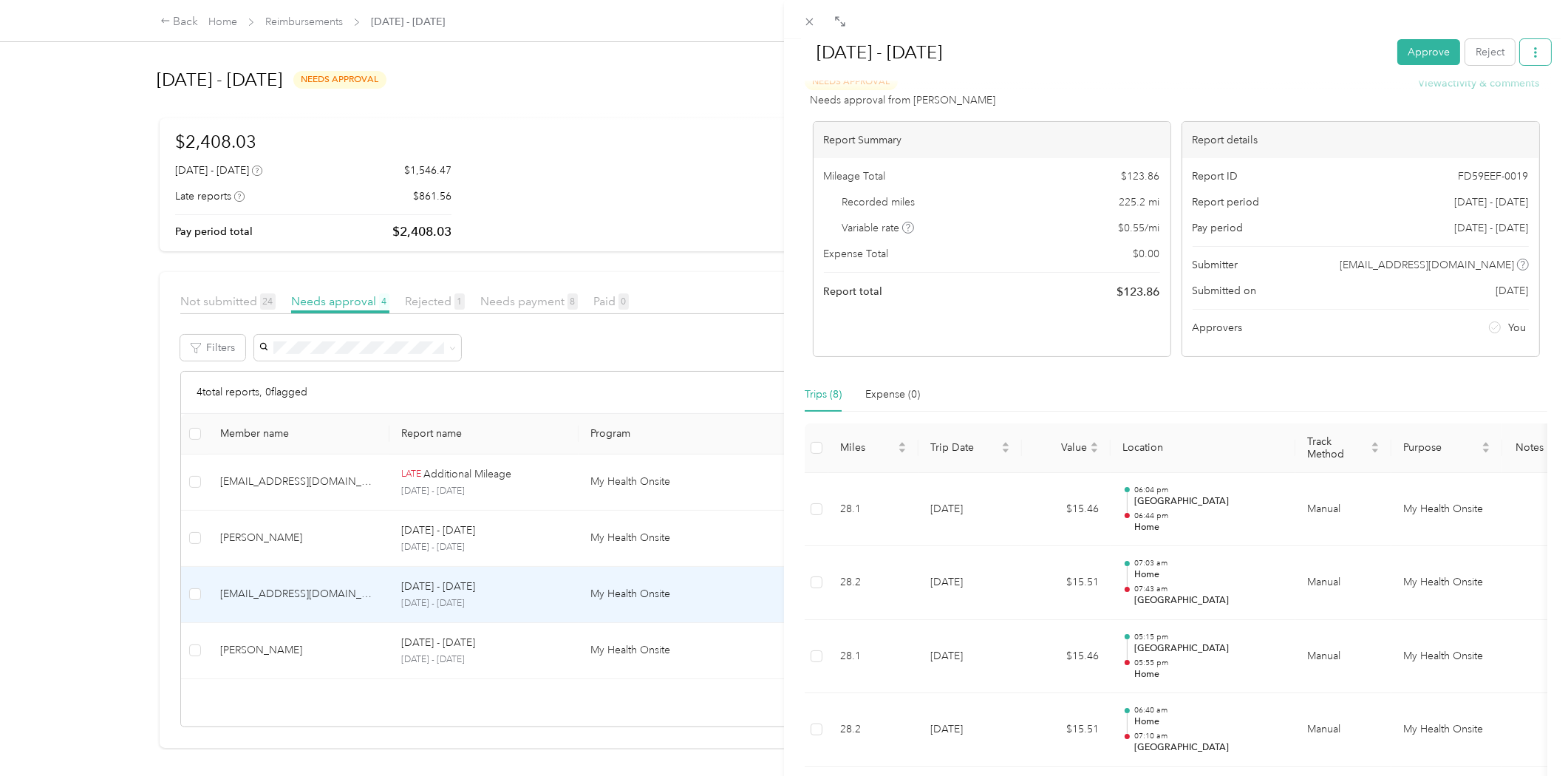
click at [1530, 51] on icon "button" at bounding box center [1535, 52] width 11 height 11
click at [1193, 61] on h1 "[DATE] - [DATE]" at bounding box center [1093, 52] width 586 height 35
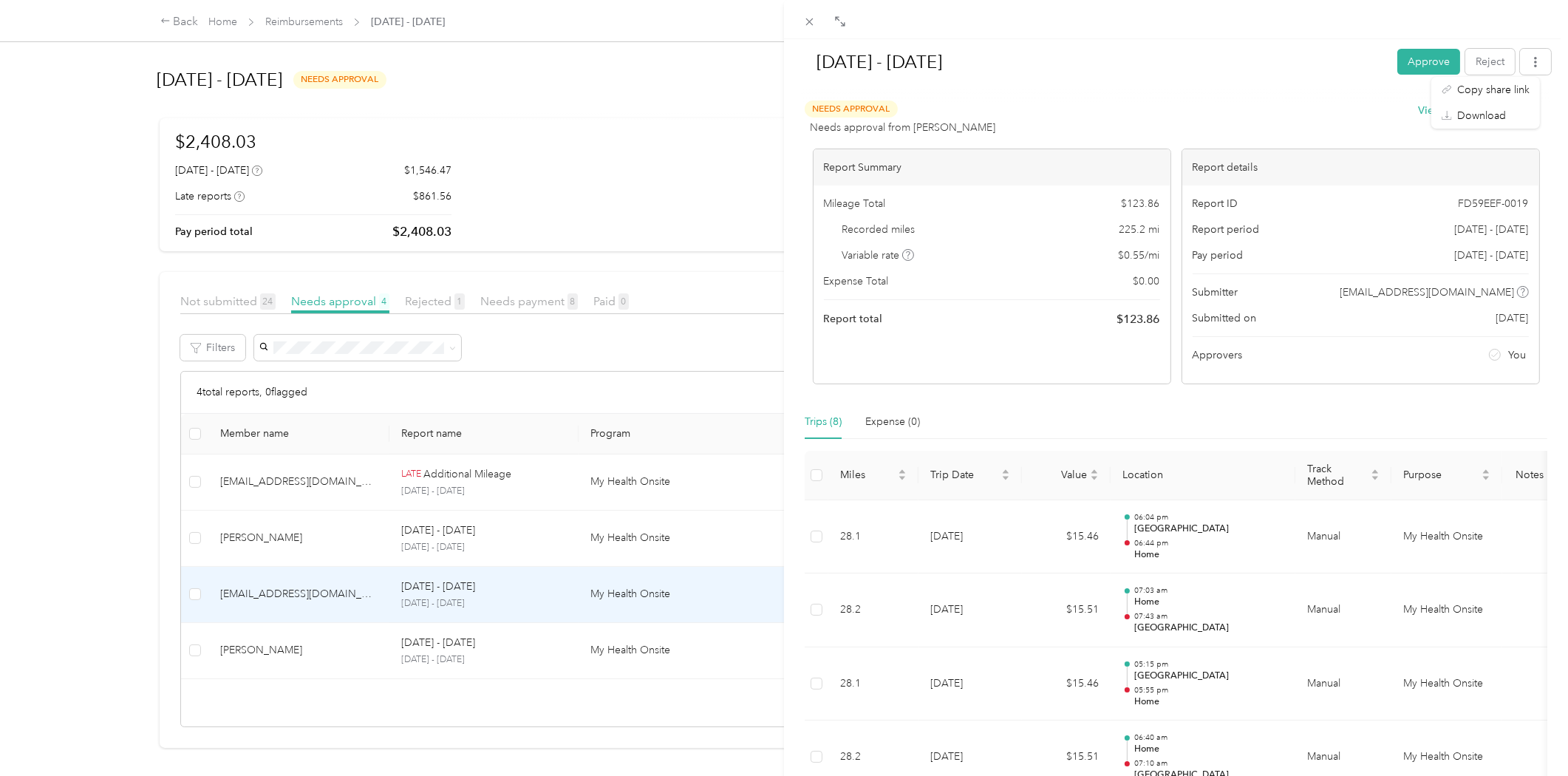
click at [1147, 54] on h1 "[DATE] - [DATE]" at bounding box center [1093, 61] width 586 height 35
click at [1402, 57] on button "Approve" at bounding box center [1428, 61] width 63 height 26
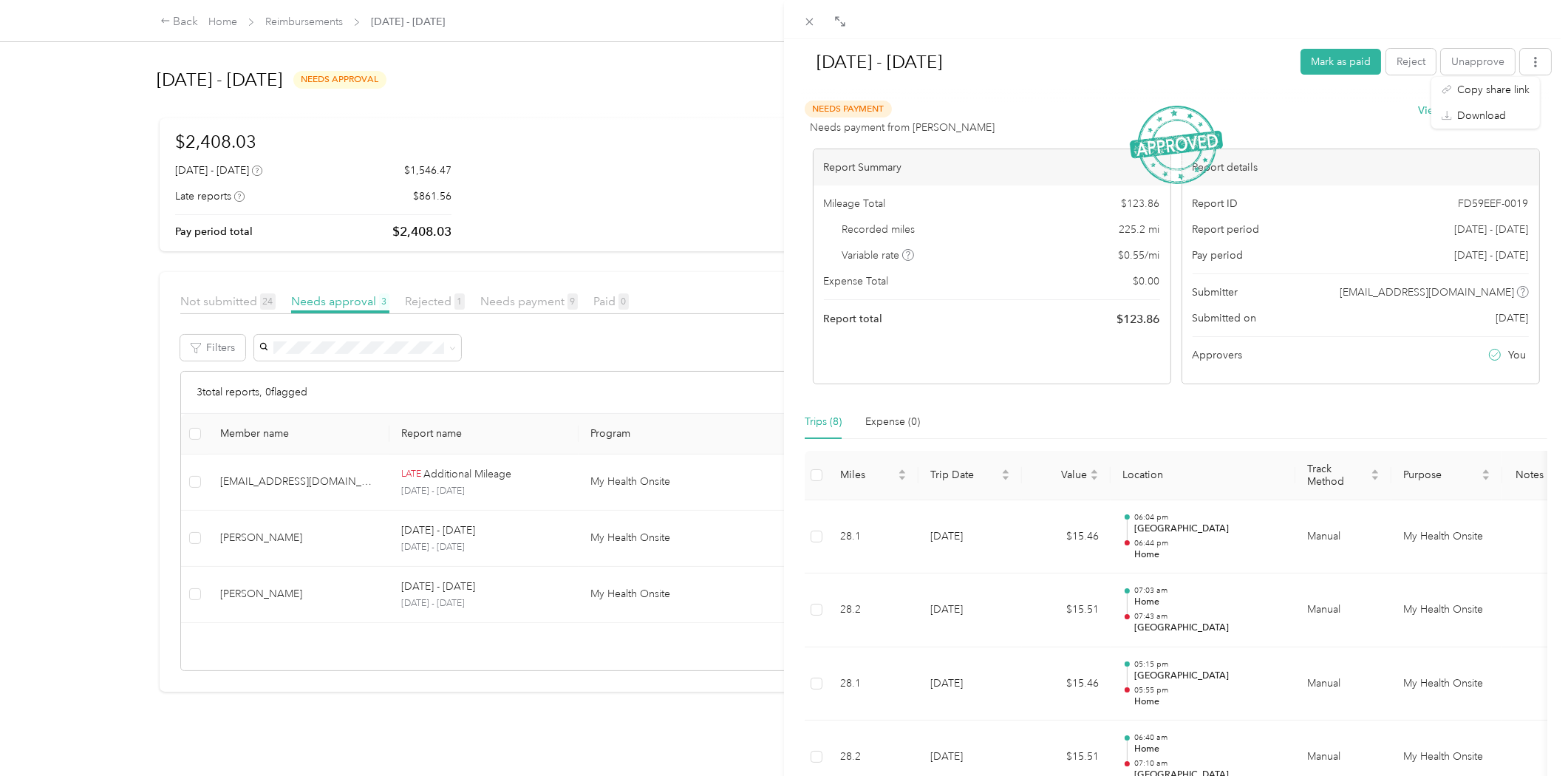
click at [270, 481] on div "[DATE] - [DATE] Mark as paid Reject Unapprove Needs Payment Needs payment from …" at bounding box center [784, 388] width 1568 height 776
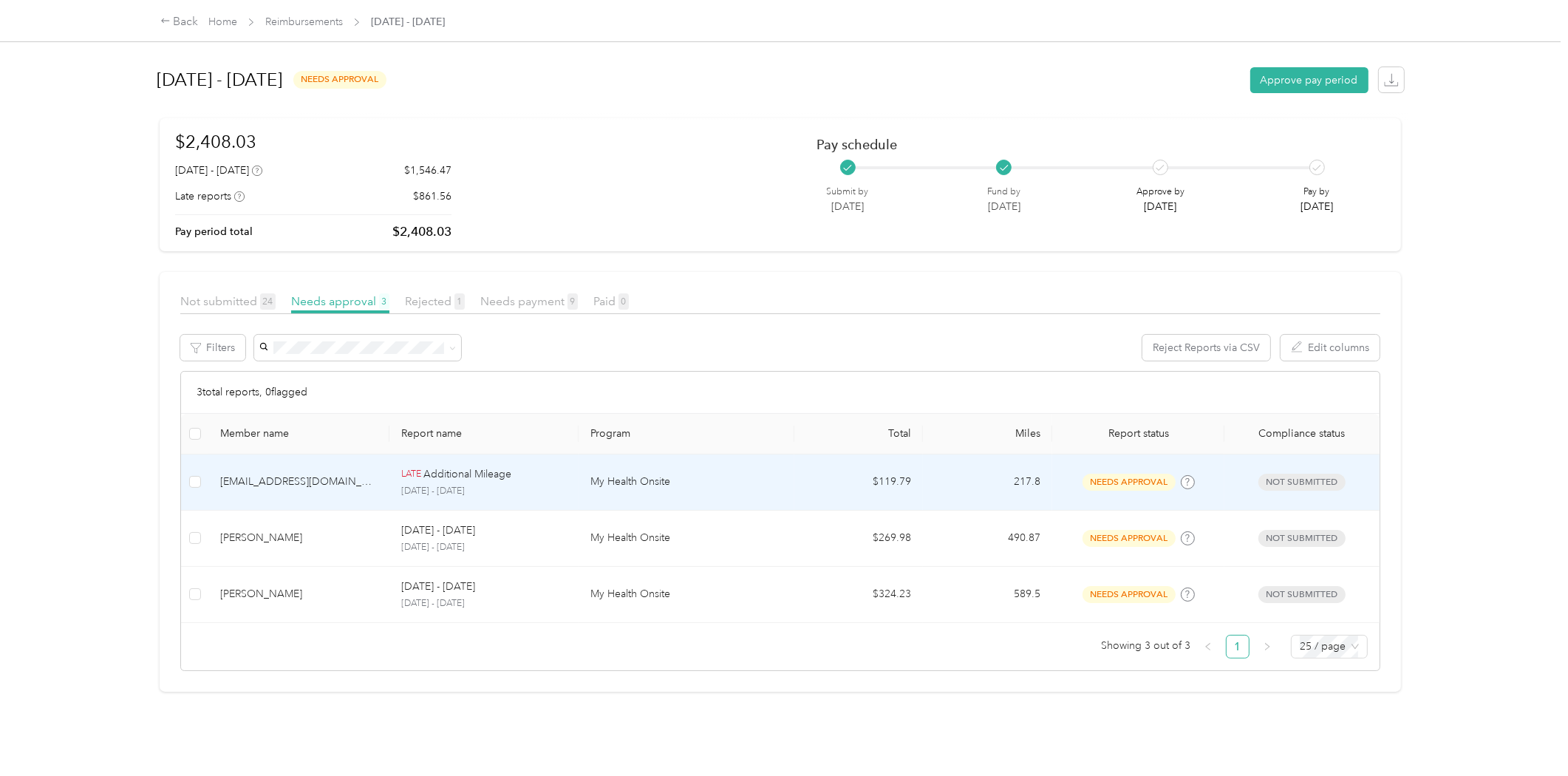
click at [270, 481] on div "[EMAIL_ADDRESS][DOMAIN_NAME]" at bounding box center [298, 482] width 158 height 16
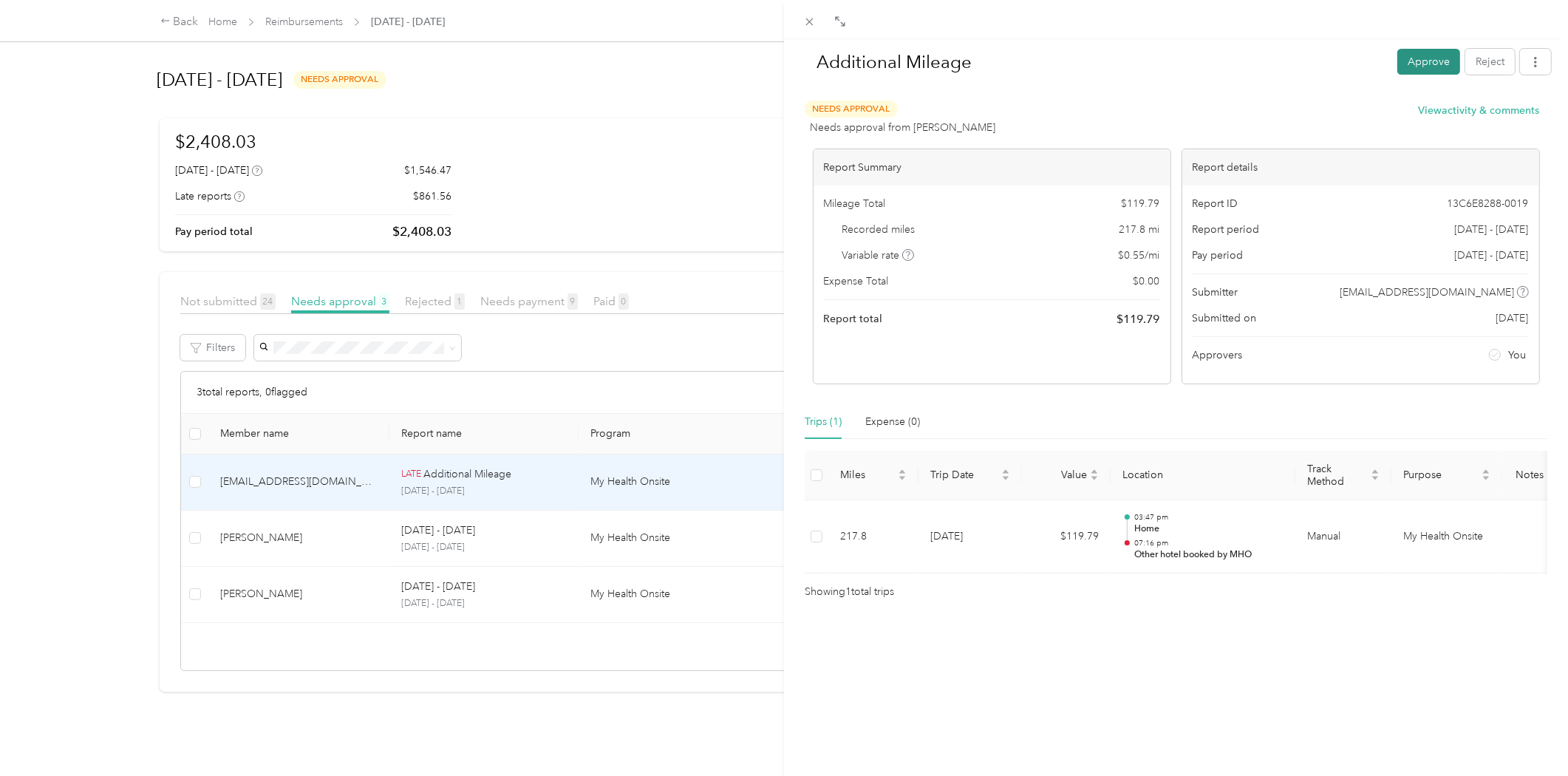
click at [1408, 63] on button "Approve" at bounding box center [1428, 61] width 63 height 26
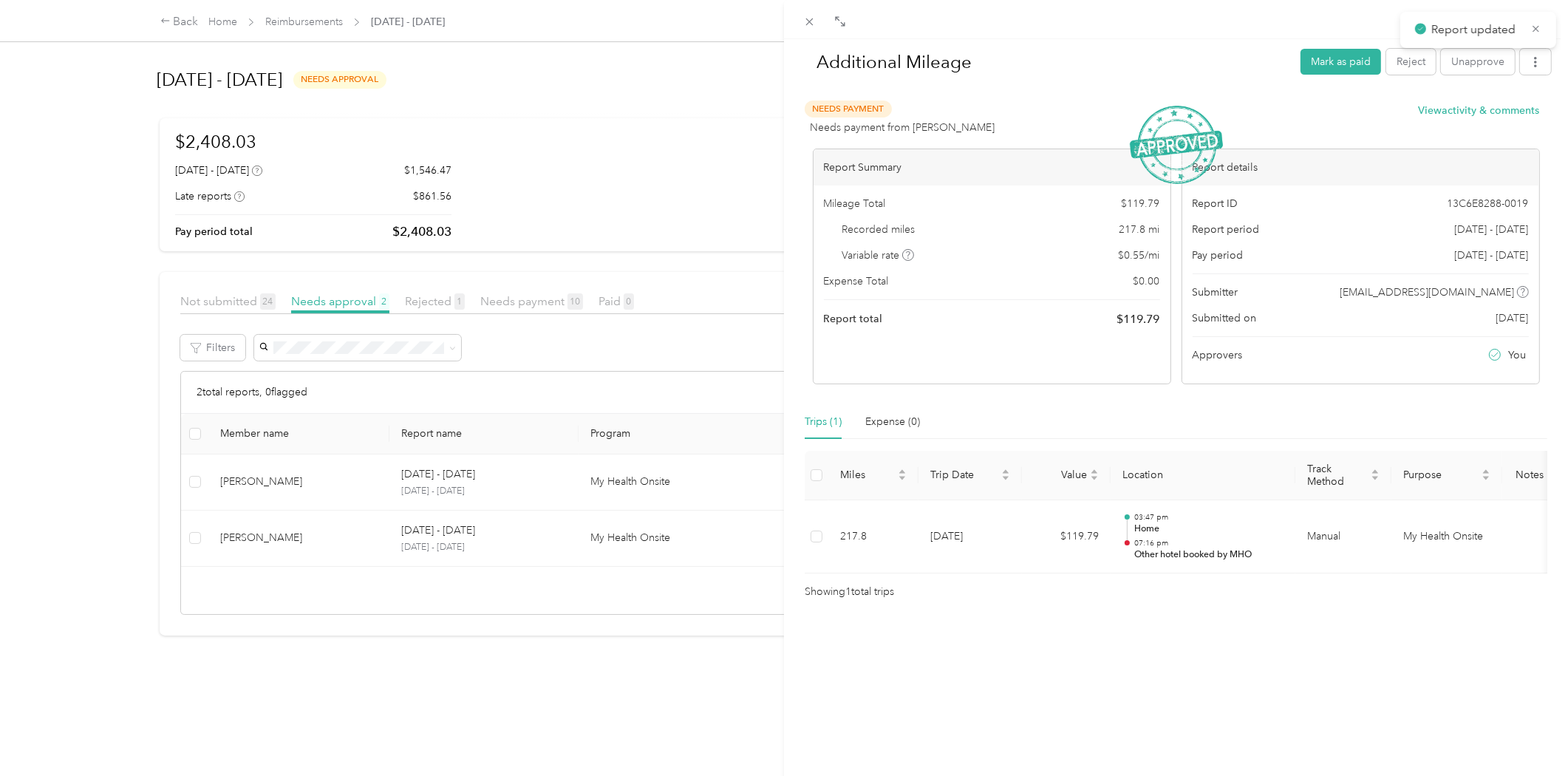
click at [366, 477] on div "Additional Mileage Mark as paid Reject Unapprove Needs Payment Needs payment fr…" at bounding box center [784, 388] width 1568 height 776
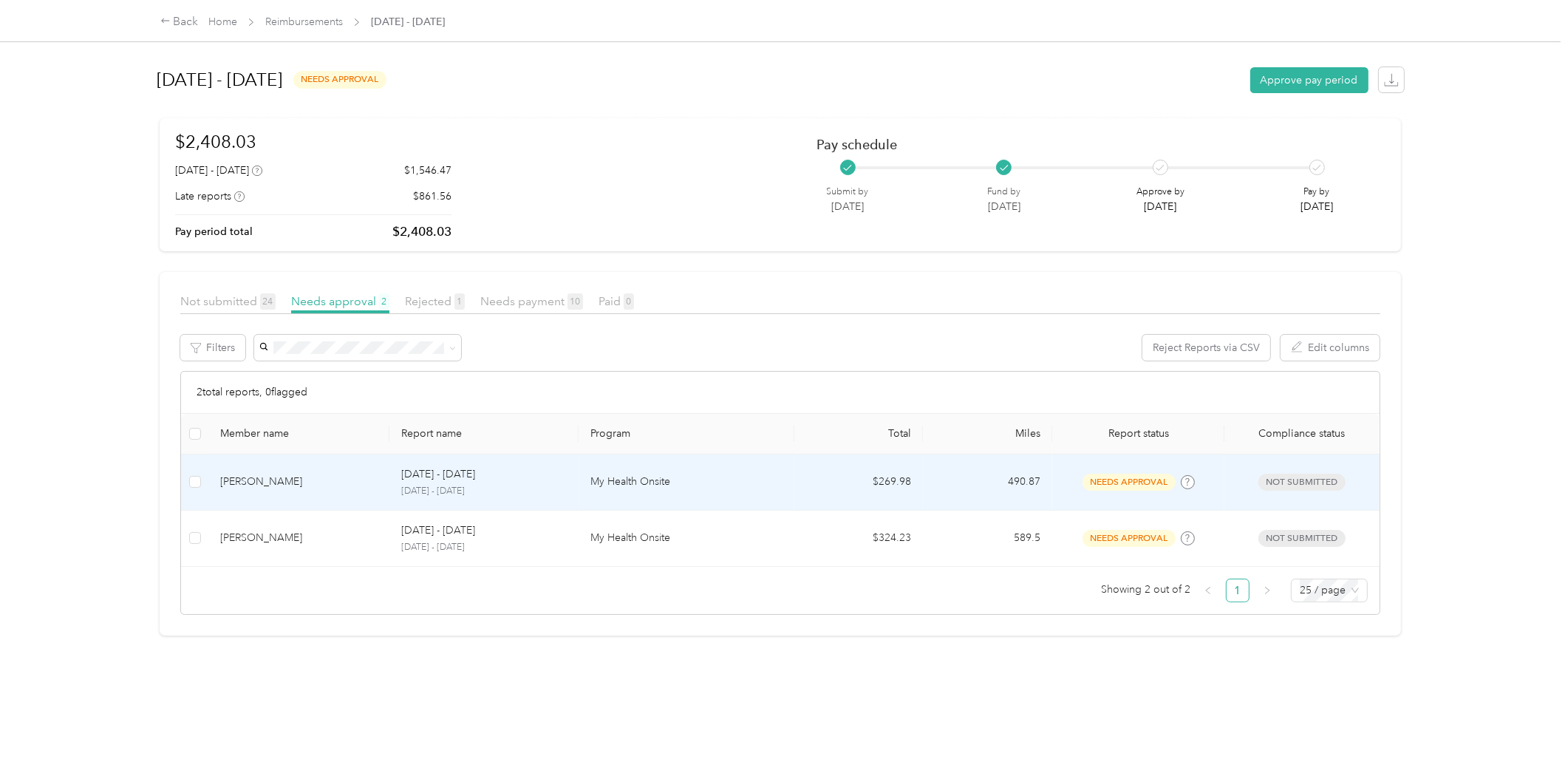
click at [923, 492] on td "490.87" at bounding box center [987, 482] width 129 height 56
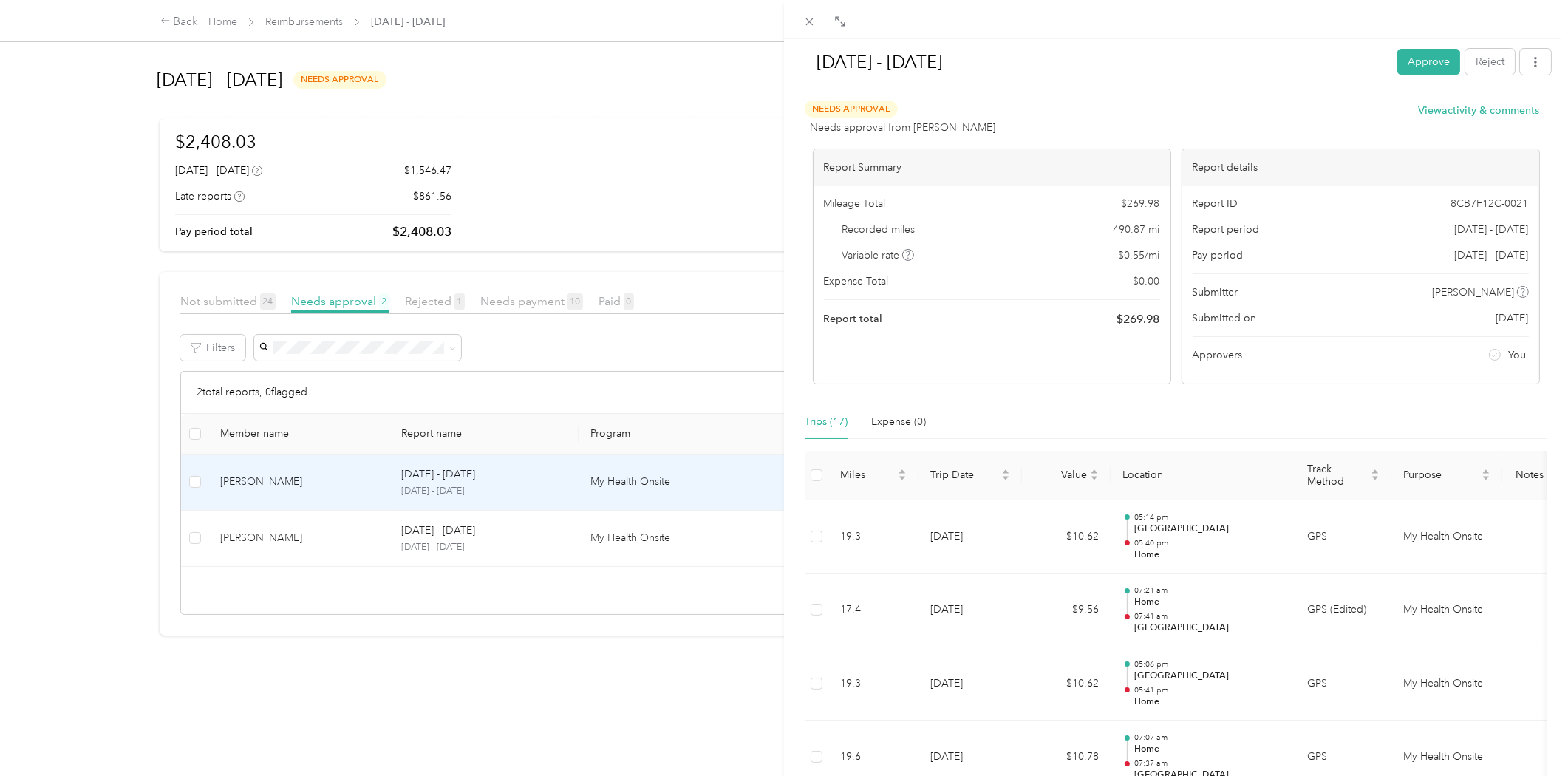
click at [1555, 151] on div "[DATE] - [DATE] Approve Reject Needs Approval Needs approval from [PERSON_NAME]…" at bounding box center [1175, 427] width 784 height 776
click at [1481, 68] on button "Reject" at bounding box center [1490, 61] width 50 height 26
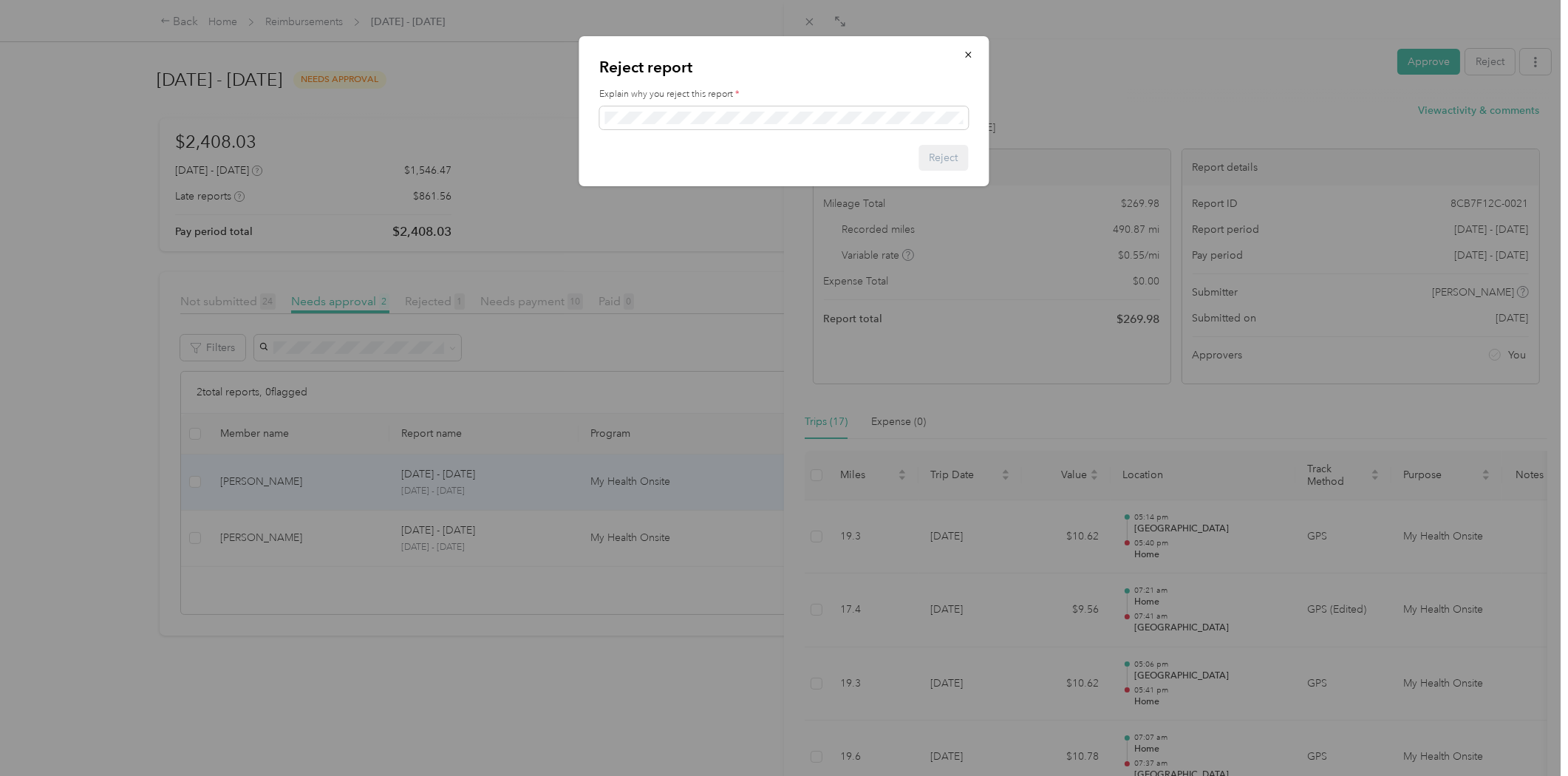
click at [1148, 79] on div "Reject report Explain why you reject this report * Reject" at bounding box center [988, 114] width 410 height 155
click at [971, 42] on button "button" at bounding box center [968, 54] width 31 height 26
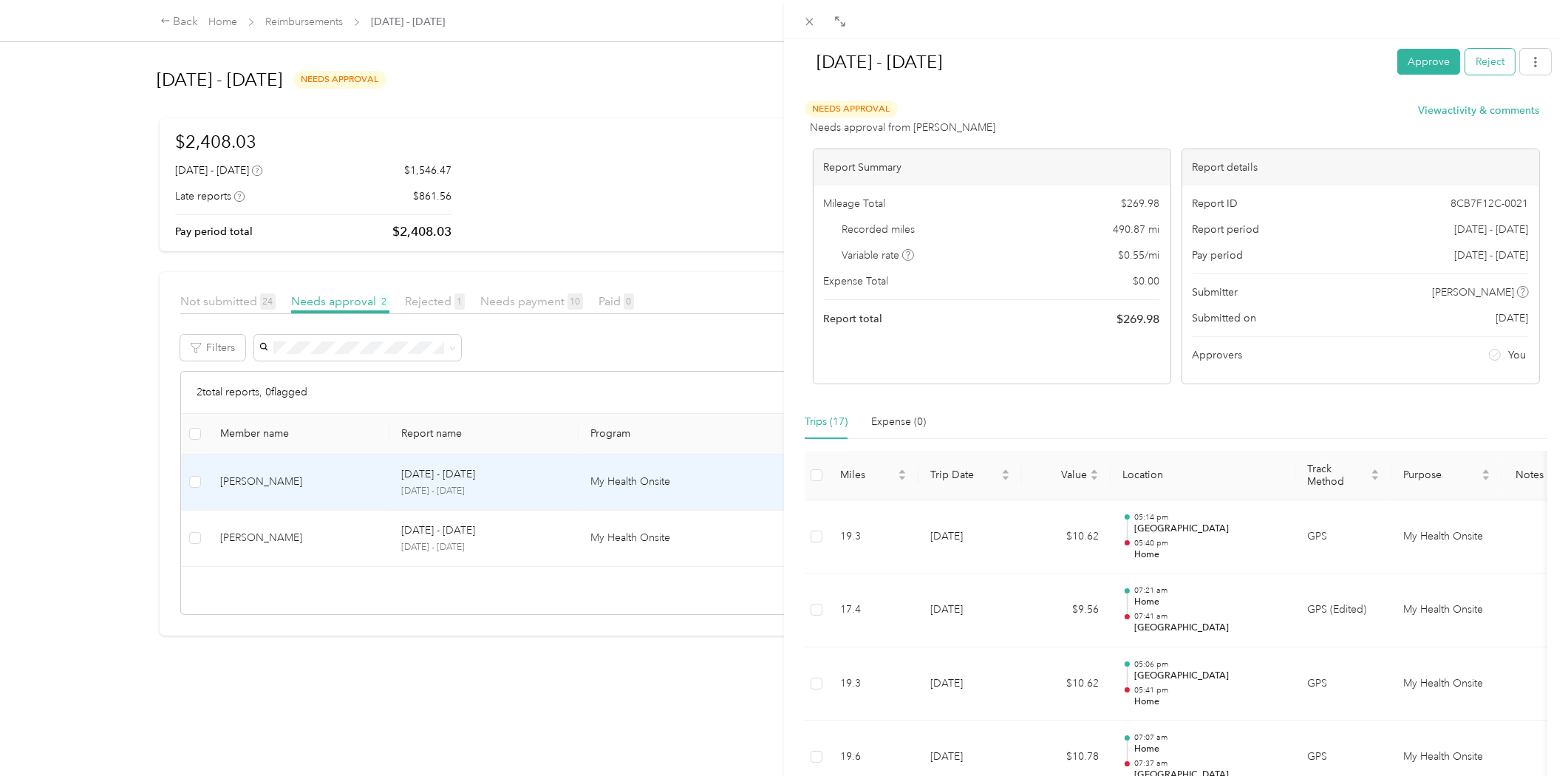
click at [1471, 55] on button "Reject" at bounding box center [1490, 61] width 50 height 26
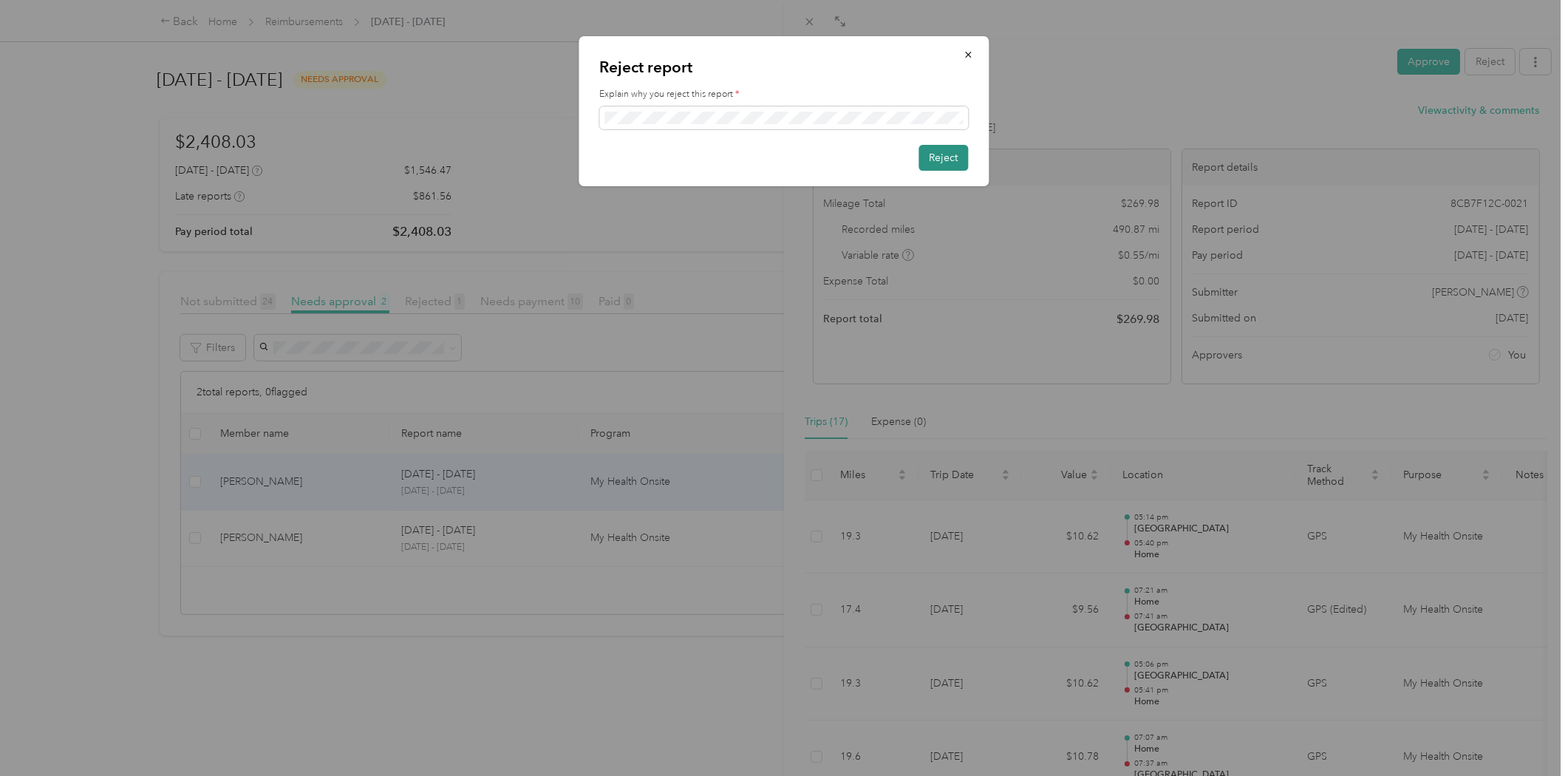
click at [952, 157] on button "Reject" at bounding box center [944, 158] width 50 height 26
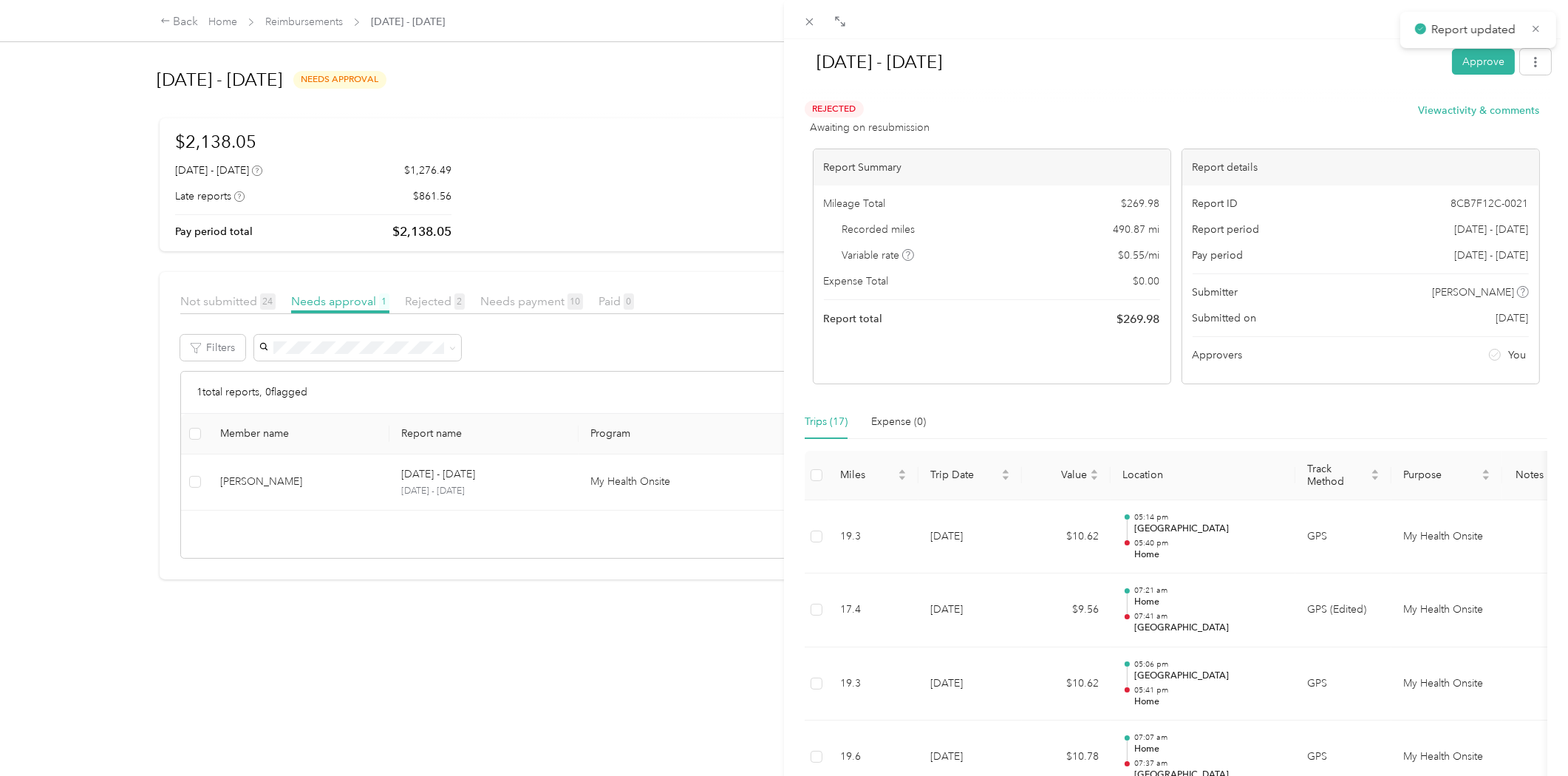
click at [318, 23] on div "[DATE] - [DATE] Approve Rejected Awaiting on resubmission View activity & comme…" at bounding box center [784, 388] width 1568 height 776
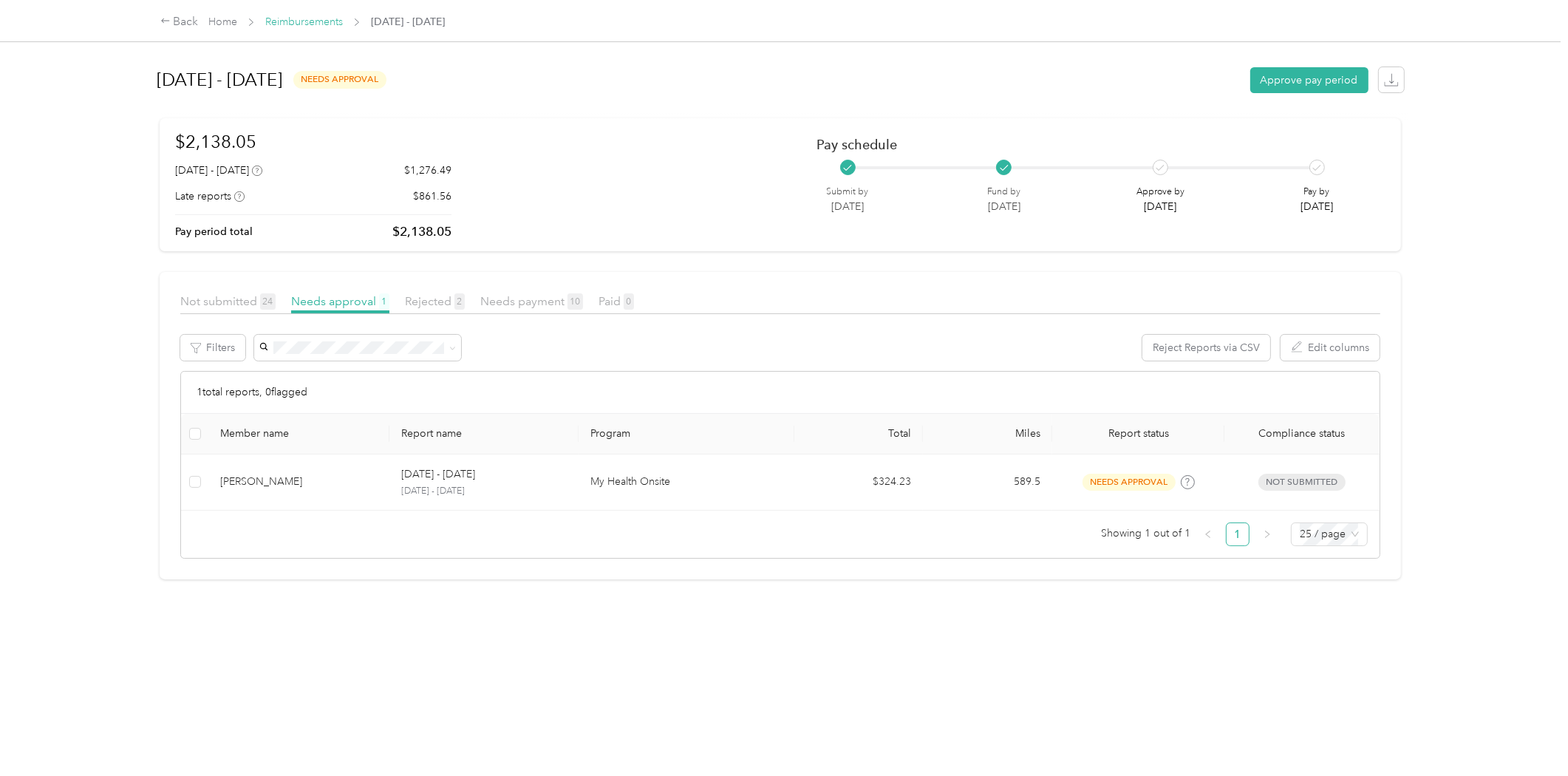
click at [317, 23] on link "Reimbursements" at bounding box center [304, 21] width 77 height 12
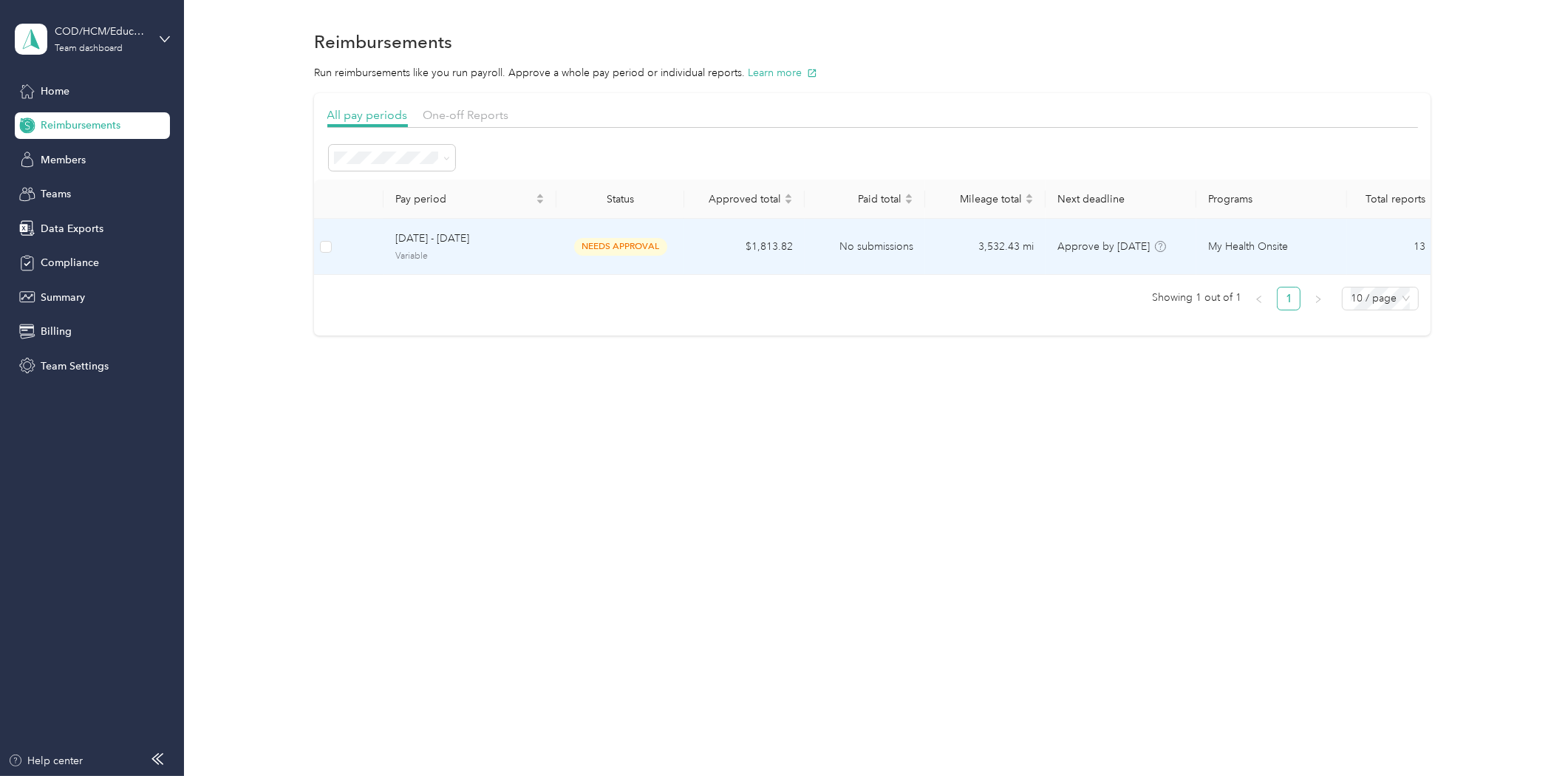
click at [453, 245] on span "[DATE] - [DATE]" at bounding box center [470, 238] width 149 height 16
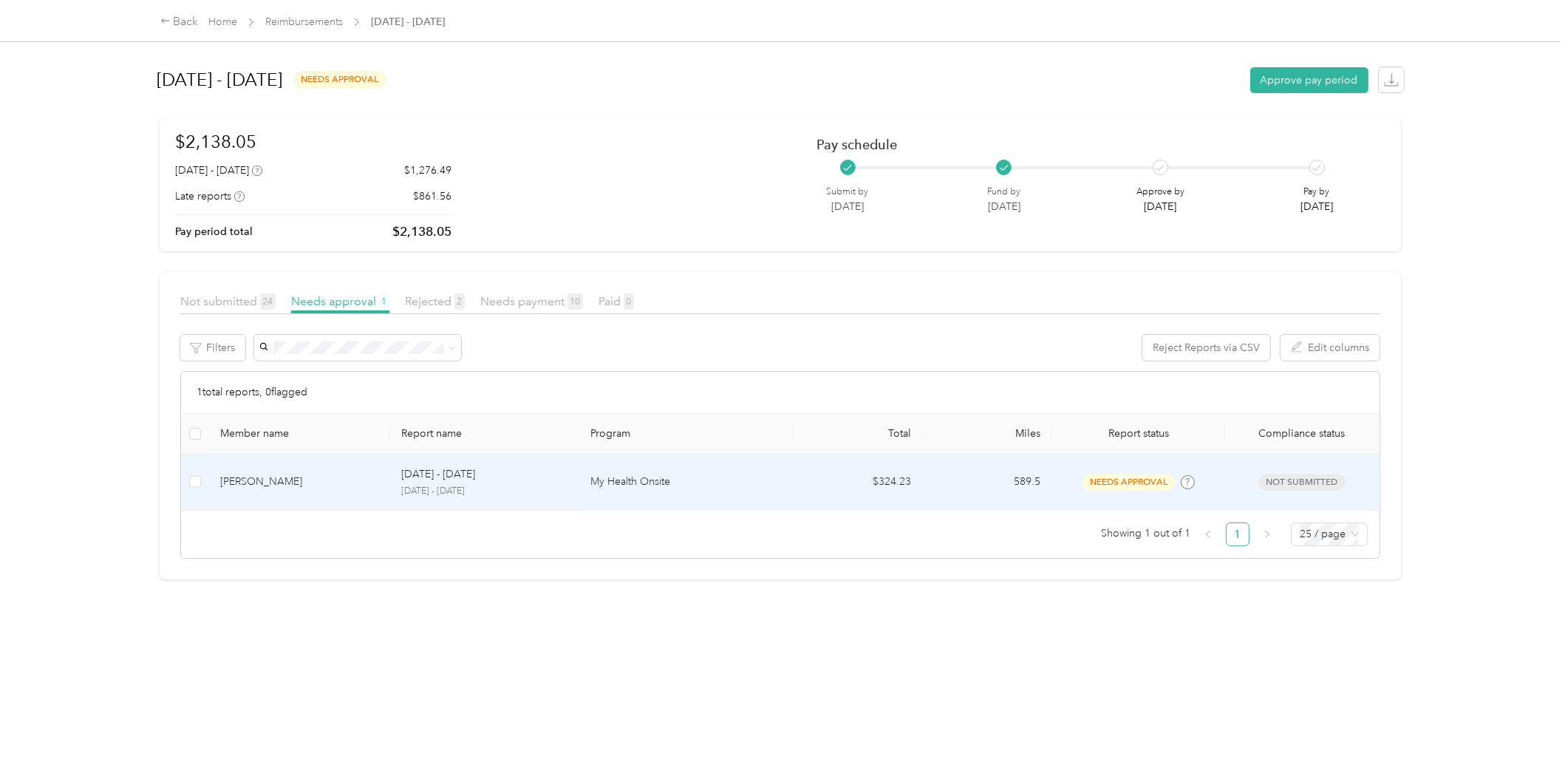
click at [373, 483] on div "[PERSON_NAME]" at bounding box center [298, 482] width 158 height 16
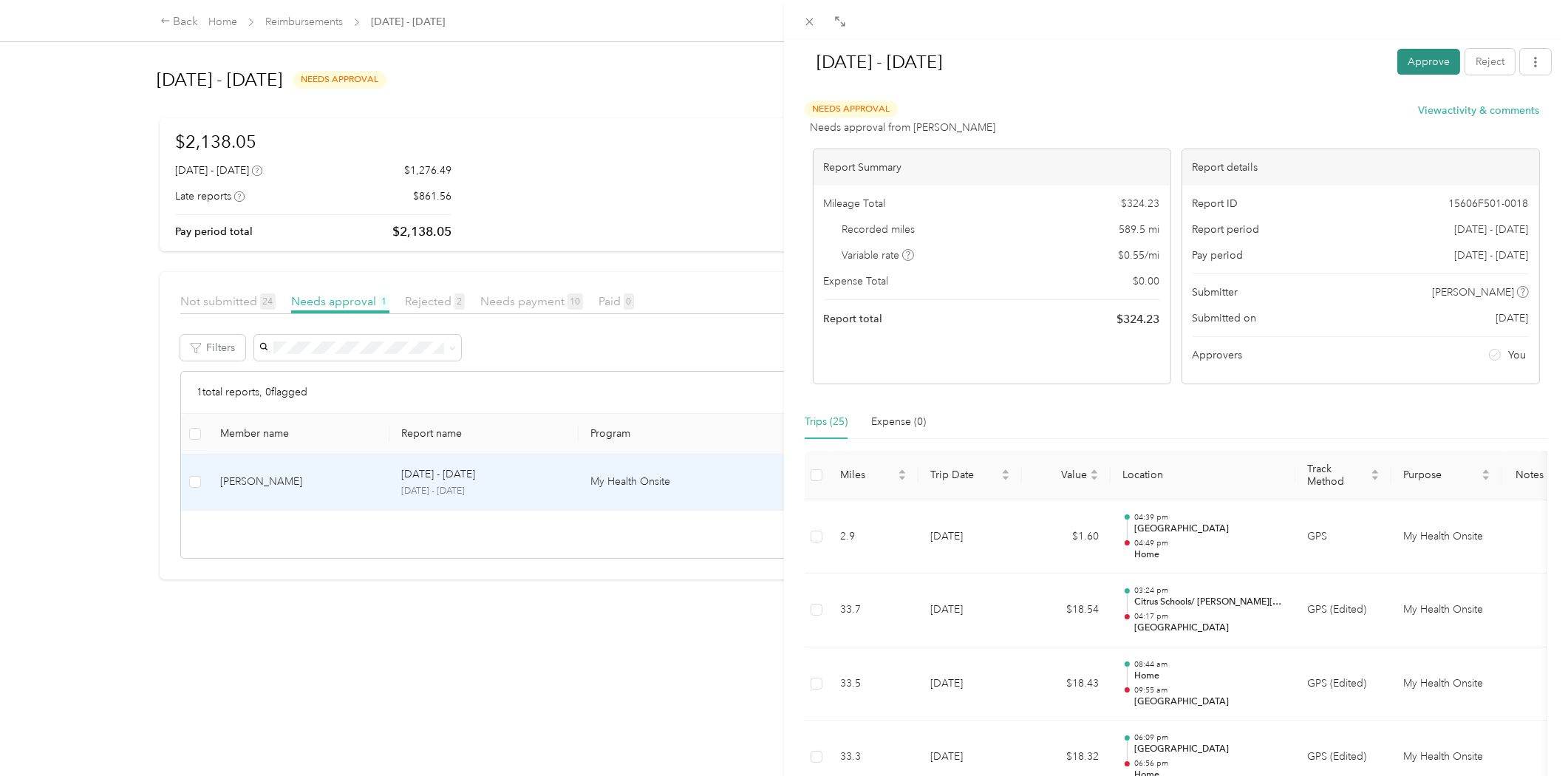
drag, startPoint x: 1408, startPoint y: 70, endPoint x: 1422, endPoint y: 56, distance: 19.8
click at [1422, 56] on button "Approve" at bounding box center [1428, 61] width 63 height 26
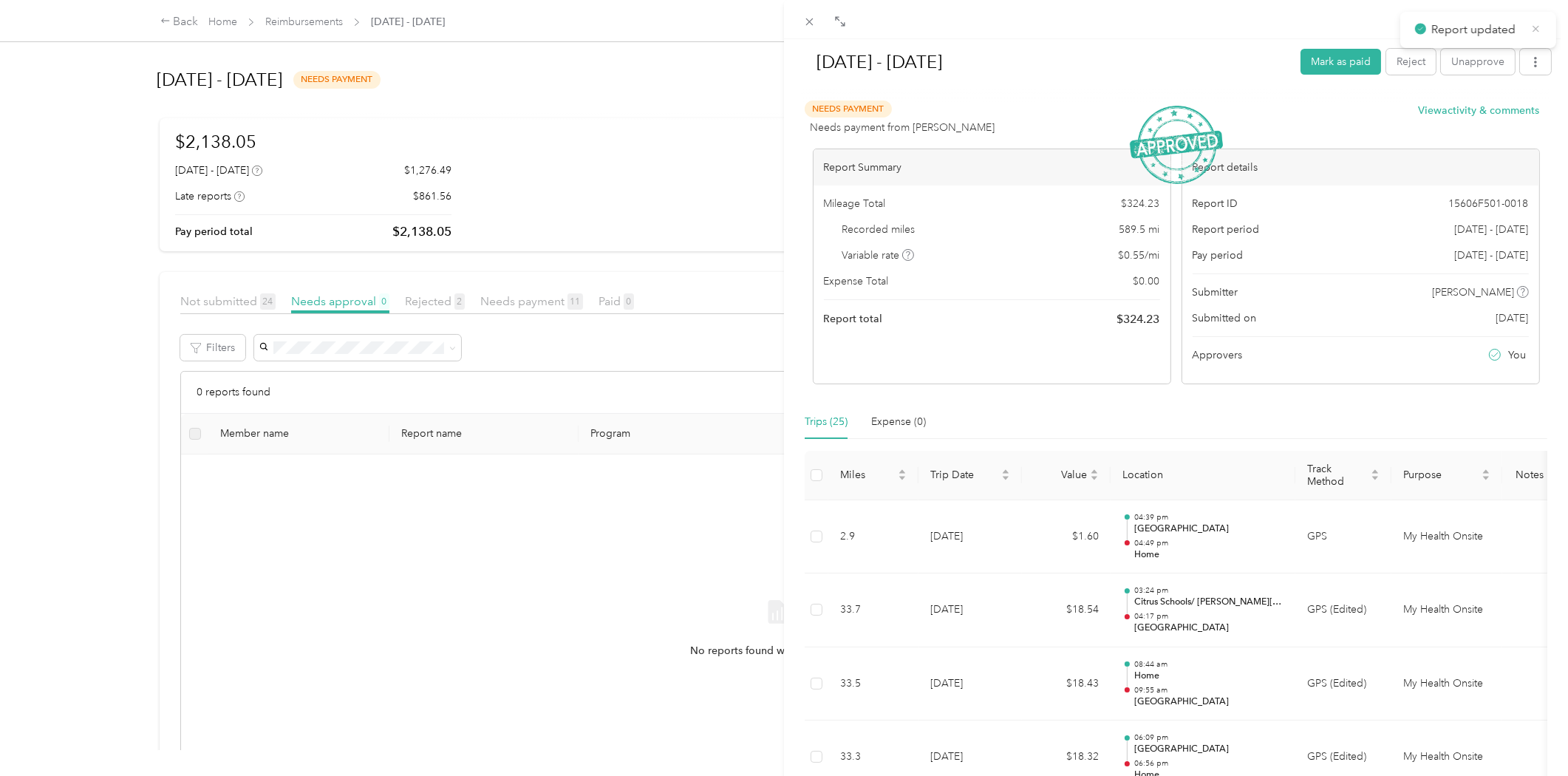
click at [1536, 31] on icon at bounding box center [1536, 29] width 11 height 13
click at [294, 19] on div "[DATE] - [DATE] Mark as paid Reject Unapprove Needs Payment Needs payment from …" at bounding box center [784, 388] width 1568 height 776
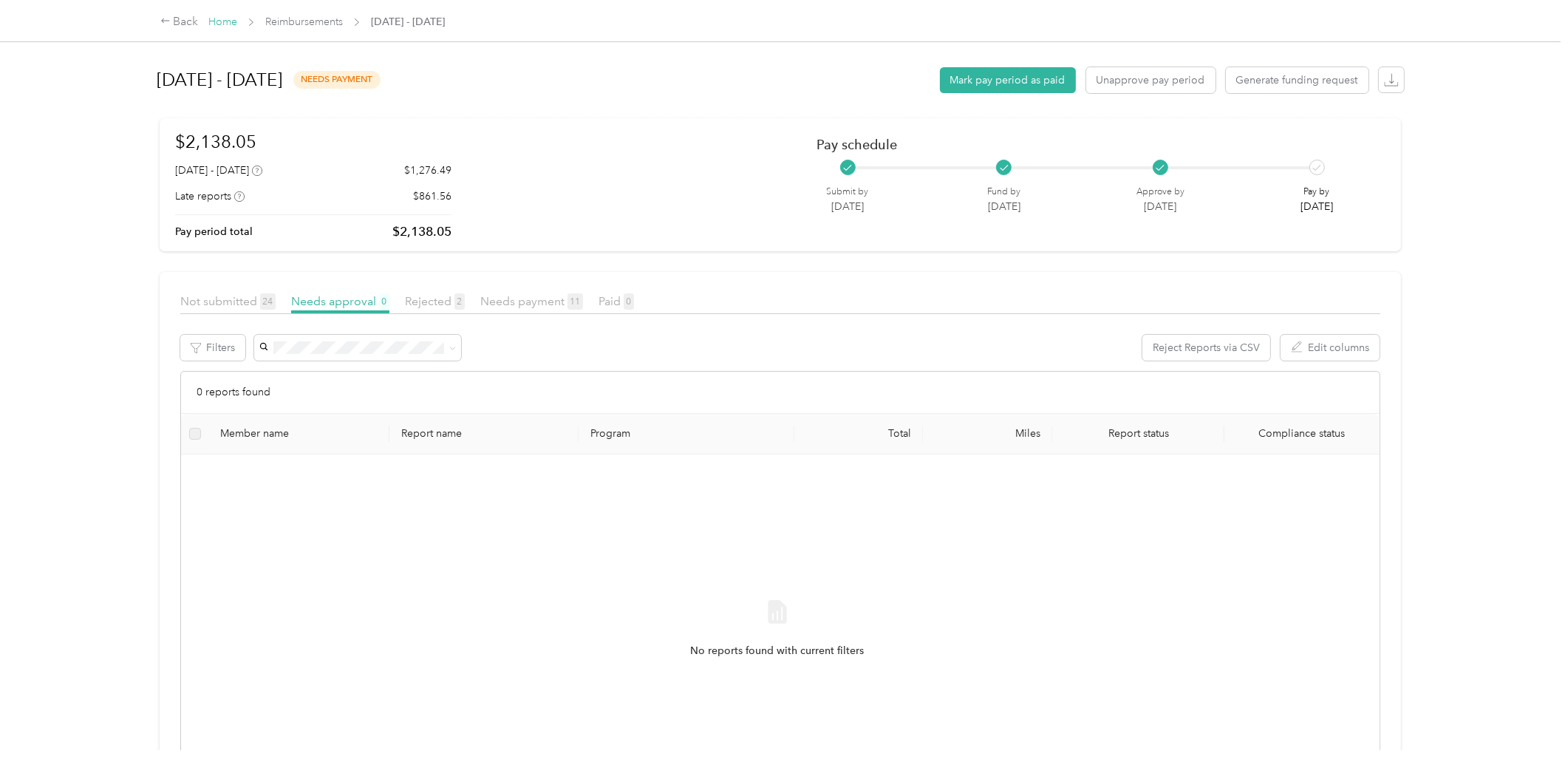
click at [227, 25] on link "Home" at bounding box center [223, 21] width 29 height 12
